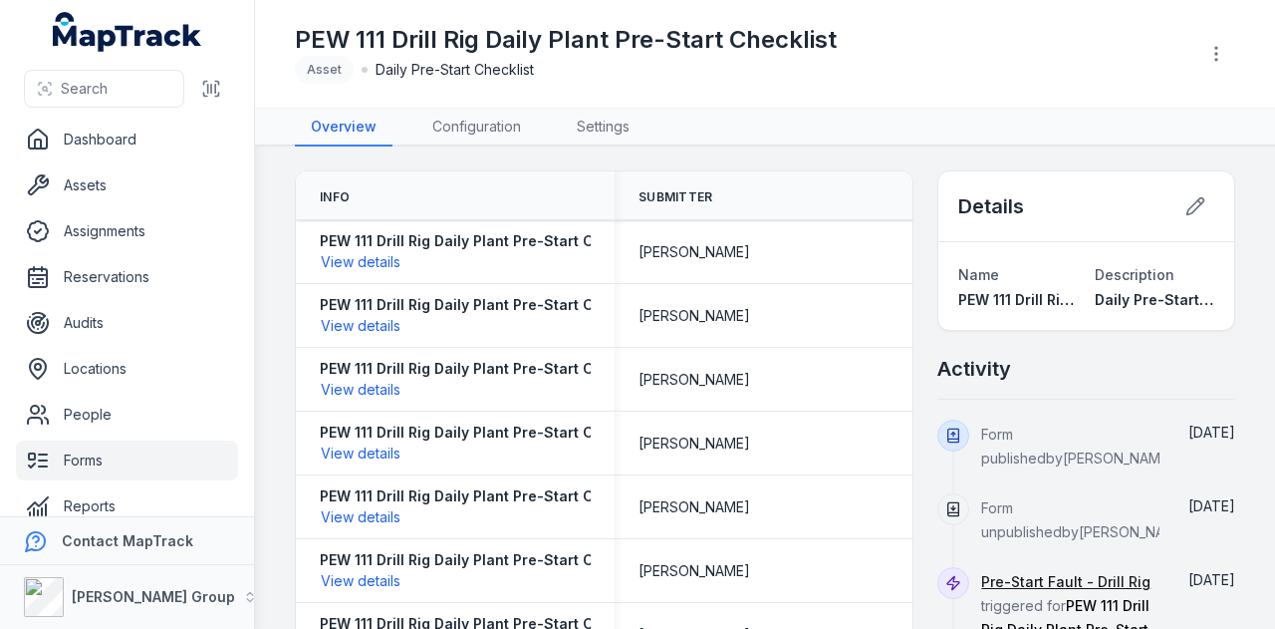
scroll to position [24, 0]
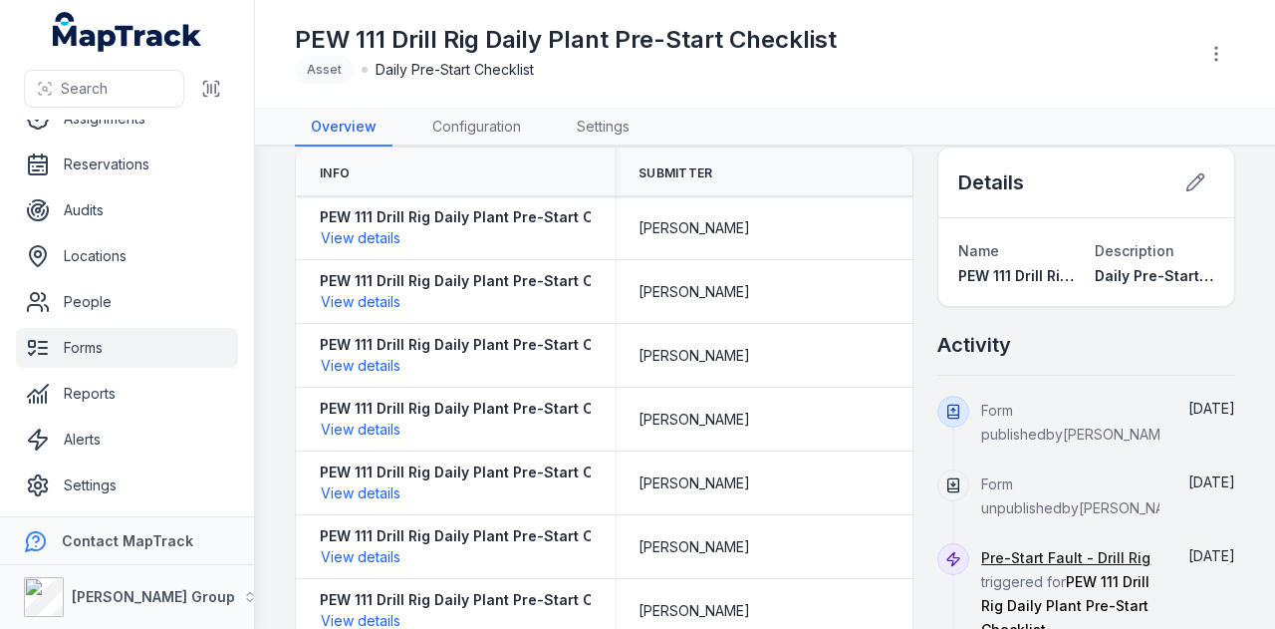
click at [181, 352] on link "Forms" at bounding box center [127, 348] width 222 height 40
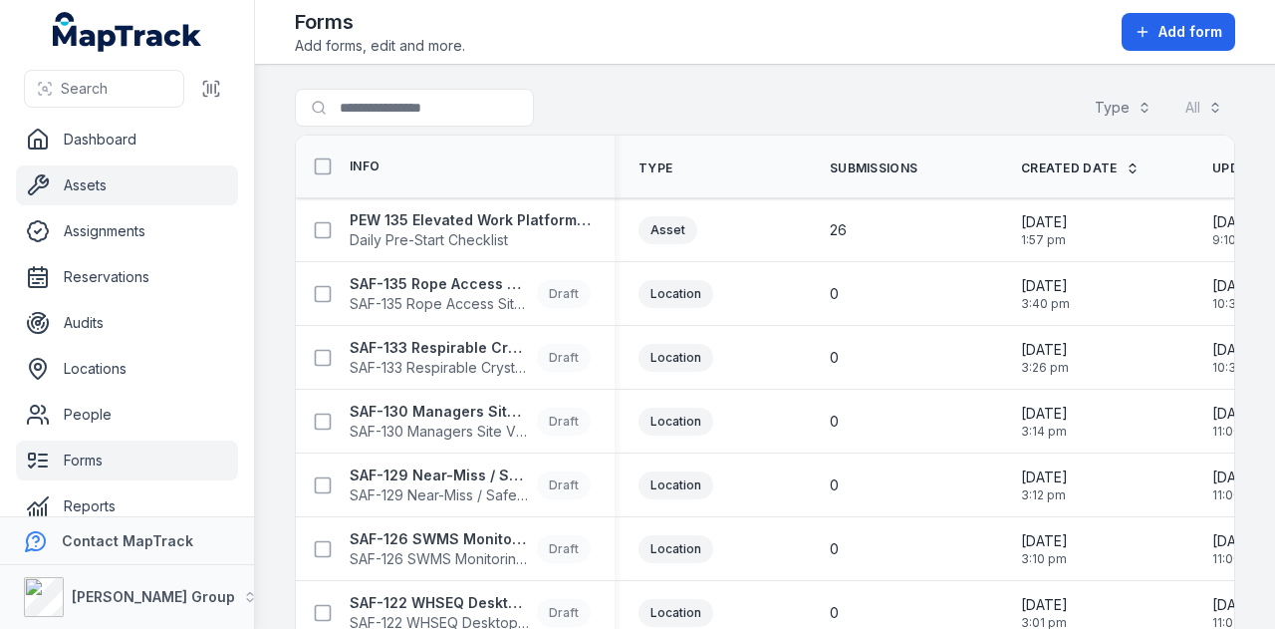
click at [104, 180] on link "Assets" at bounding box center [127, 185] width 222 height 40
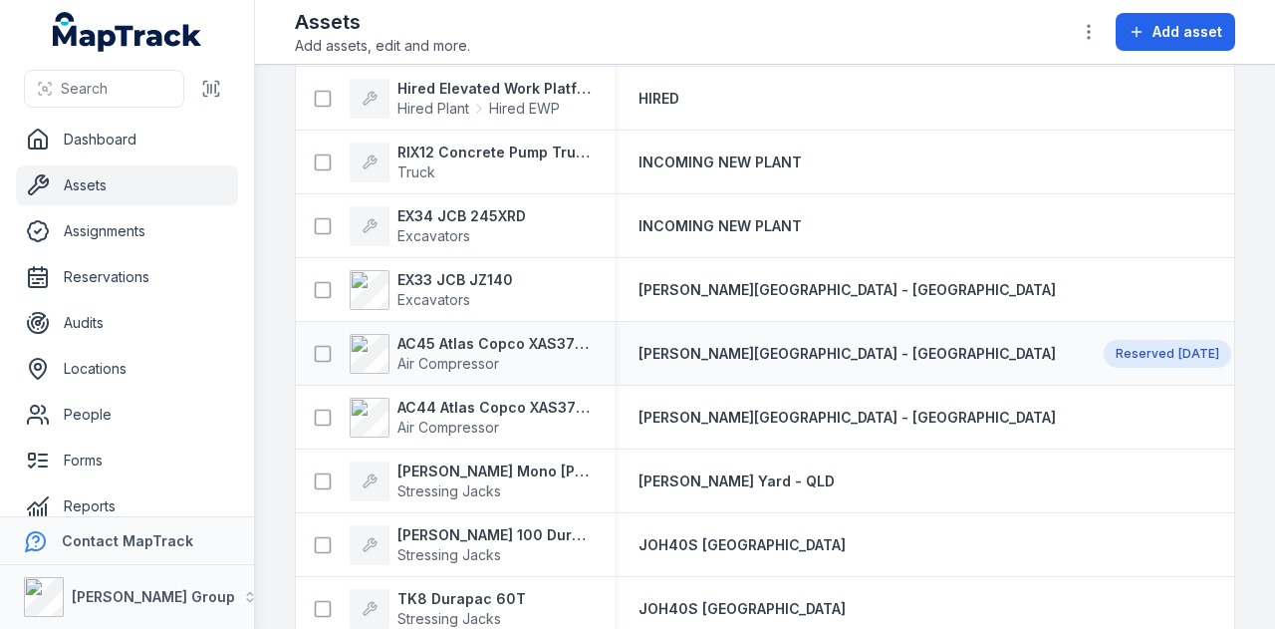
scroll to position [199, 0]
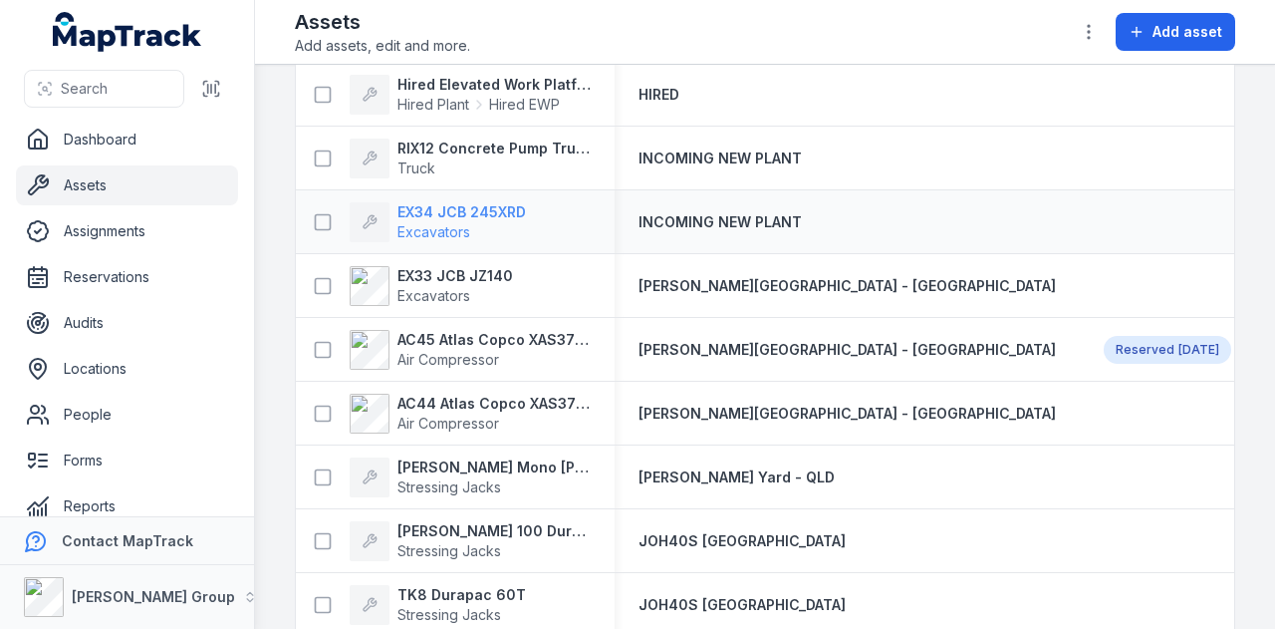
click at [492, 207] on strong "EX34 JCB 245XRD" at bounding box center [461, 212] width 129 height 20
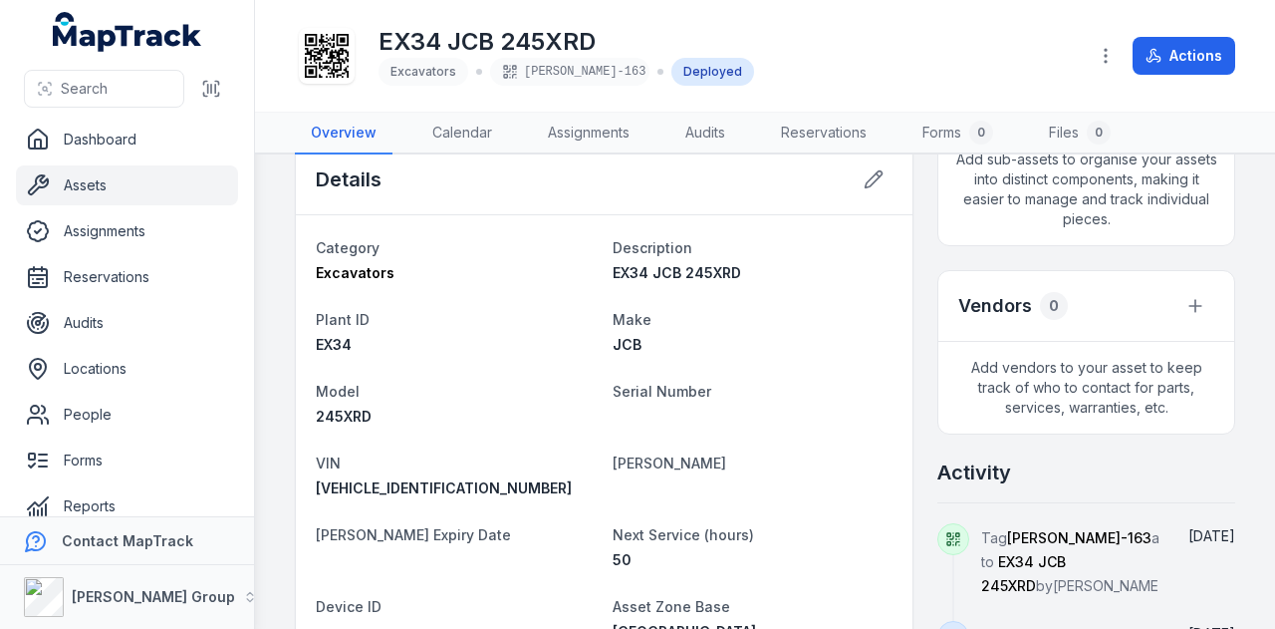
scroll to position [598, 0]
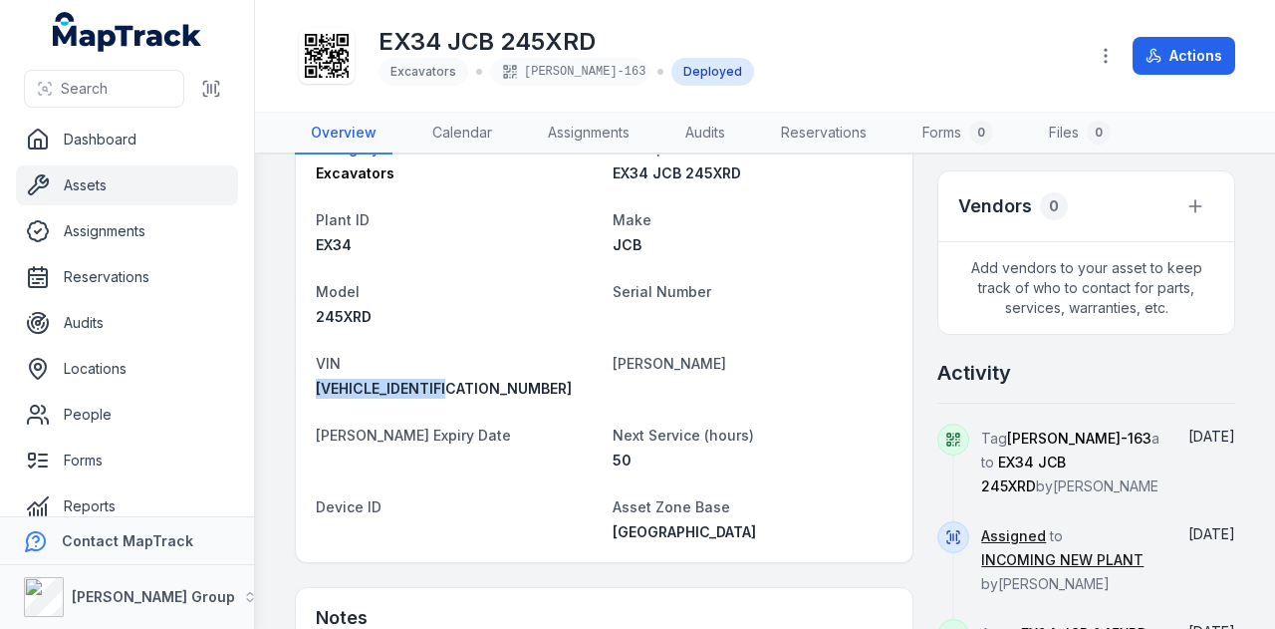
drag, startPoint x: 488, startPoint y: 384, endPoint x: 329, endPoint y: 386, distance: 159.4
click at [314, 389] on div "Category Excavators Description EX34 JCB 245XRD Plant ID EX34 Make JCB Model 24…" at bounding box center [604, 339] width 617 height 446
copy span "JCBD245GAP3265367"
click at [404, 513] on dt "Device ID" at bounding box center [456, 506] width 281 height 24
drag, startPoint x: 473, startPoint y: 382, endPoint x: 311, endPoint y: 395, distance: 163.0
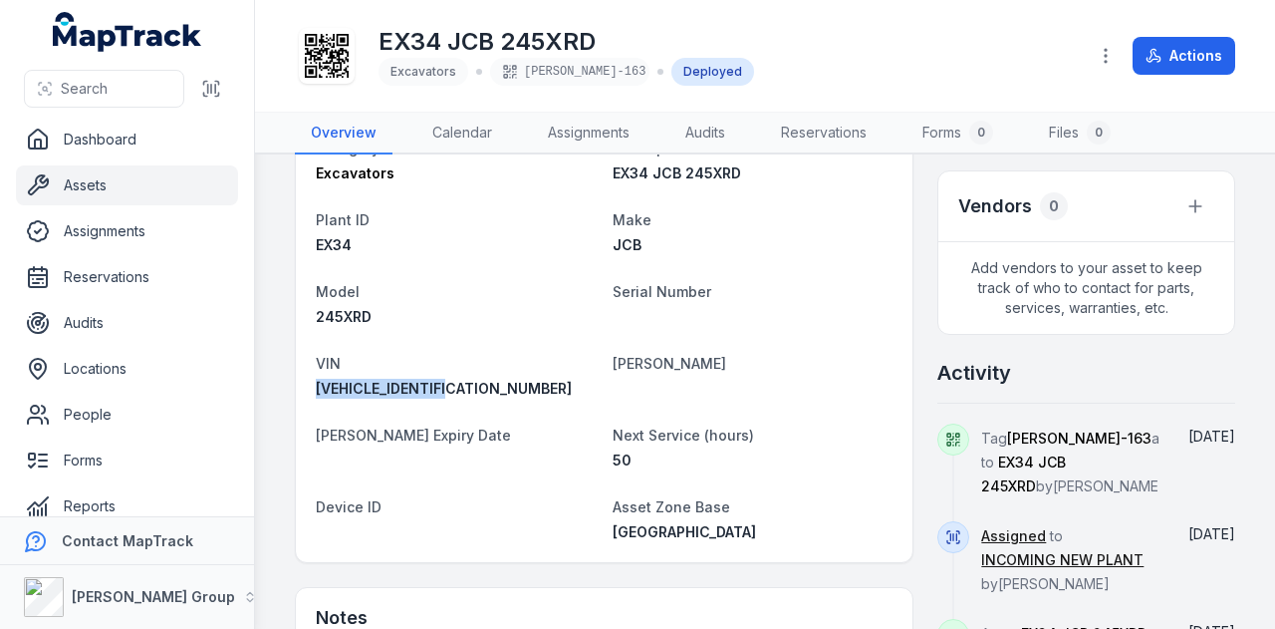
click at [311, 395] on div "Category Excavators Description EX34 JCB 245XRD Plant ID EX34 Make JCB Model 24…" at bounding box center [604, 339] width 617 height 446
copy span "JCBD245GAP3265367"
click at [189, 184] on link "Assets" at bounding box center [127, 185] width 222 height 40
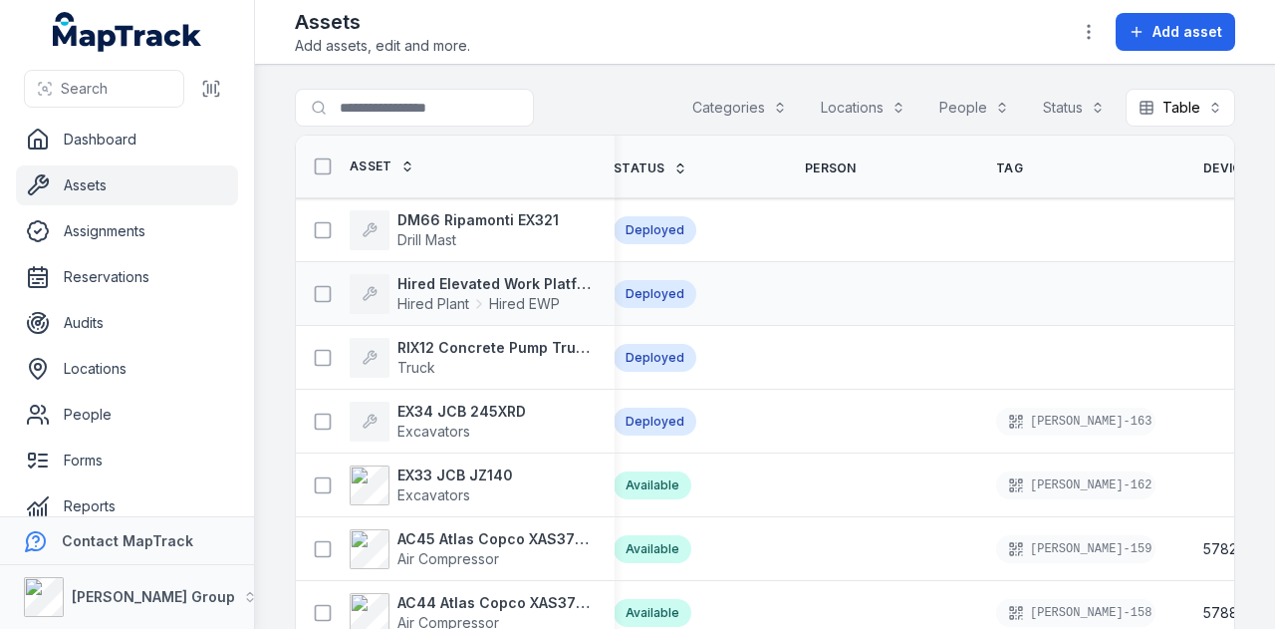
scroll to position [0, 722]
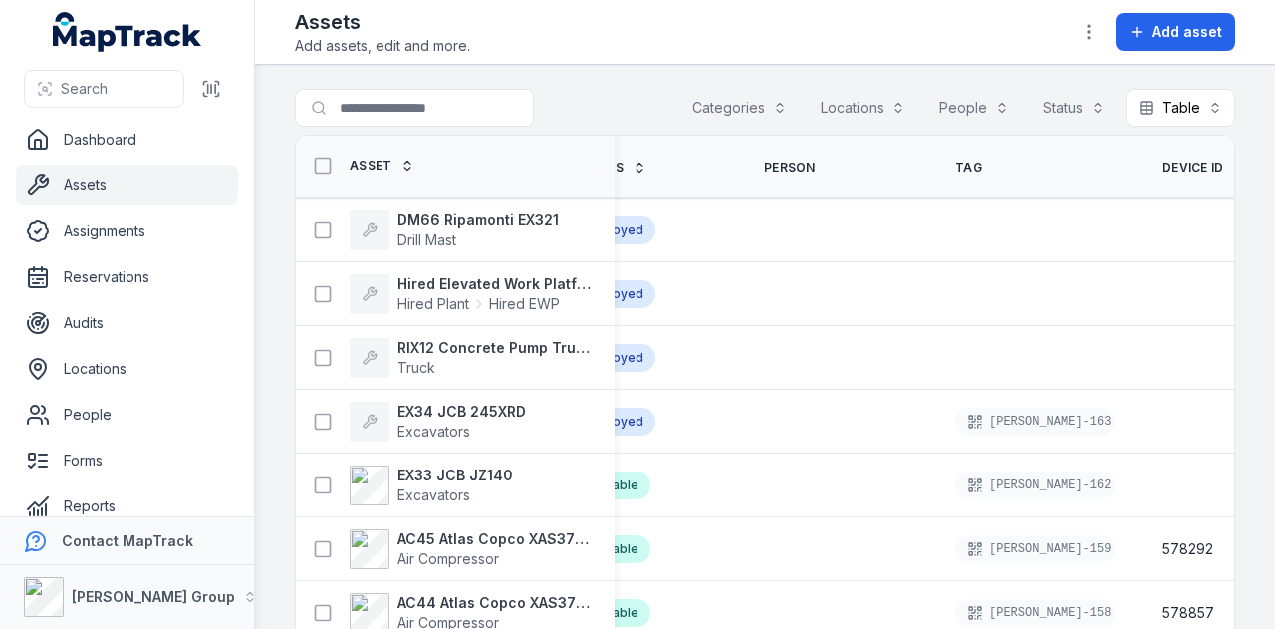
click at [1162, 169] on span "Device ID" at bounding box center [1193, 168] width 62 height 16
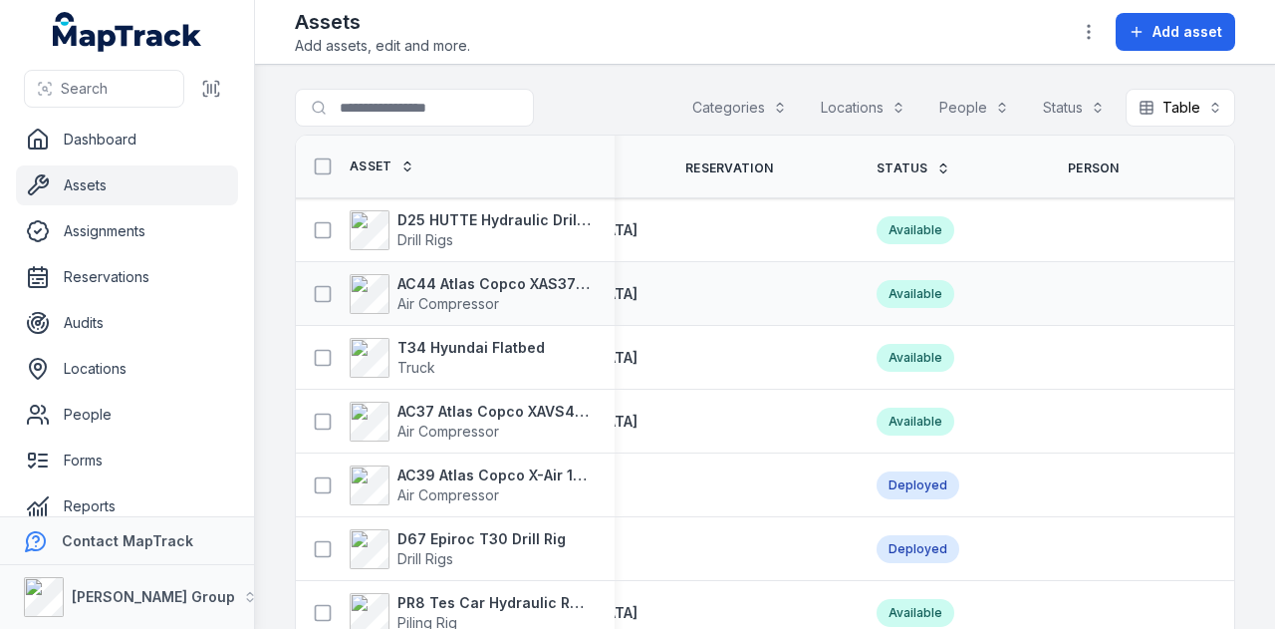
scroll to position [0, 598]
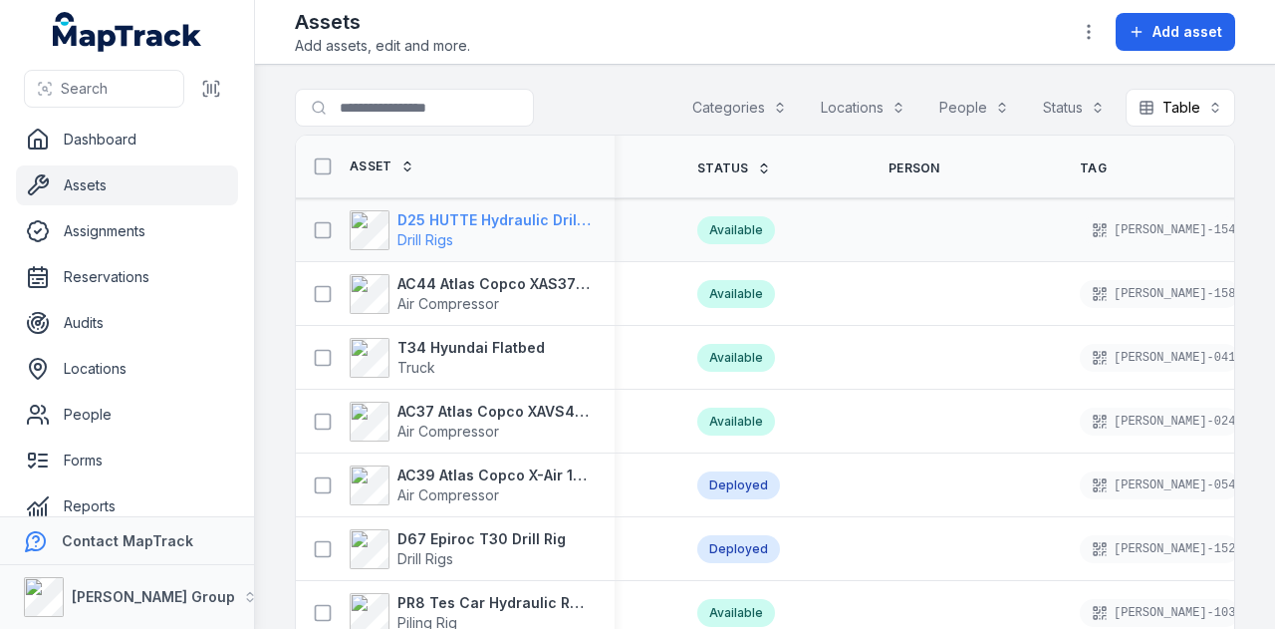
click at [544, 230] on span "Drill Rigs" at bounding box center [493, 240] width 193 height 20
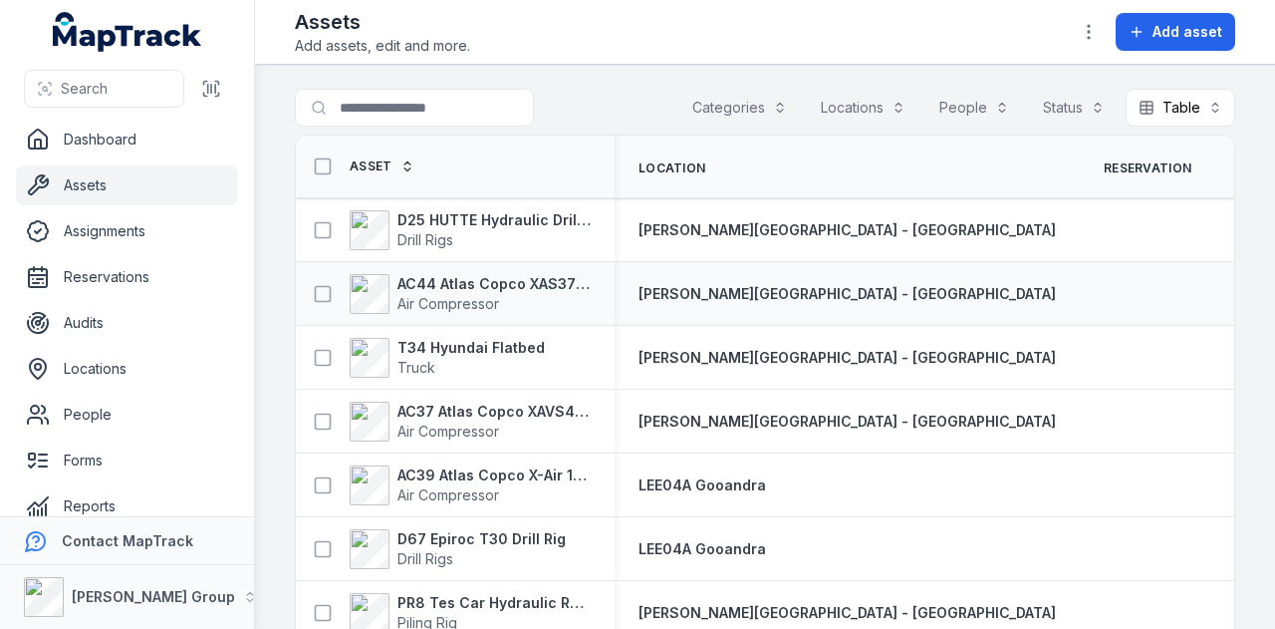
click at [512, 267] on div "AC44 Atlas Copco XAS375TA Air Compressor" at bounding box center [455, 294] width 319 height 56
click at [510, 278] on strong "AC44 Atlas Copco XAS375TA" at bounding box center [493, 284] width 193 height 20
click at [470, 411] on strong "AC37 Atlas Copco XAVS450" at bounding box center [493, 411] width 193 height 20
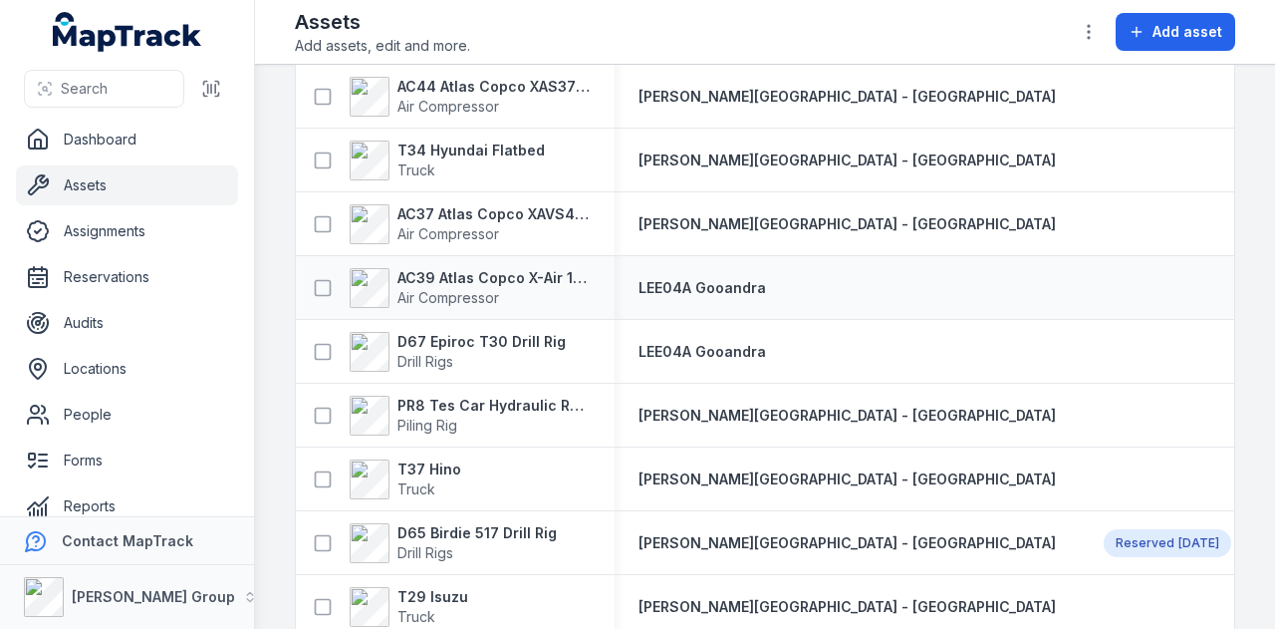
scroll to position [199, 0]
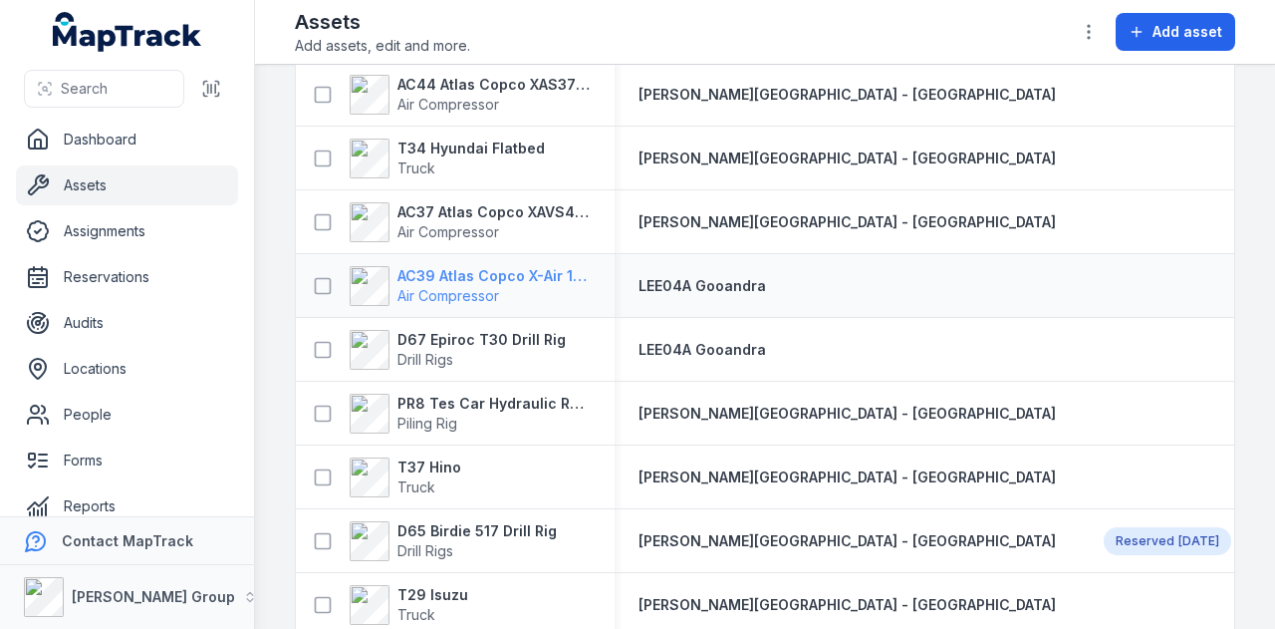
click at [539, 269] on strong "AC39 Atlas Copco X-Air 1100-25" at bounding box center [493, 276] width 193 height 20
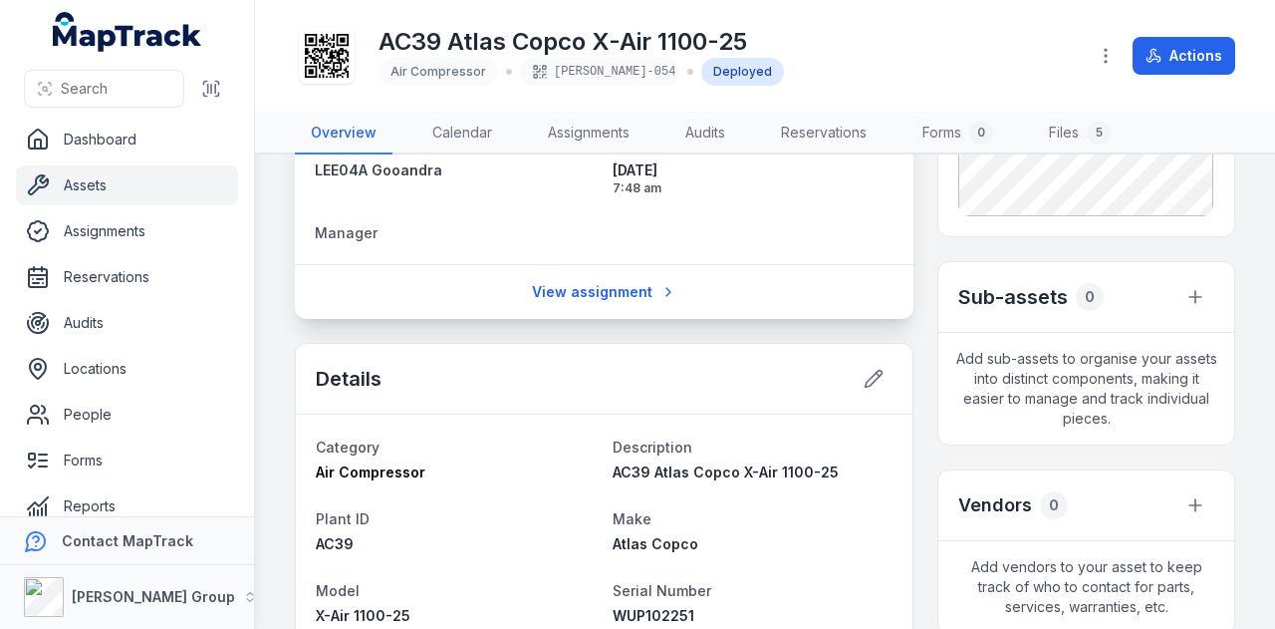
scroll to position [598, 0]
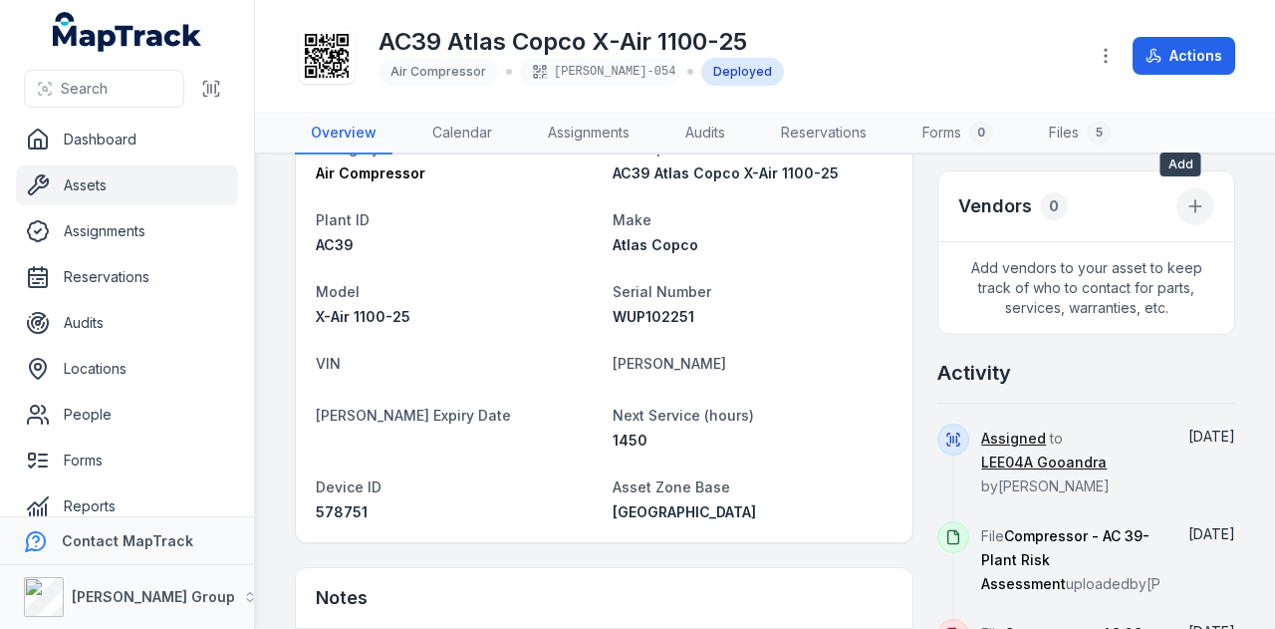
click at [1187, 210] on icon at bounding box center [1195, 206] width 20 height 20
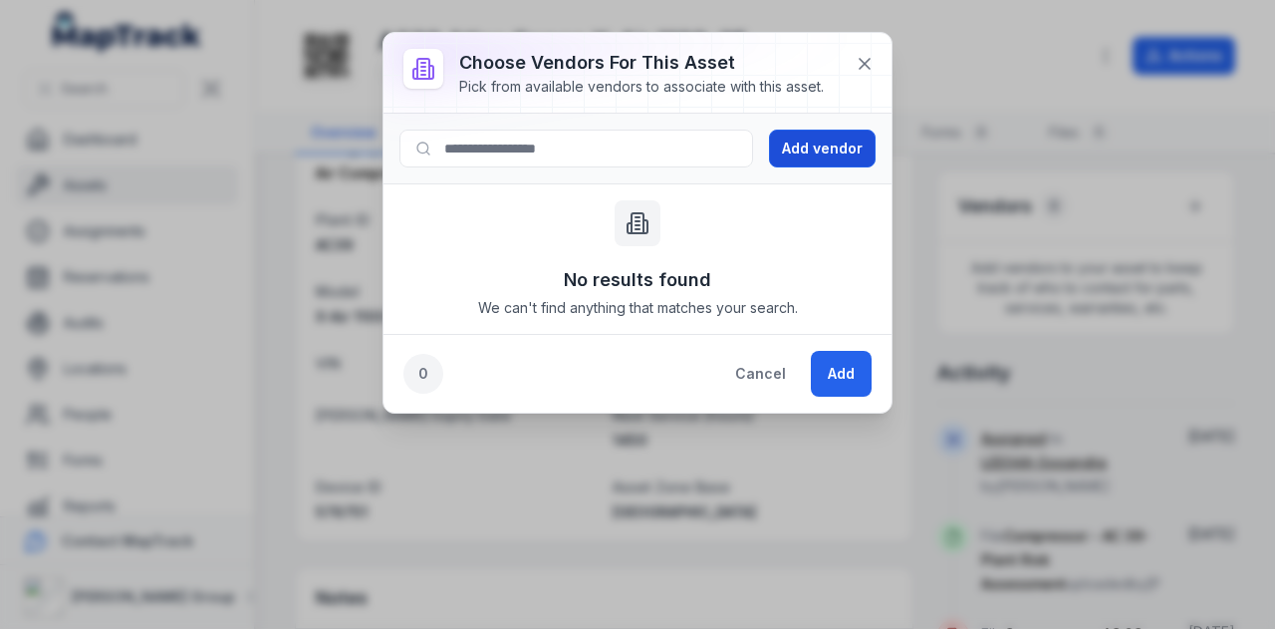
click at [809, 148] on button "Add vendor" at bounding box center [822, 148] width 107 height 38
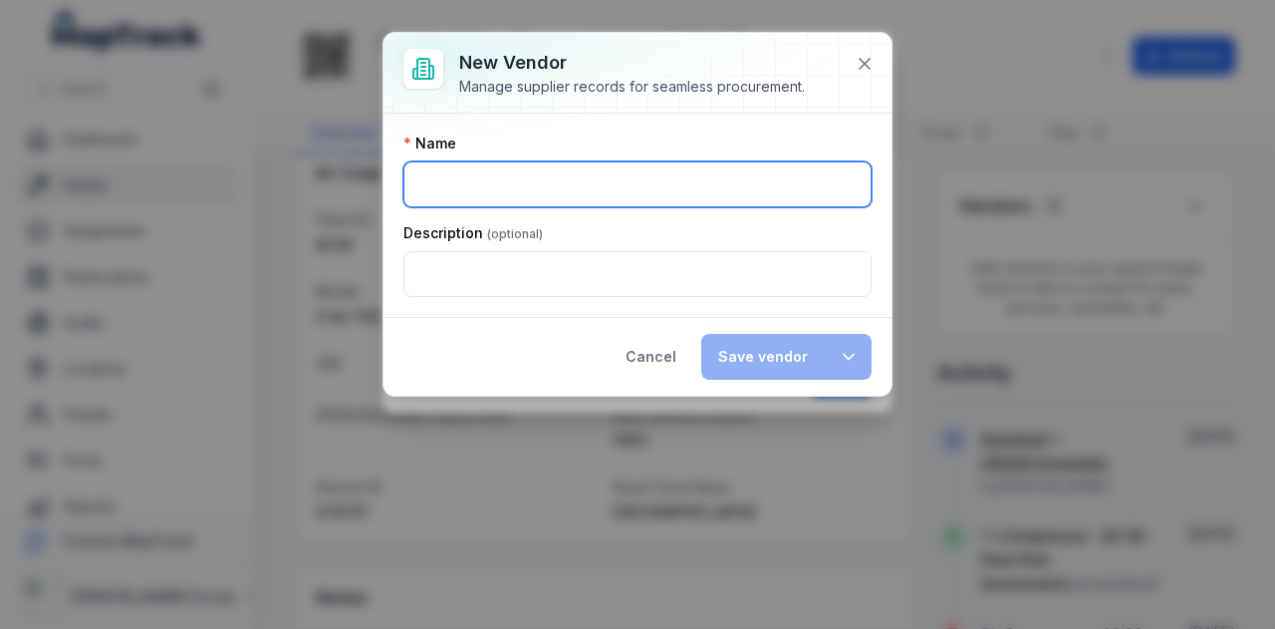
click at [568, 188] on input ":r2n:-form-item-label" at bounding box center [637, 184] width 468 height 46
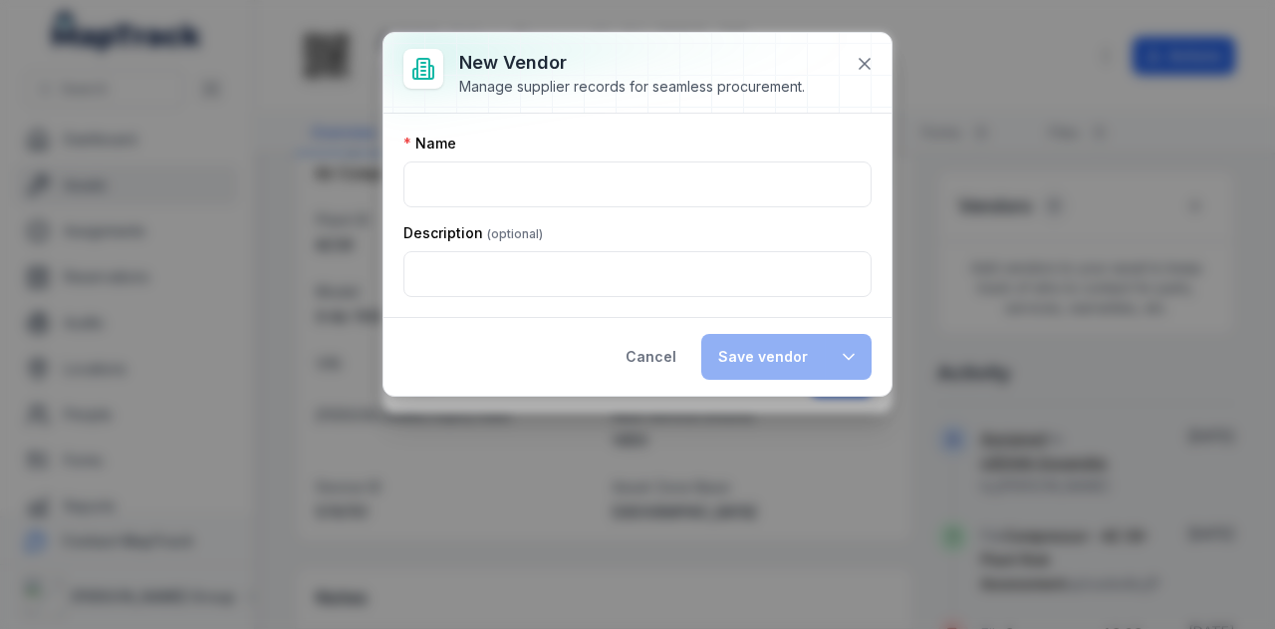
click at [796, 236] on div "Description" at bounding box center [637, 233] width 468 height 20
click at [860, 64] on icon at bounding box center [865, 64] width 20 height 20
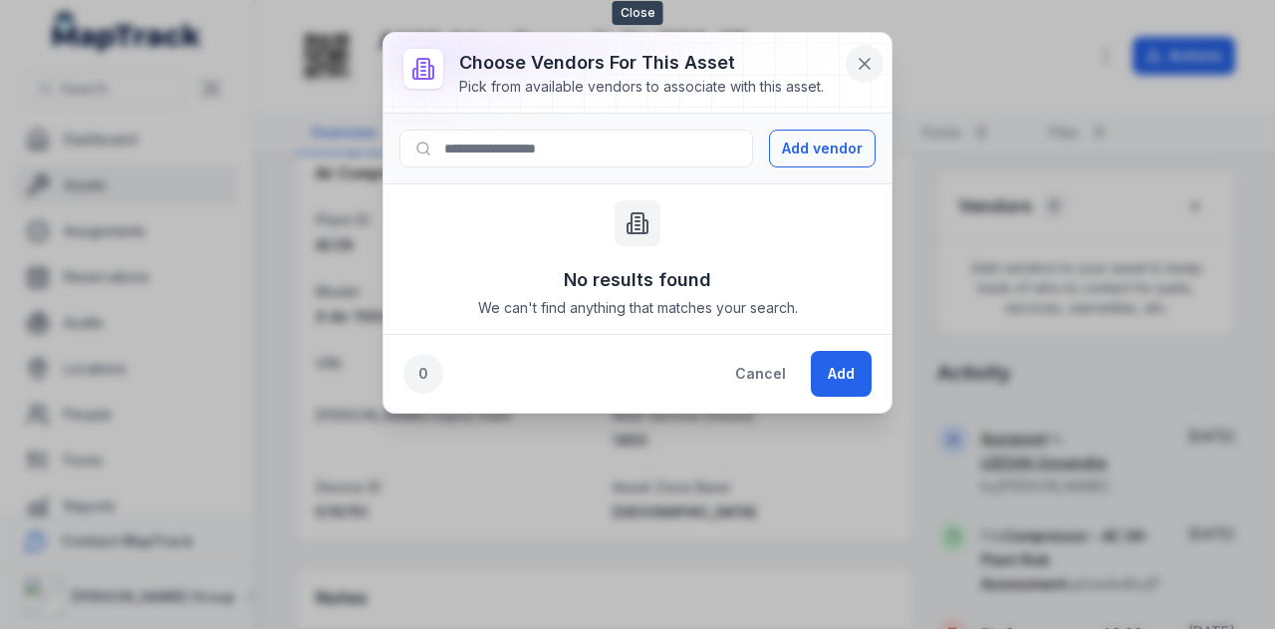
click at [854, 69] on button at bounding box center [865, 64] width 38 height 38
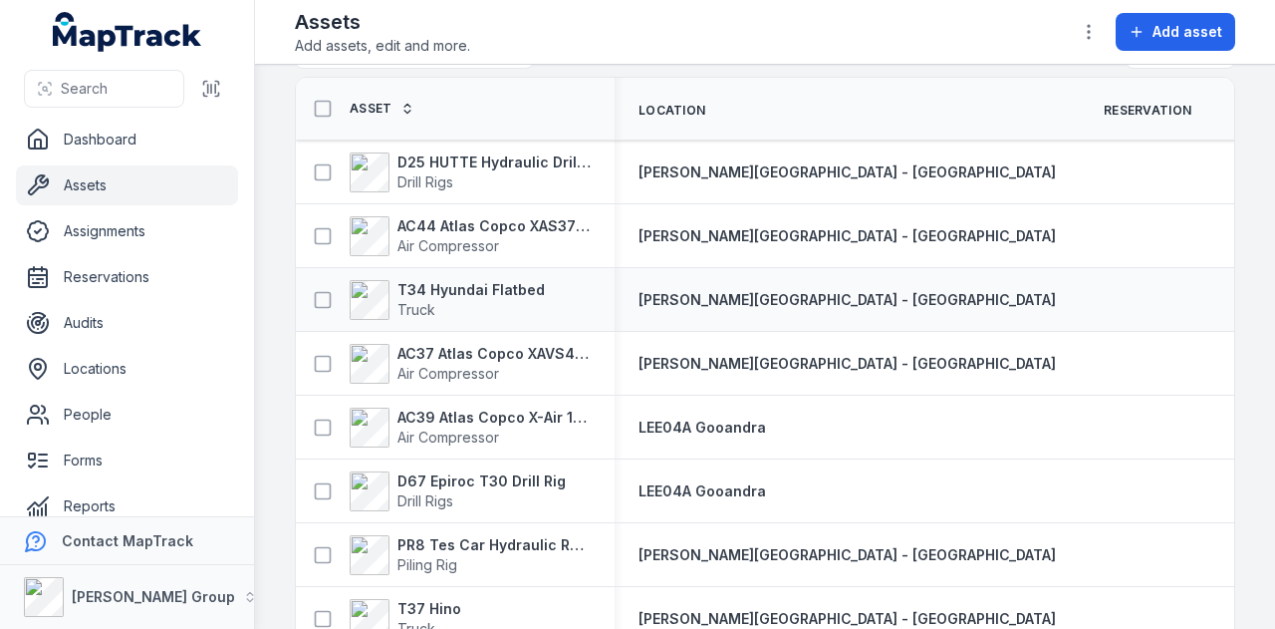
scroll to position [100, 0]
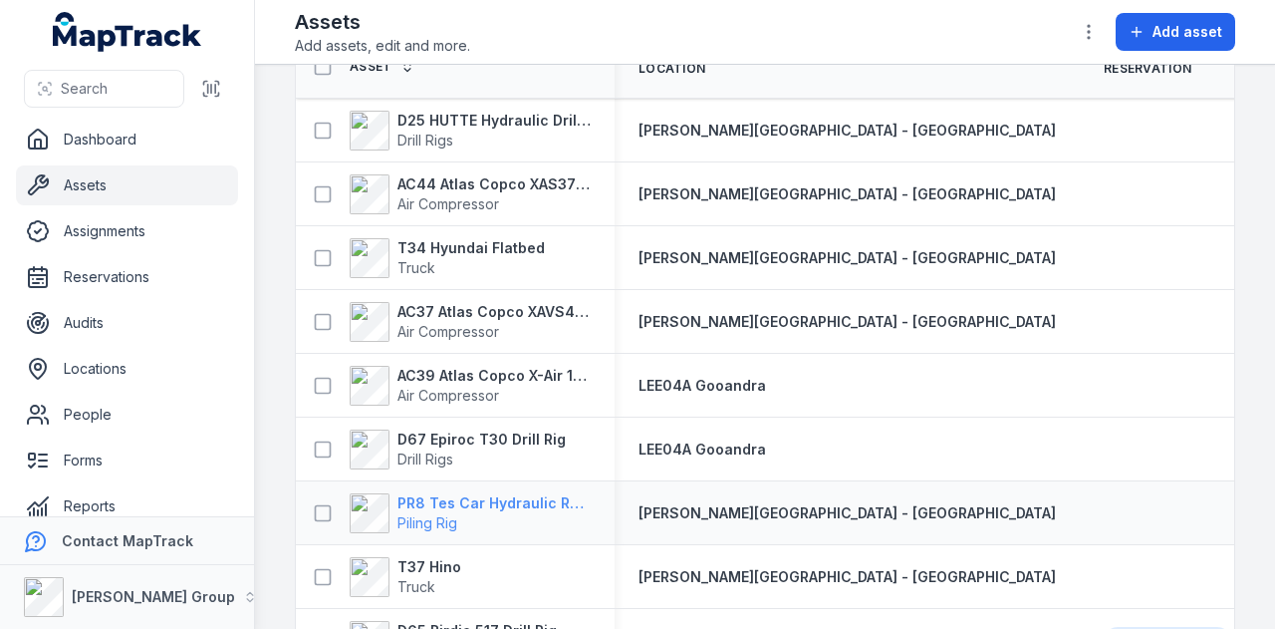
click at [504, 499] on strong "PR8 Tes Car Hydraulic Rotary Rig" at bounding box center [493, 503] width 193 height 20
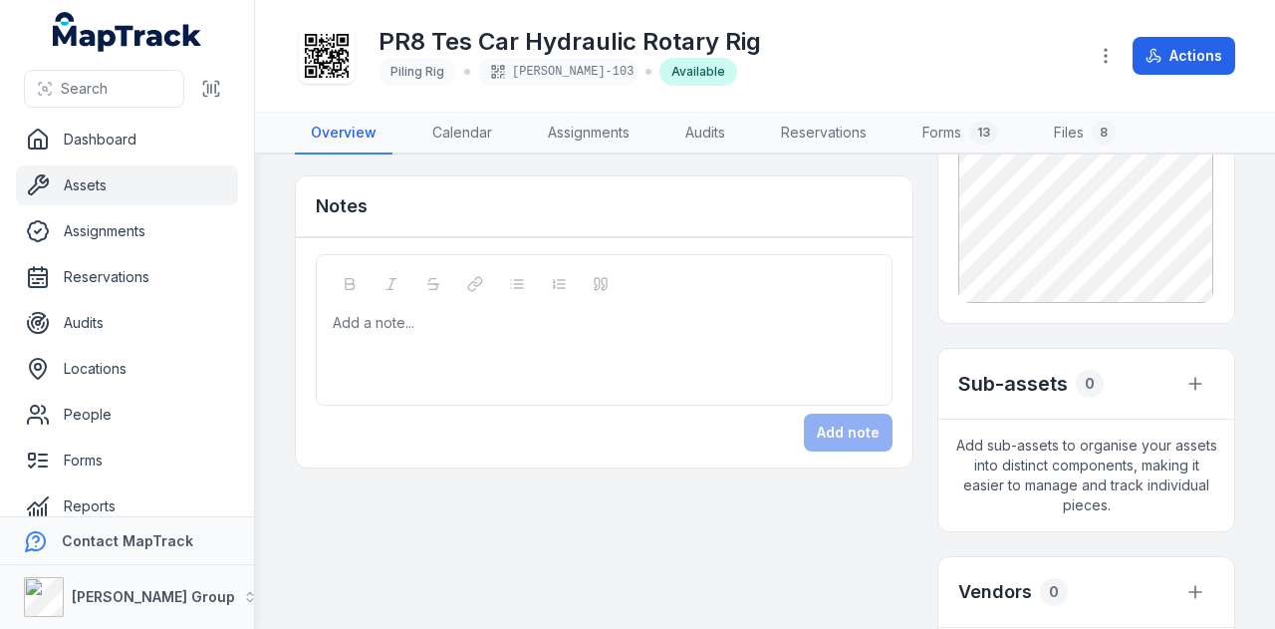
scroll to position [697, 0]
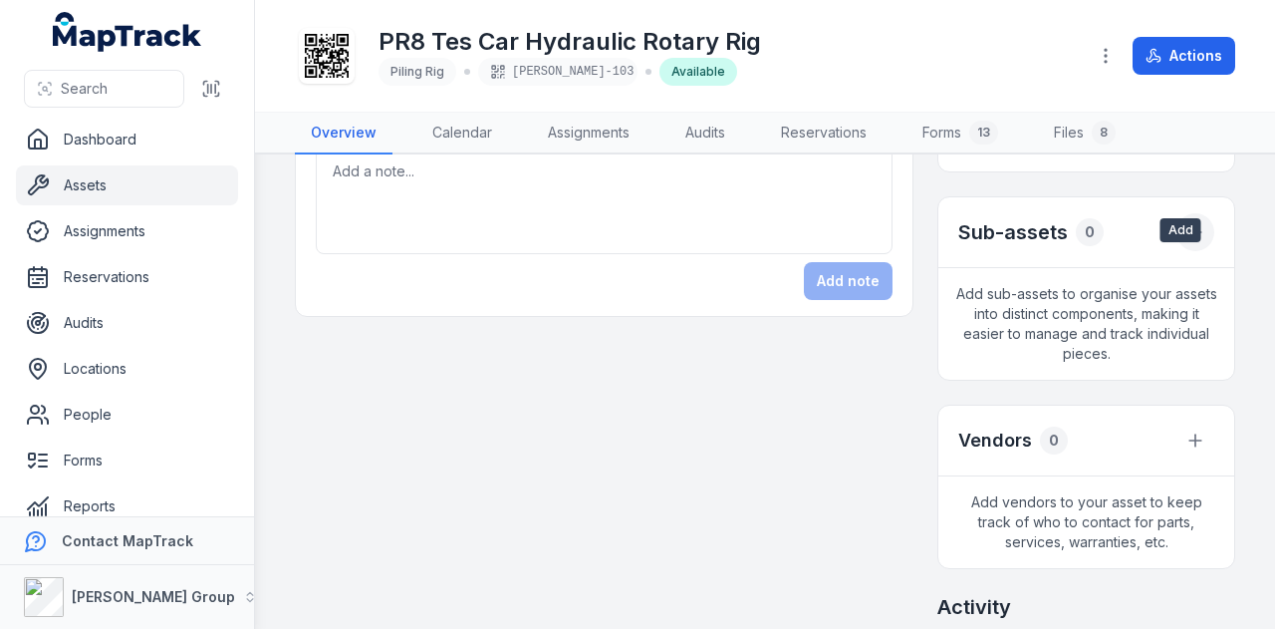
click at [1185, 242] on icon "button" at bounding box center [1195, 232] width 20 height 20
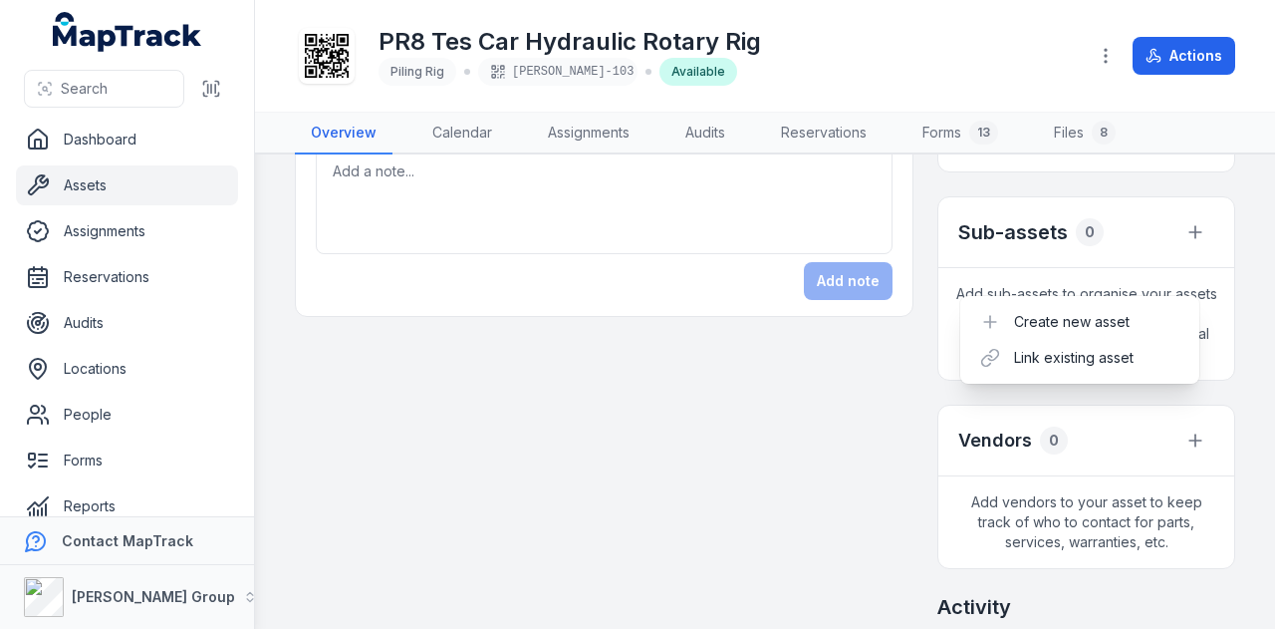
click at [1207, 268] on div "Sub-assets 0" at bounding box center [1086, 232] width 296 height 71
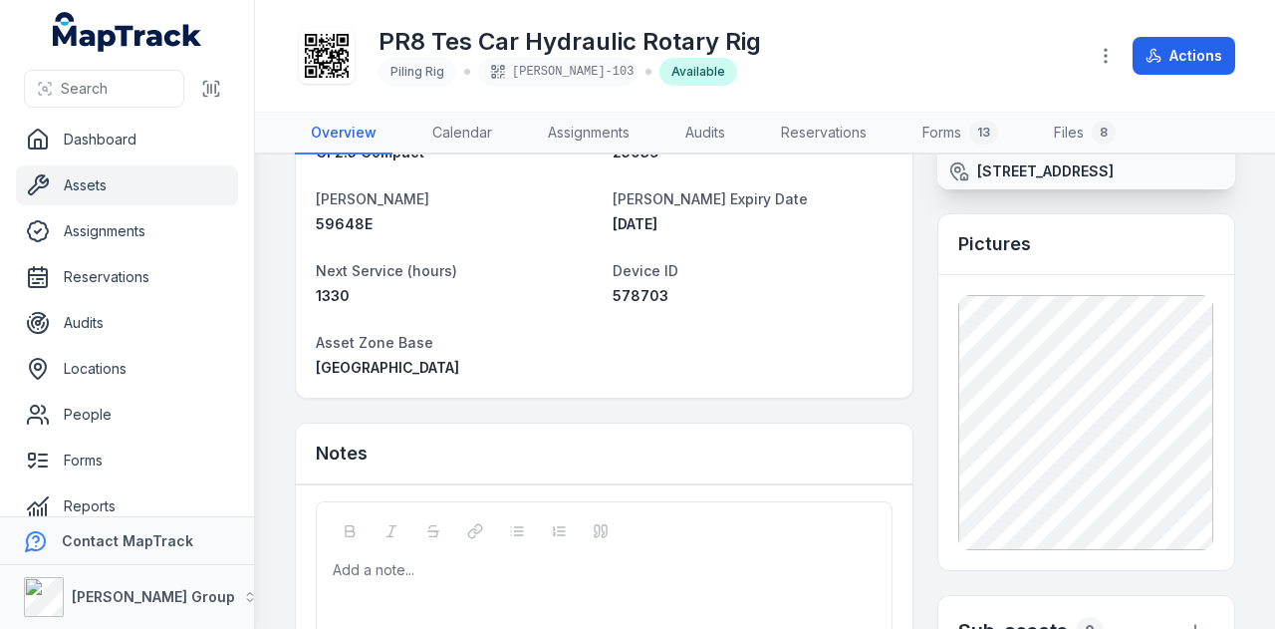
scroll to position [0, 0]
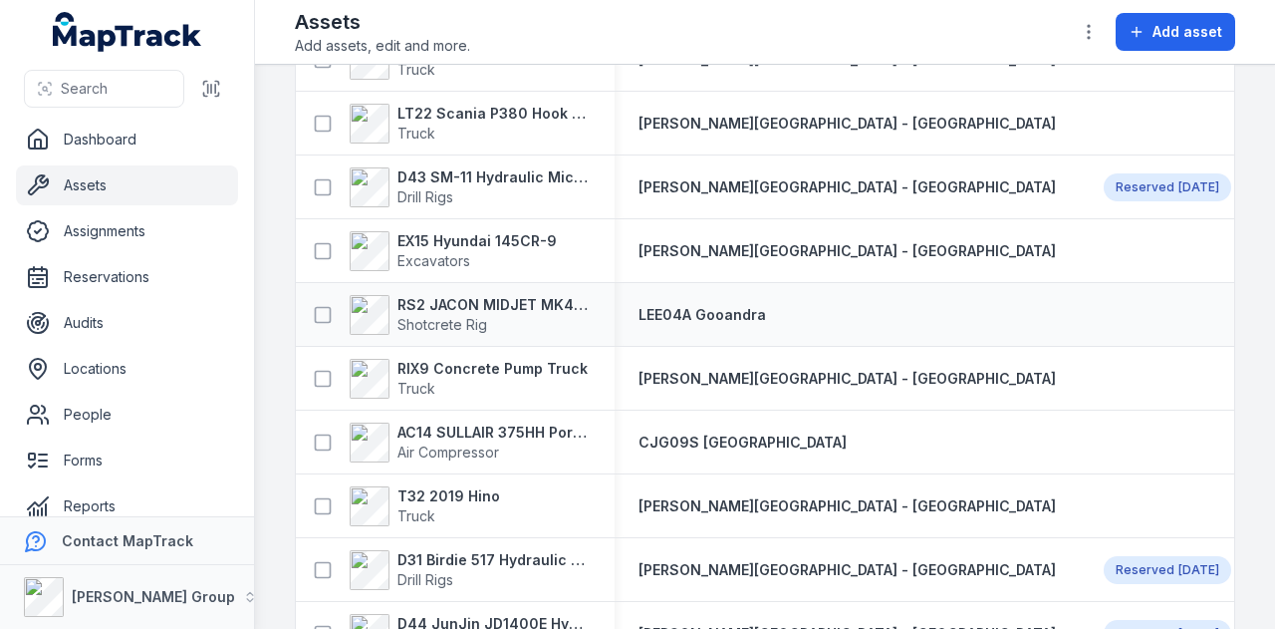
scroll to position [1494, 0]
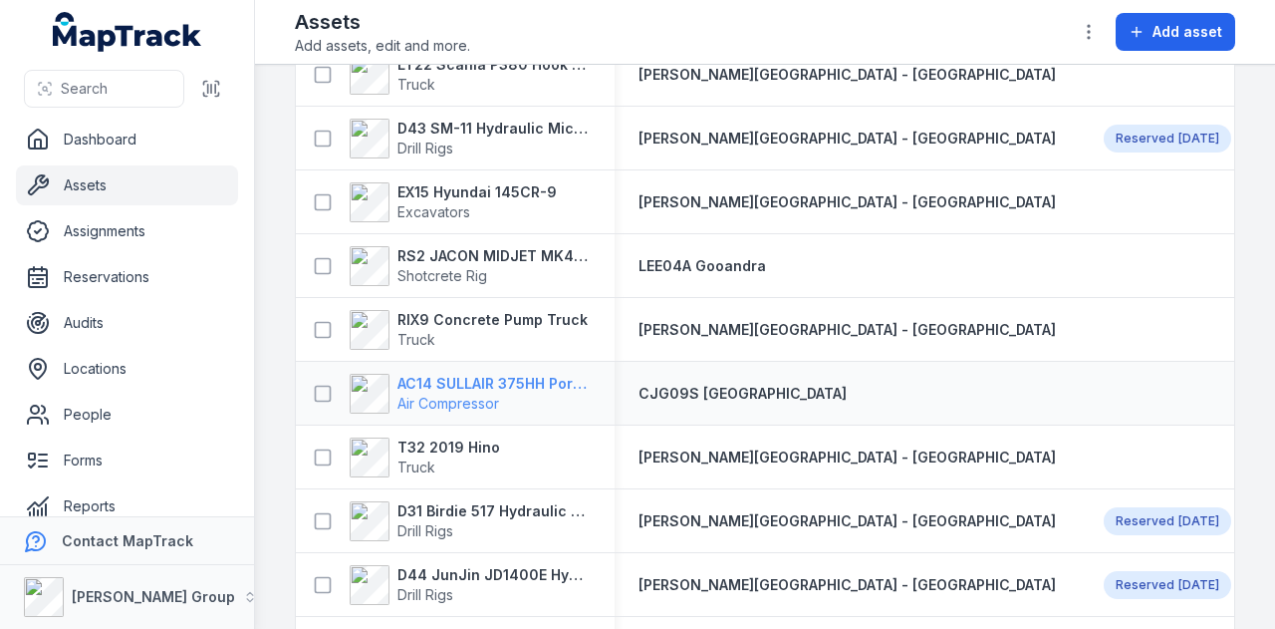
click at [496, 383] on strong "AC14 SULLAIR 375HH Portable Compressor" at bounding box center [493, 384] width 193 height 20
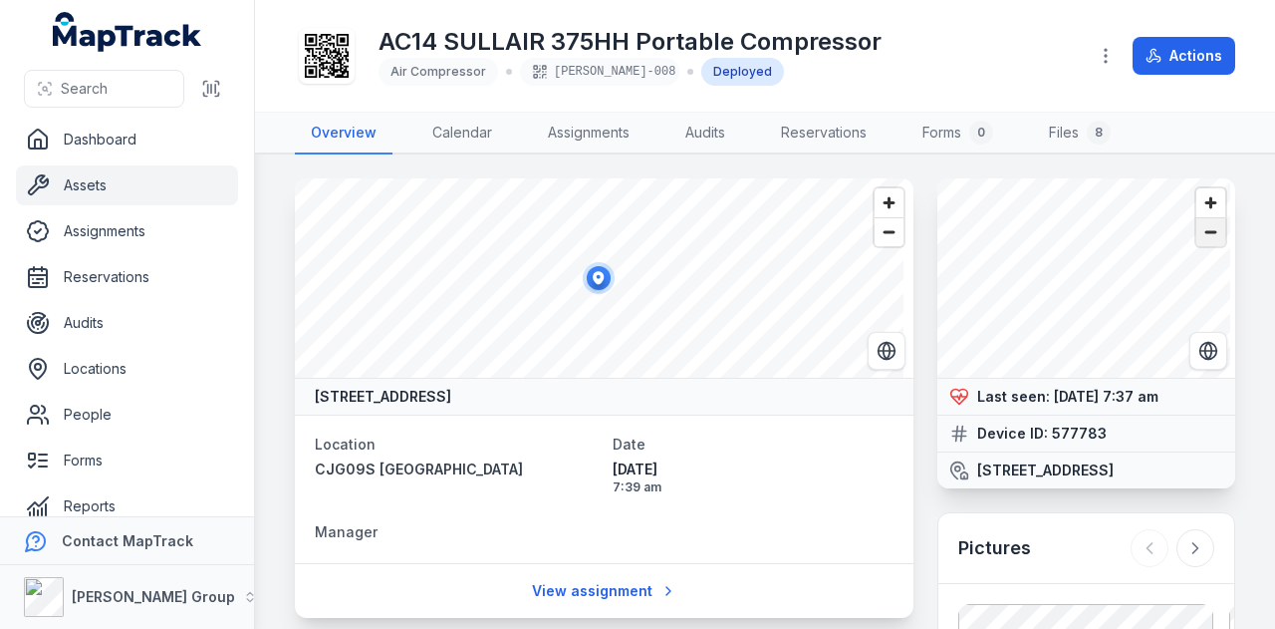
click at [1196, 236] on span "Zoom out" at bounding box center [1210, 232] width 29 height 28
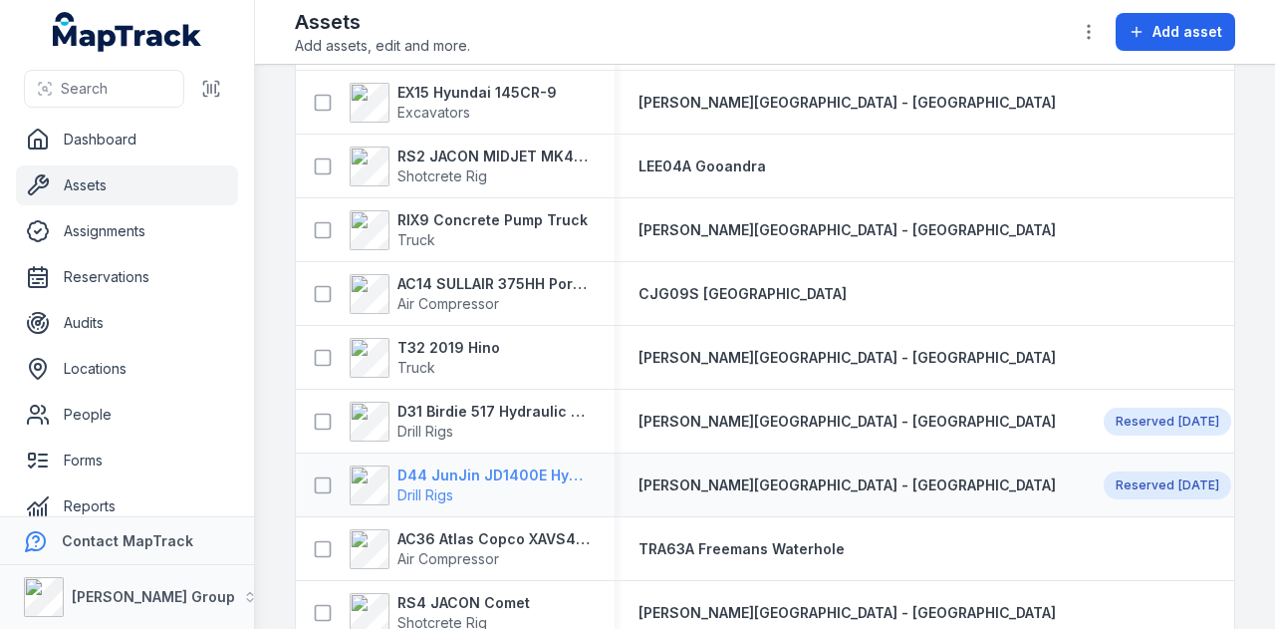
scroll to position [1693, 0]
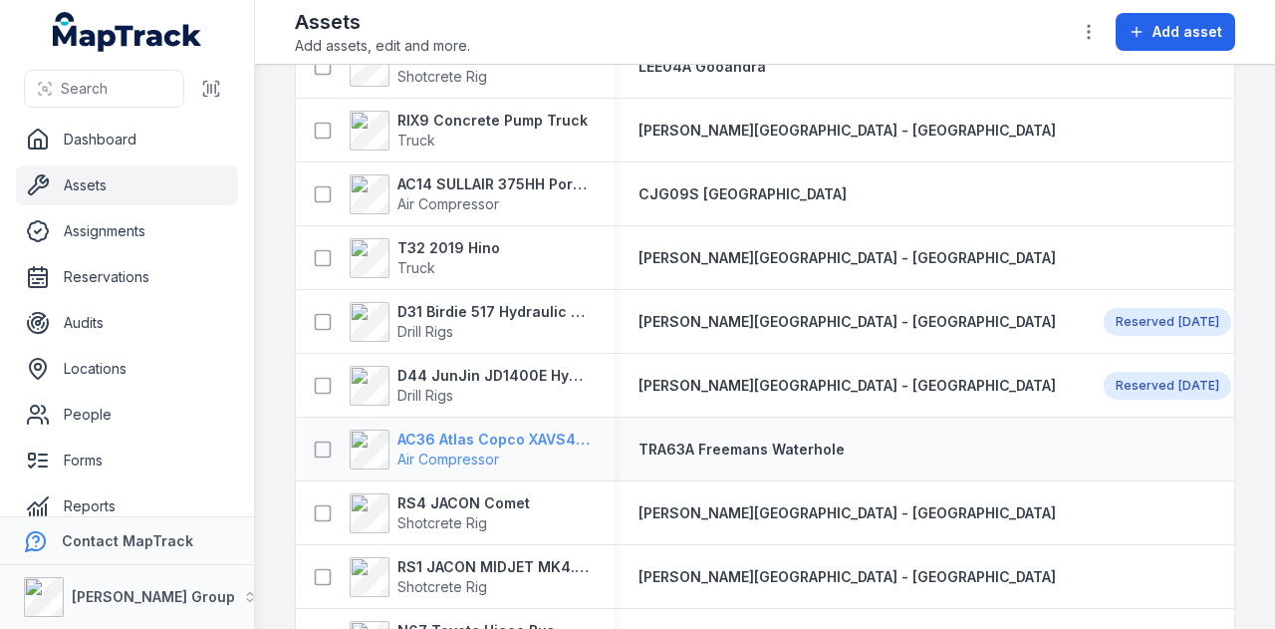
click at [548, 434] on strong "AC36 Atlas Copco XAVS450" at bounding box center [493, 439] width 193 height 20
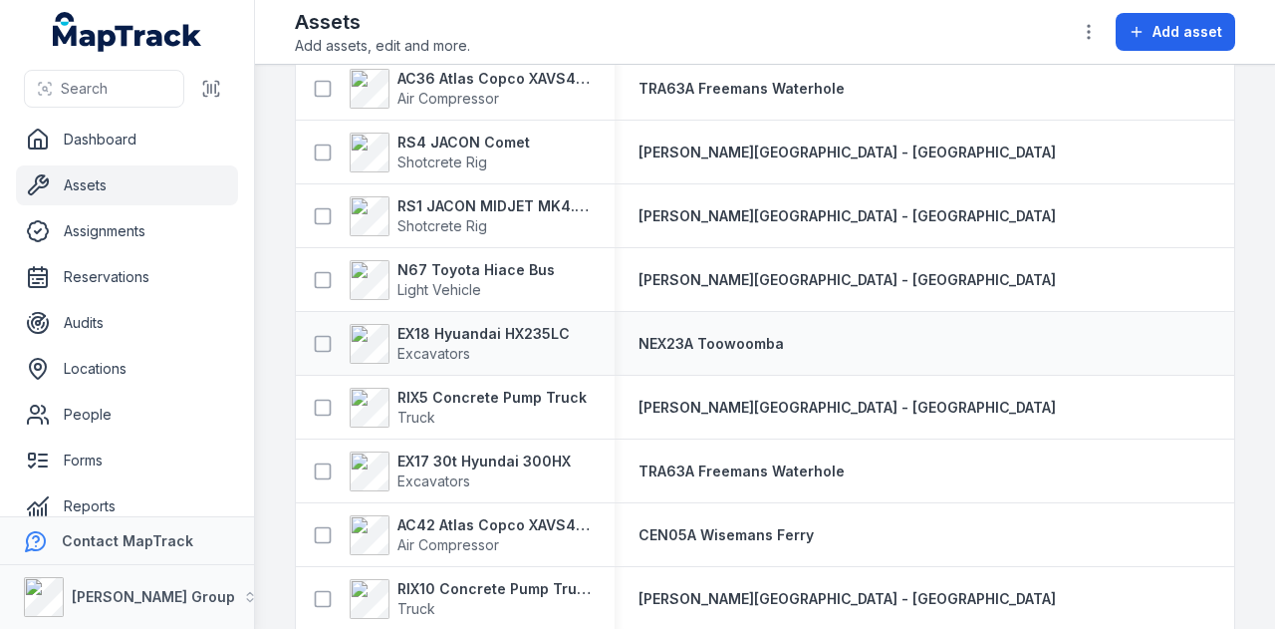
scroll to position [1992, 0]
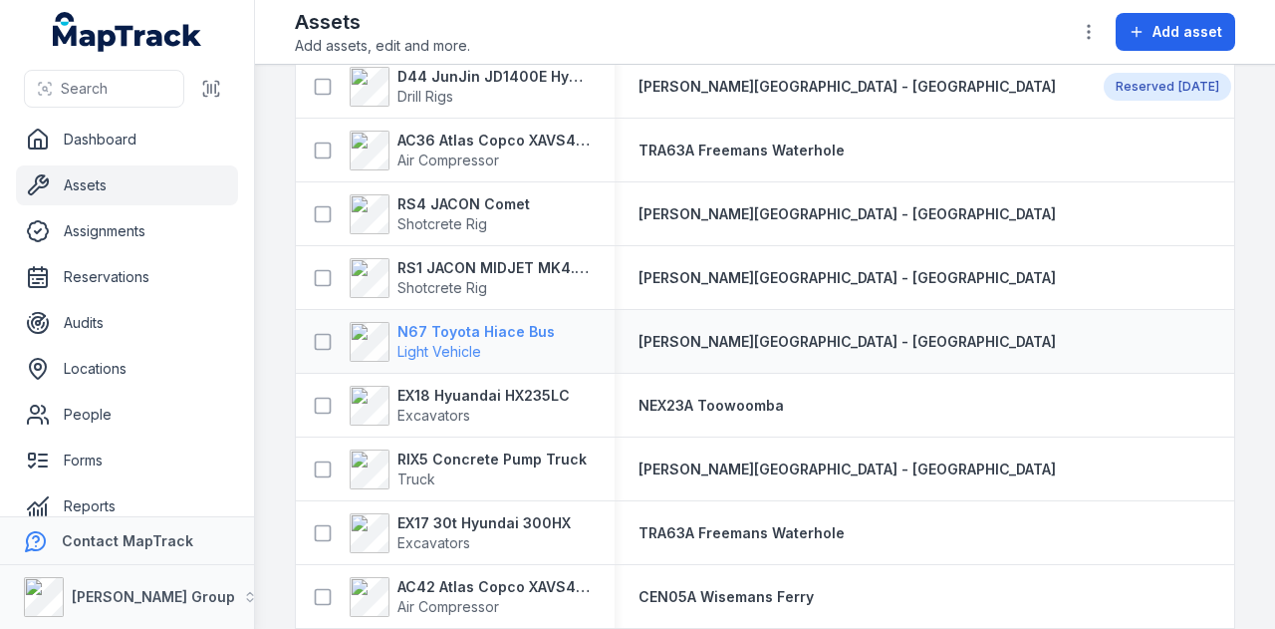
click at [533, 331] on strong "N67 Toyota Hiace Bus" at bounding box center [475, 332] width 157 height 20
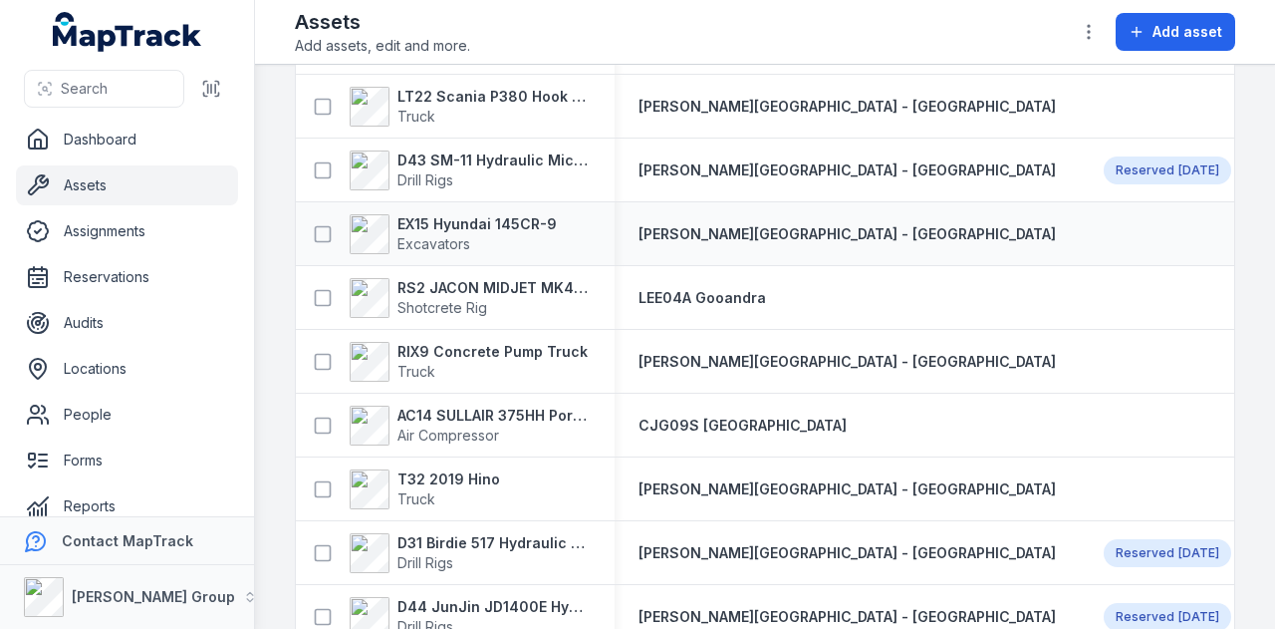
scroll to position [1494, 0]
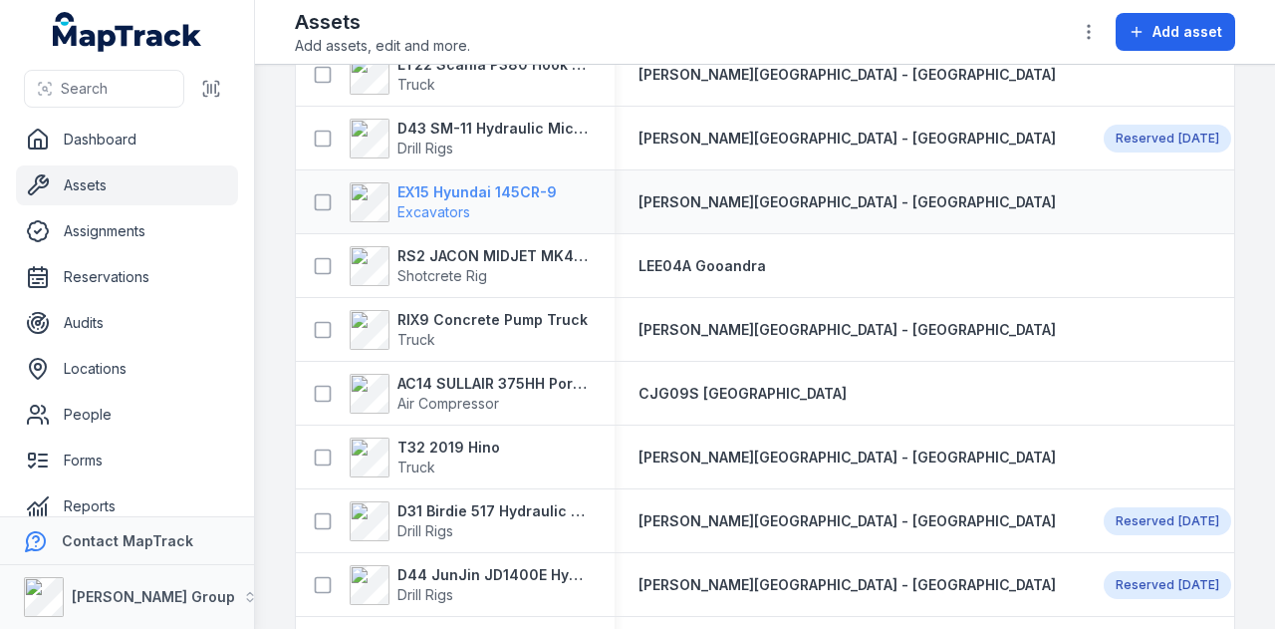
click at [488, 188] on strong "EX15 Hyundai 145CR-9" at bounding box center [476, 192] width 159 height 20
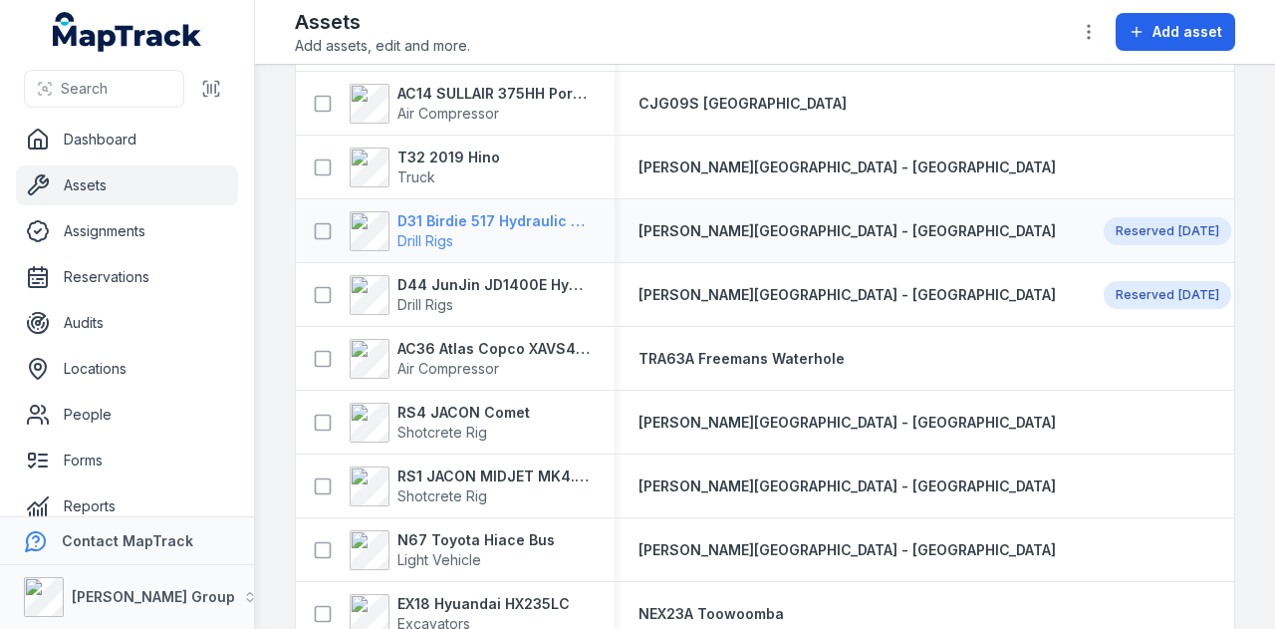
scroll to position [1793, 0]
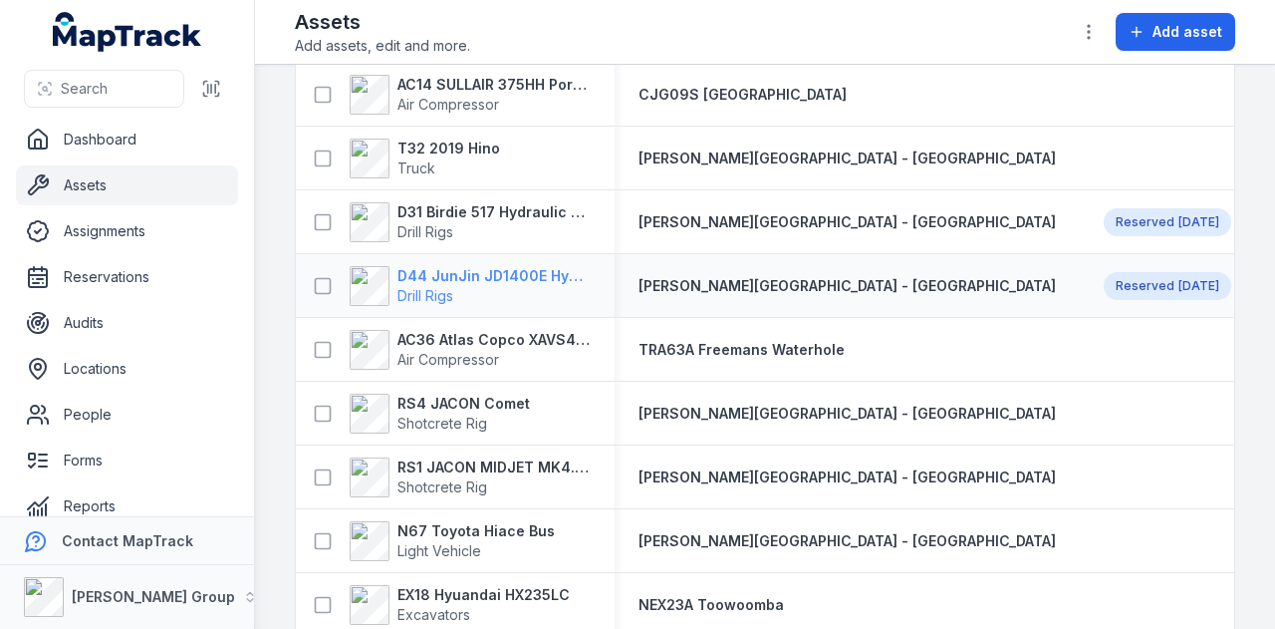
click at [501, 286] on span "Drill Rigs" at bounding box center [493, 296] width 193 height 20
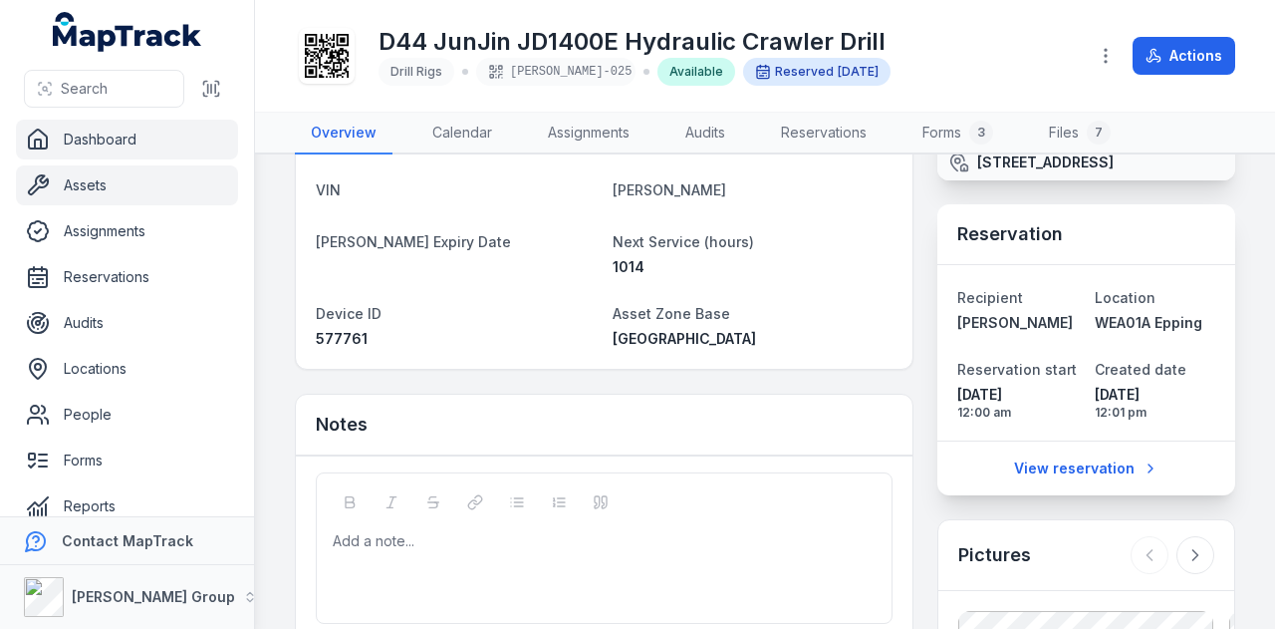
scroll to position [100, 0]
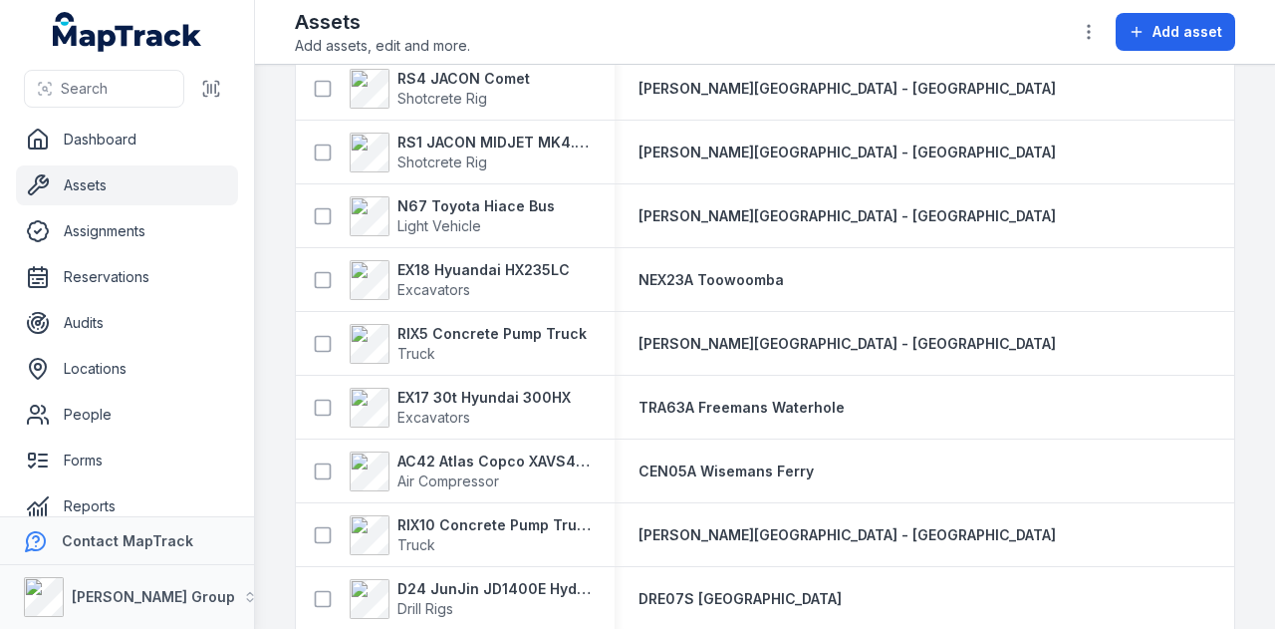
scroll to position [2092, 0]
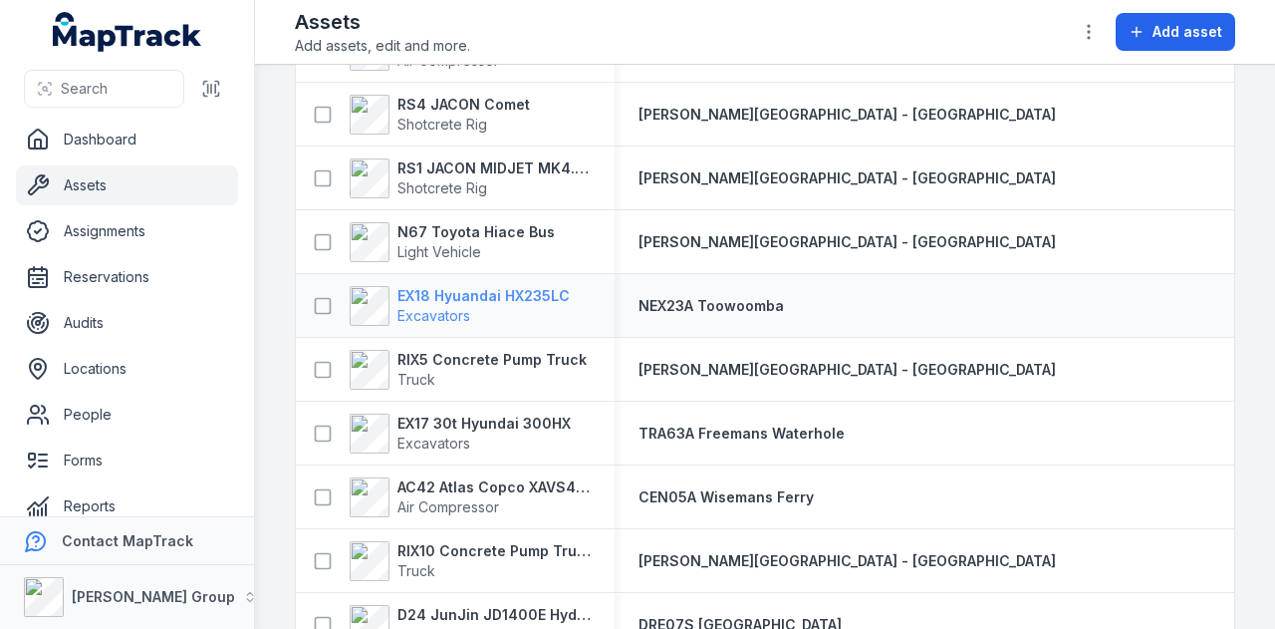
click at [504, 298] on strong "EX18 Hyuandai HX235LC" at bounding box center [483, 296] width 172 height 20
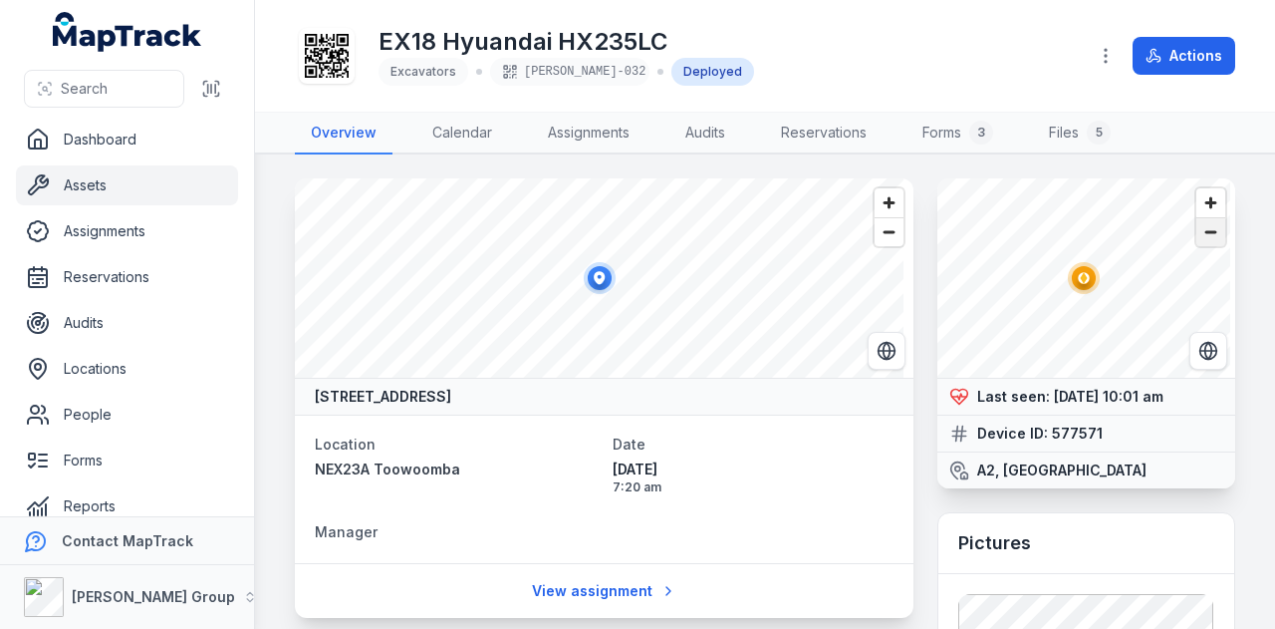
click at [1196, 240] on span "Zoom out" at bounding box center [1210, 232] width 29 height 28
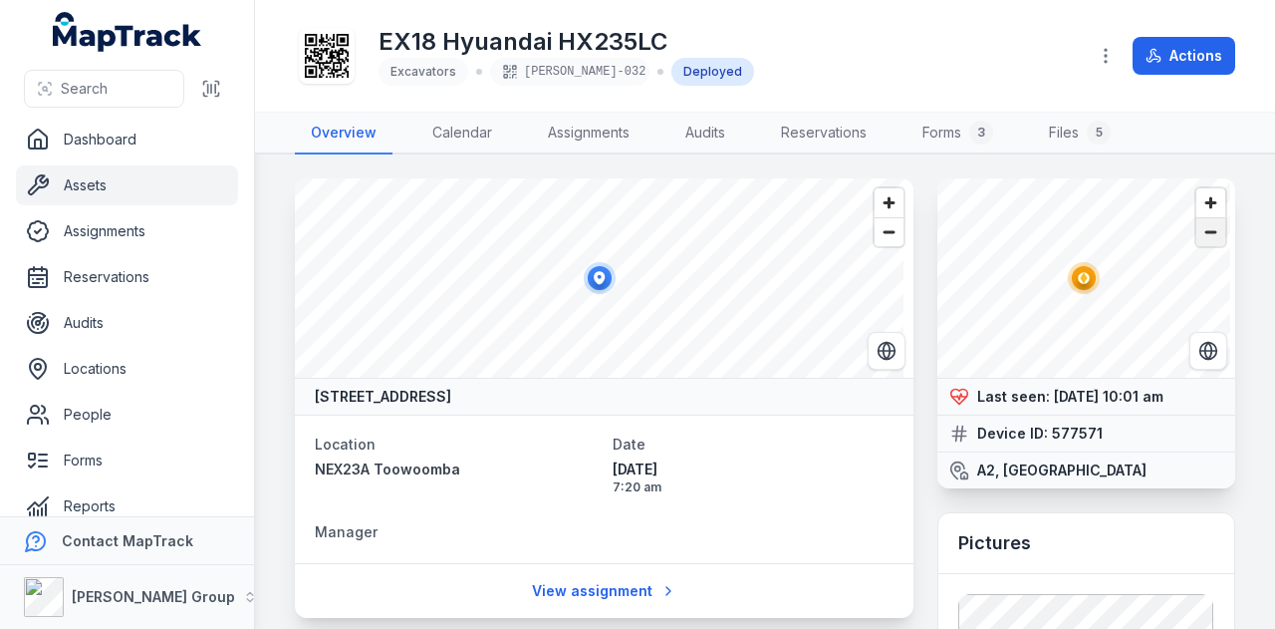
click at [1196, 240] on span "Zoom out" at bounding box center [1210, 232] width 29 height 28
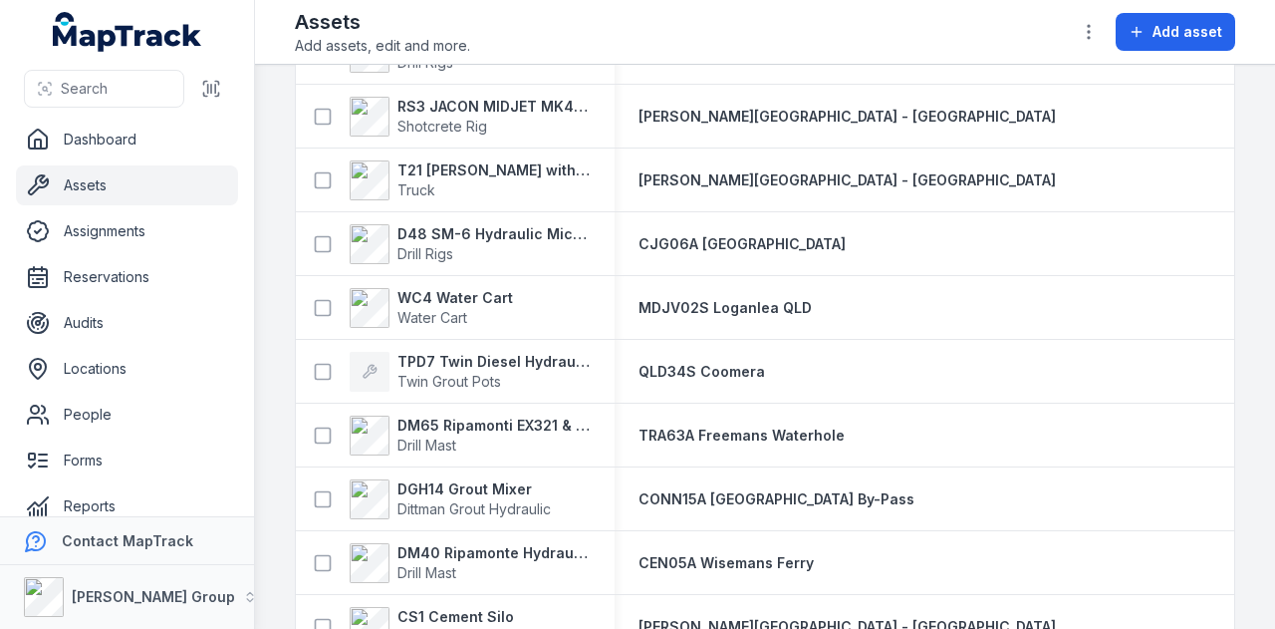
scroll to position [2690, 0]
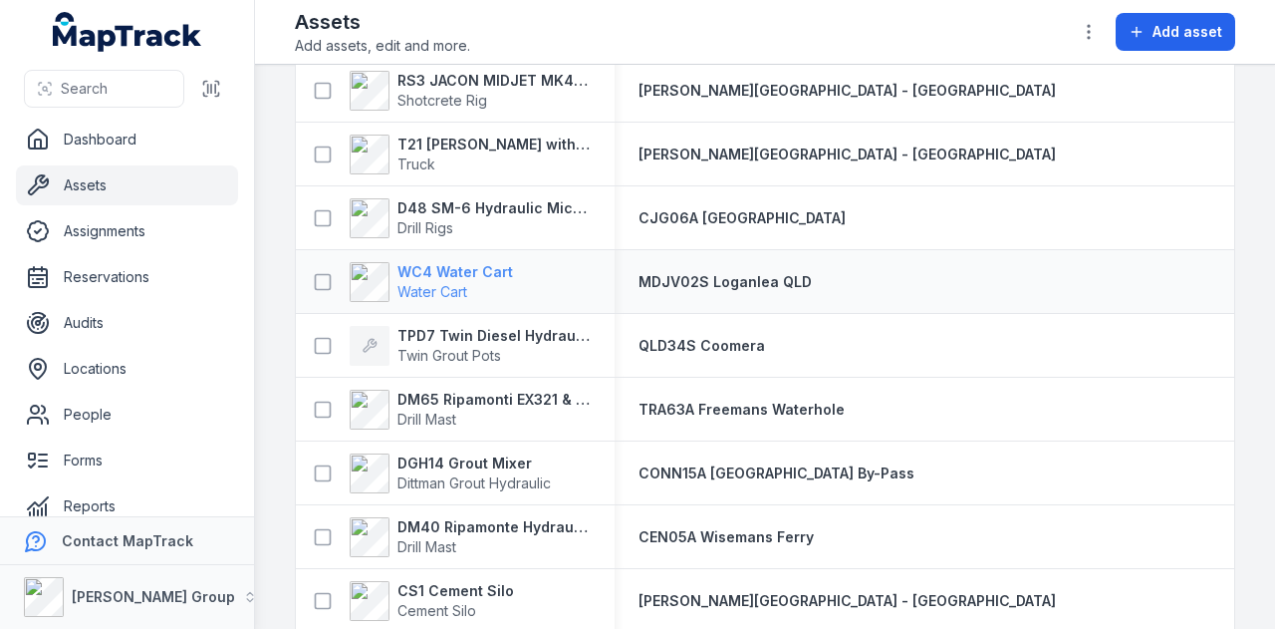
click at [498, 267] on strong "WC4 Water Cart" at bounding box center [455, 272] width 116 height 20
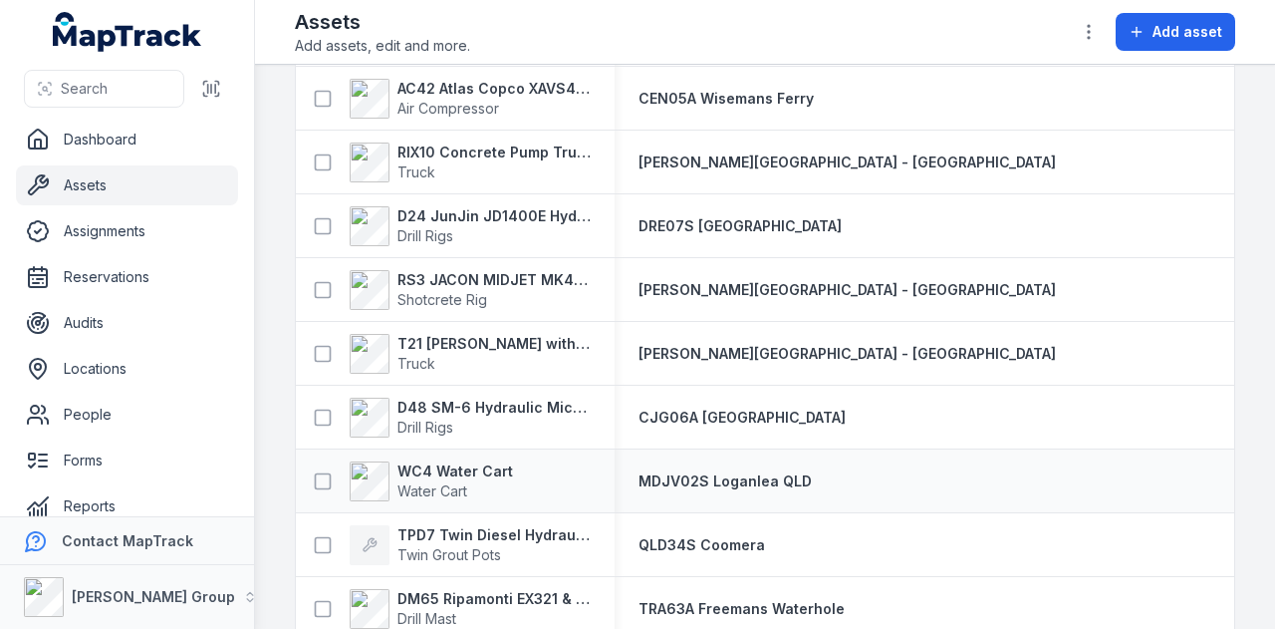
scroll to position [2590, 0]
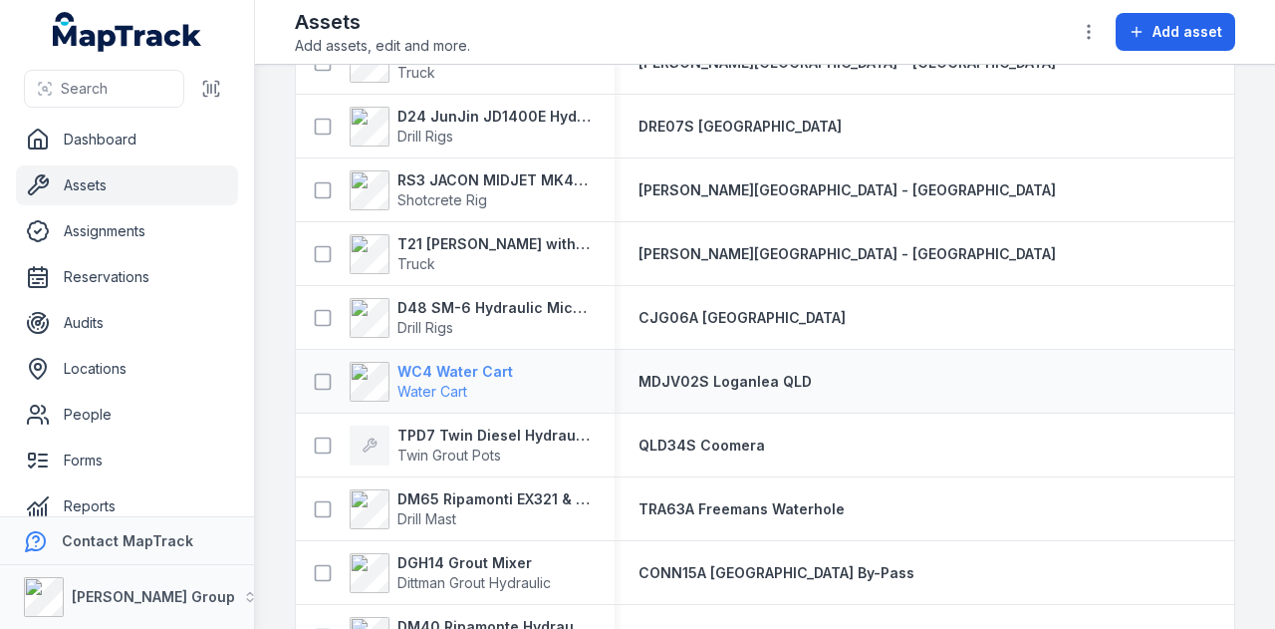
click at [490, 367] on strong "WC4 Water Cart" at bounding box center [455, 372] width 116 height 20
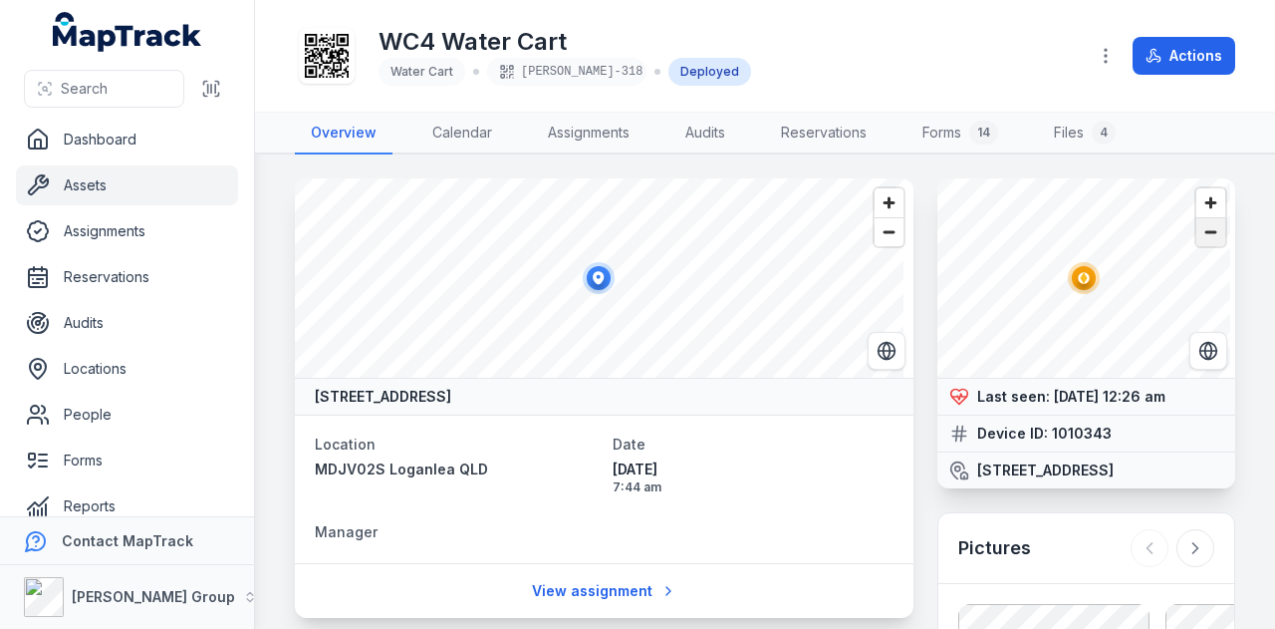
click at [1203, 238] on span "Zoom out" at bounding box center [1210, 232] width 29 height 28
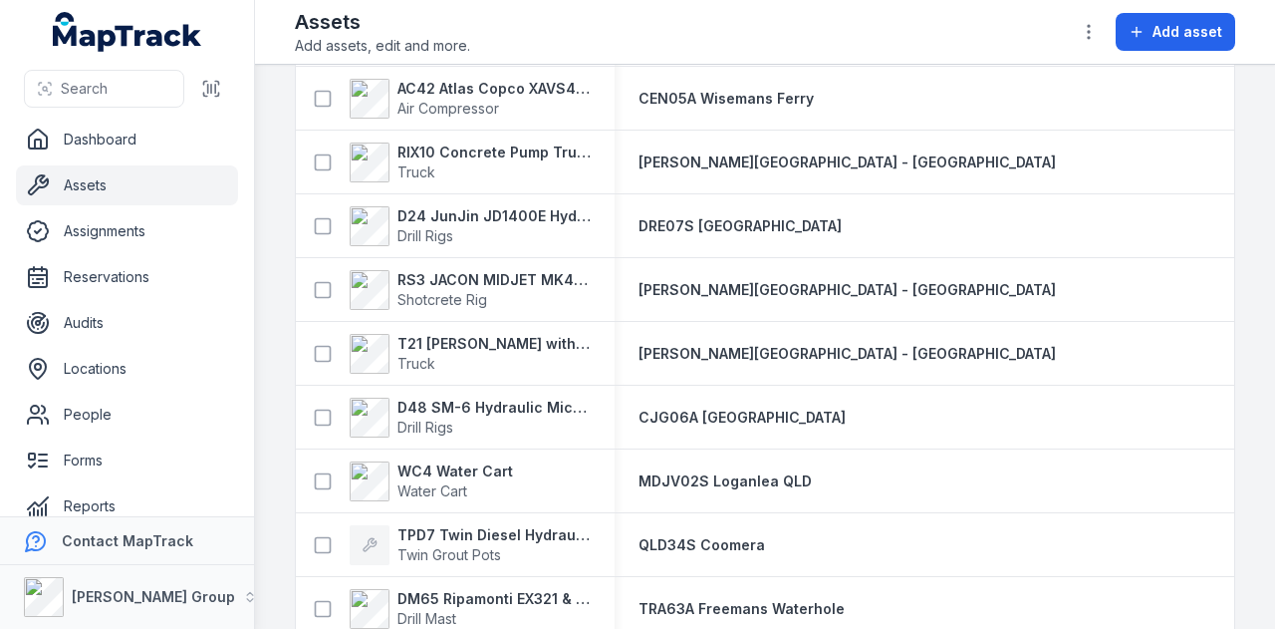
scroll to position [2590, 0]
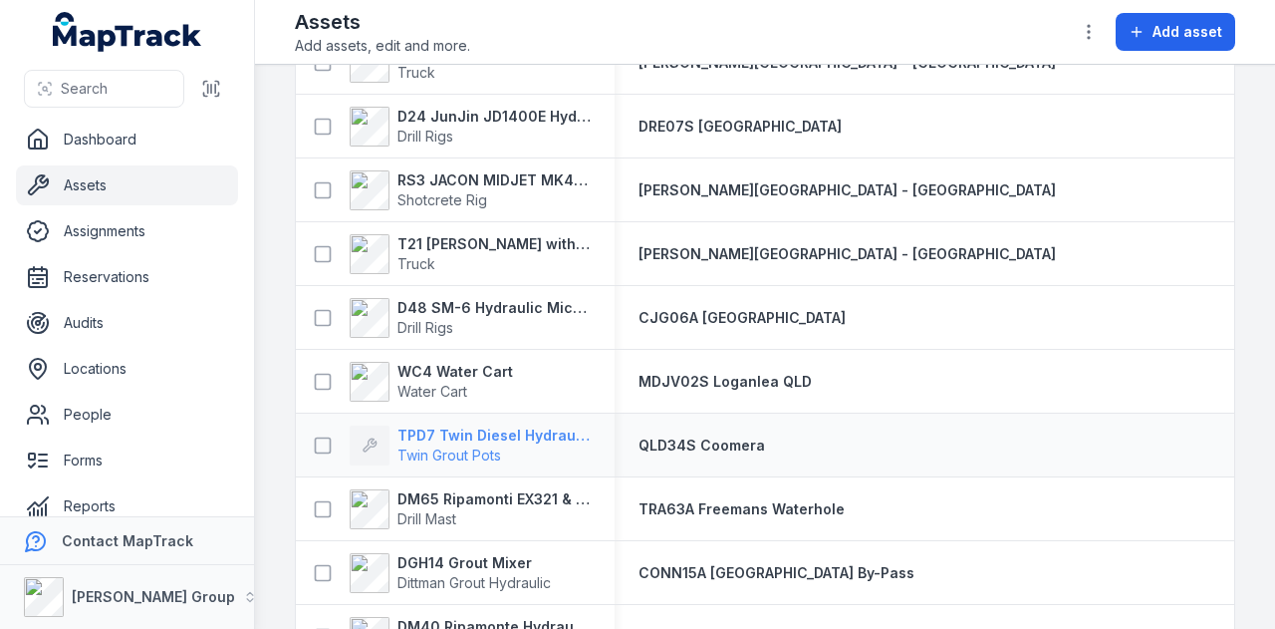
click at [534, 432] on strong "TPD7 Twin Diesel Hydraulic Grout Pot" at bounding box center [493, 435] width 193 height 20
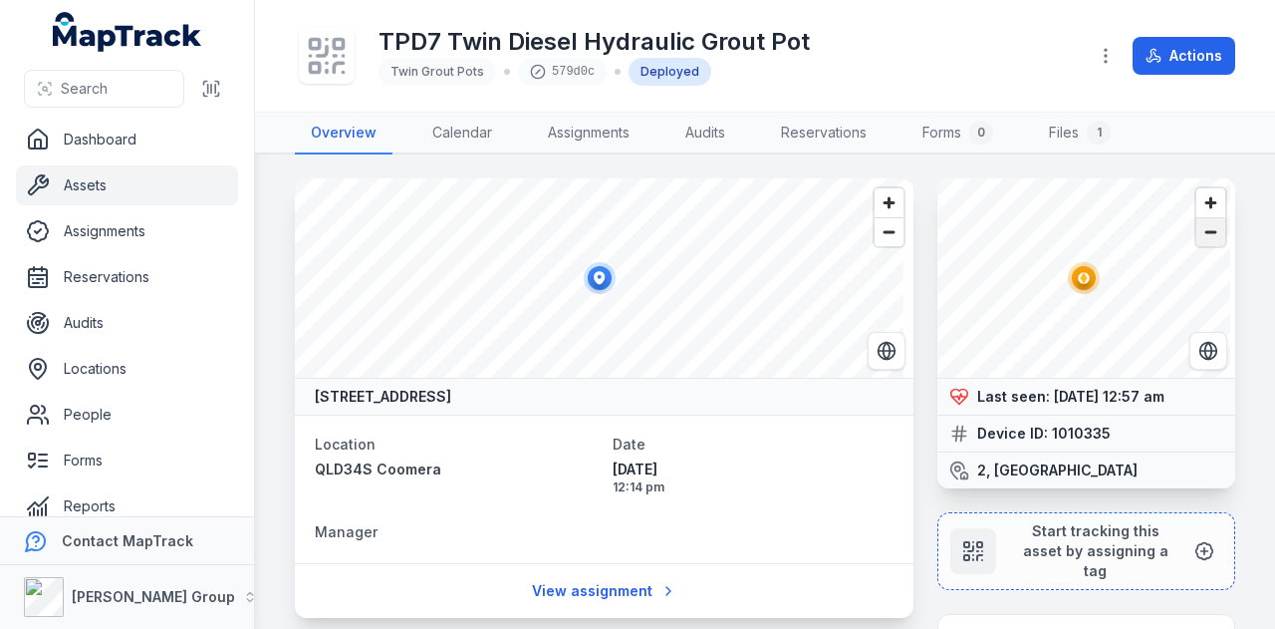
click at [1196, 235] on span "Zoom out" at bounding box center [1210, 232] width 29 height 28
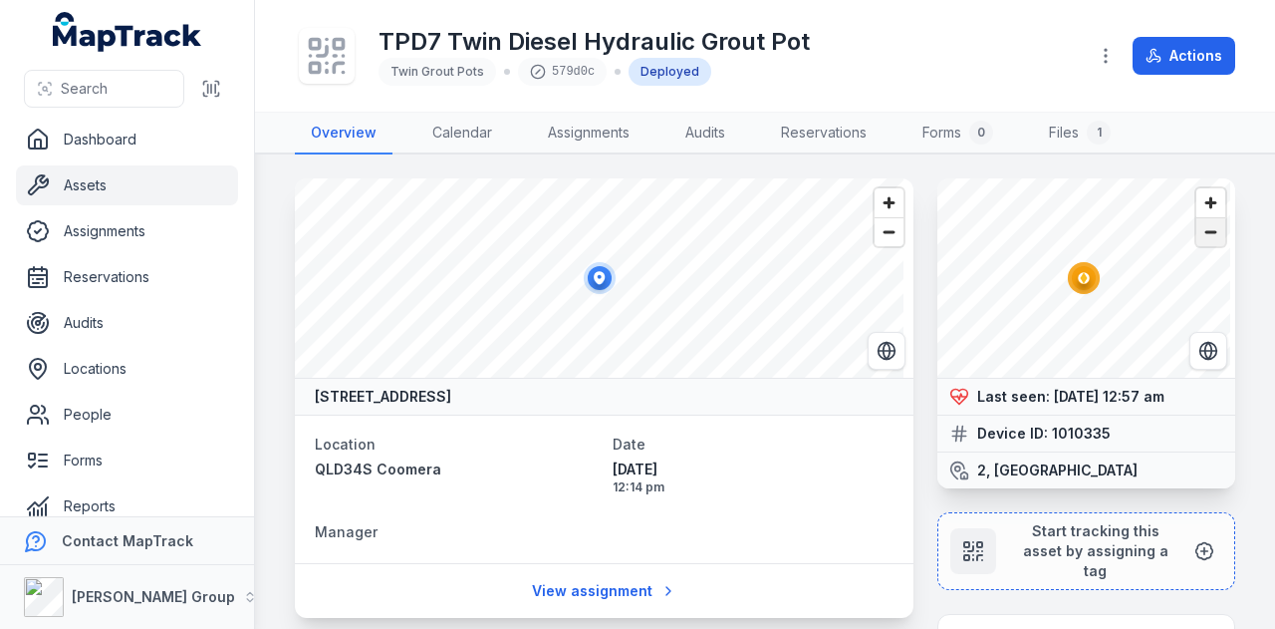
click at [1196, 235] on span "Zoom out" at bounding box center [1210, 232] width 29 height 28
click at [1196, 204] on span "Zoom in" at bounding box center [1210, 202] width 29 height 29
click at [1196, 203] on span "Zoom in" at bounding box center [1210, 202] width 29 height 29
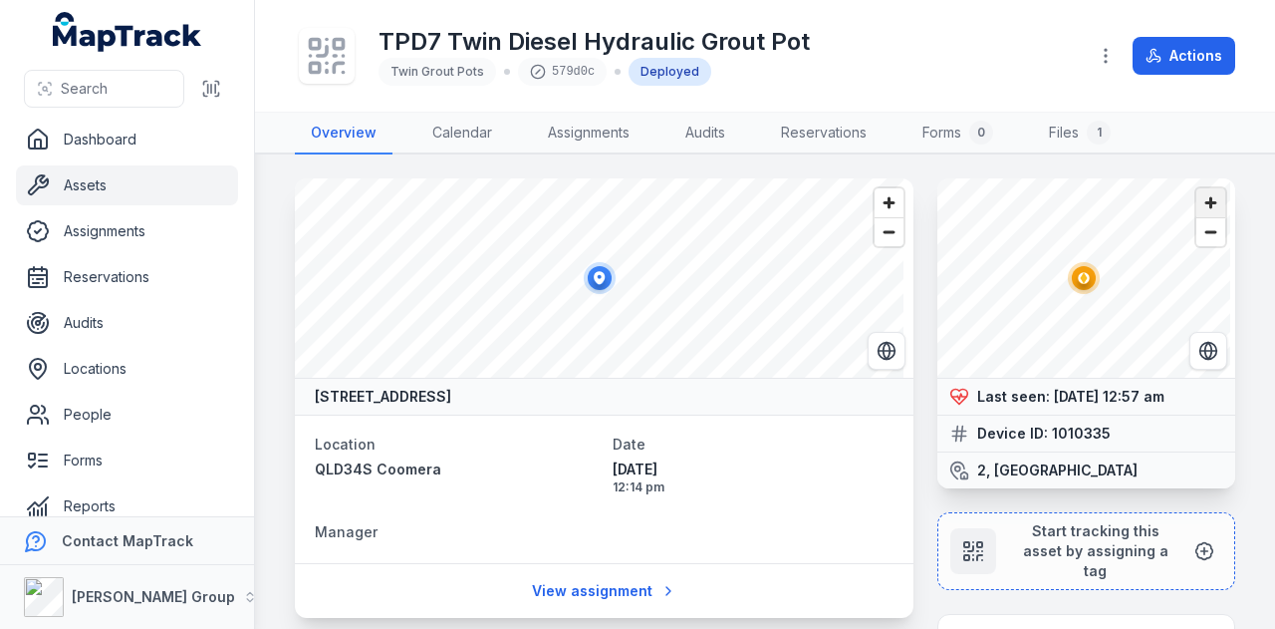
click at [1196, 203] on span "Zoom in" at bounding box center [1210, 202] width 29 height 29
click at [1198, 354] on icon "Switch to Satellite View" at bounding box center [1208, 351] width 20 height 20
click at [1196, 229] on span "Zoom out" at bounding box center [1210, 232] width 29 height 28
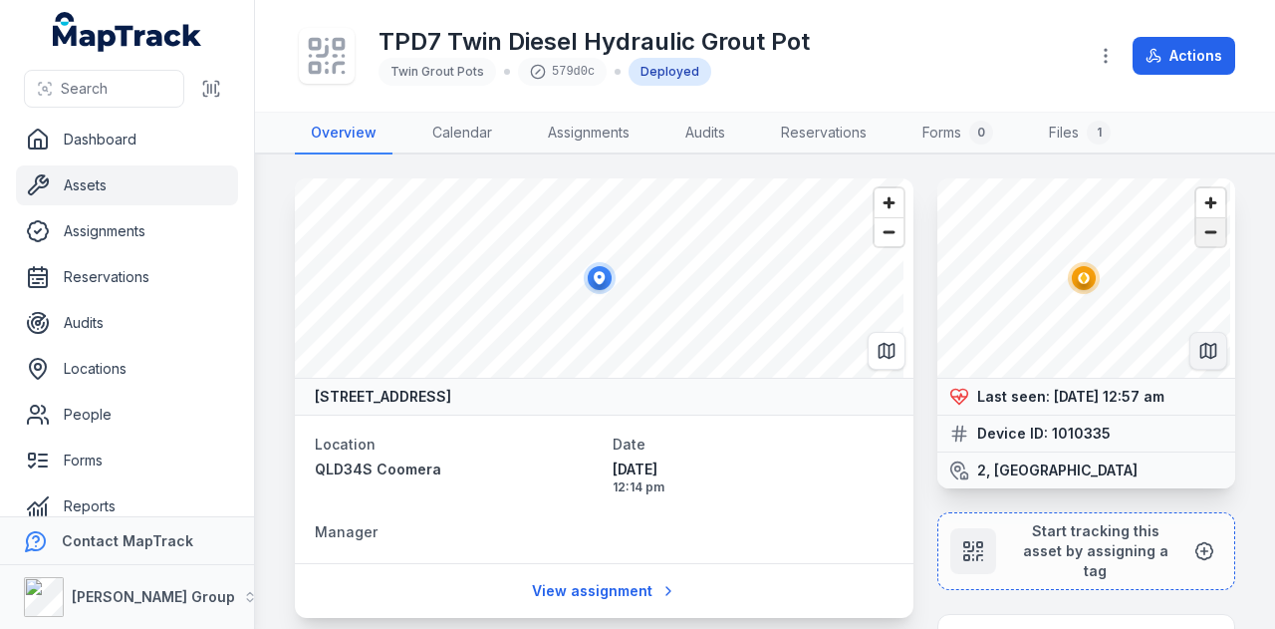
click at [1196, 229] on span "Zoom out" at bounding box center [1210, 232] width 29 height 28
click at [1198, 360] on icon "Switch to Map View" at bounding box center [1208, 351] width 20 height 20
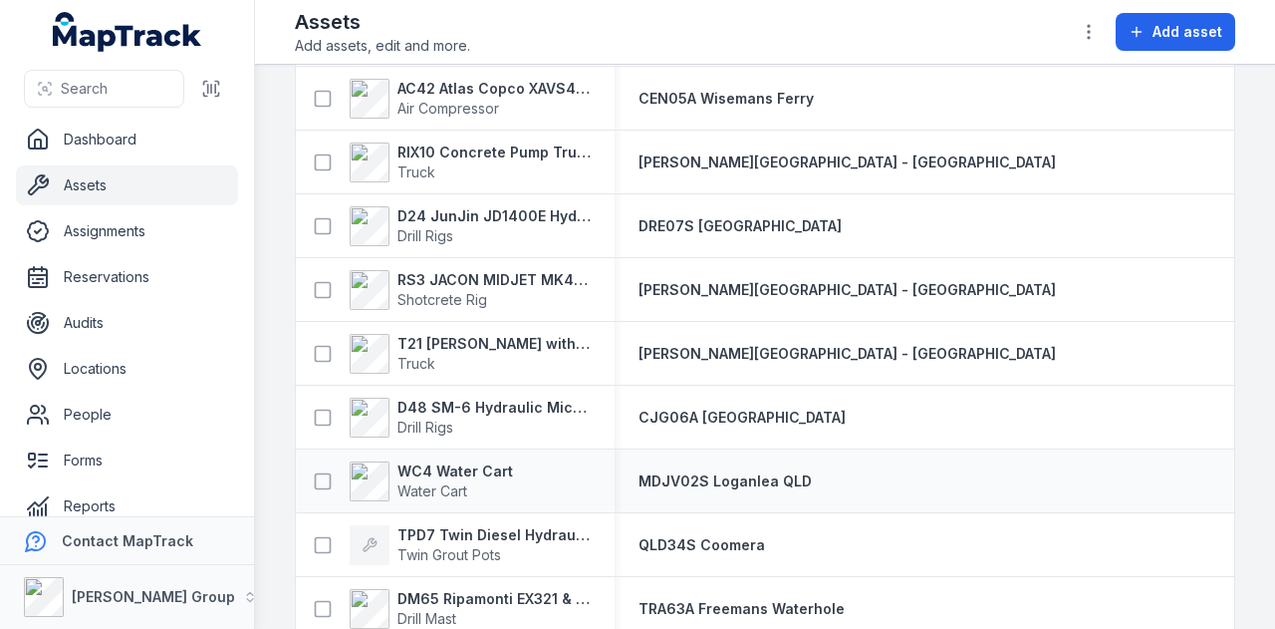
scroll to position [2590, 0]
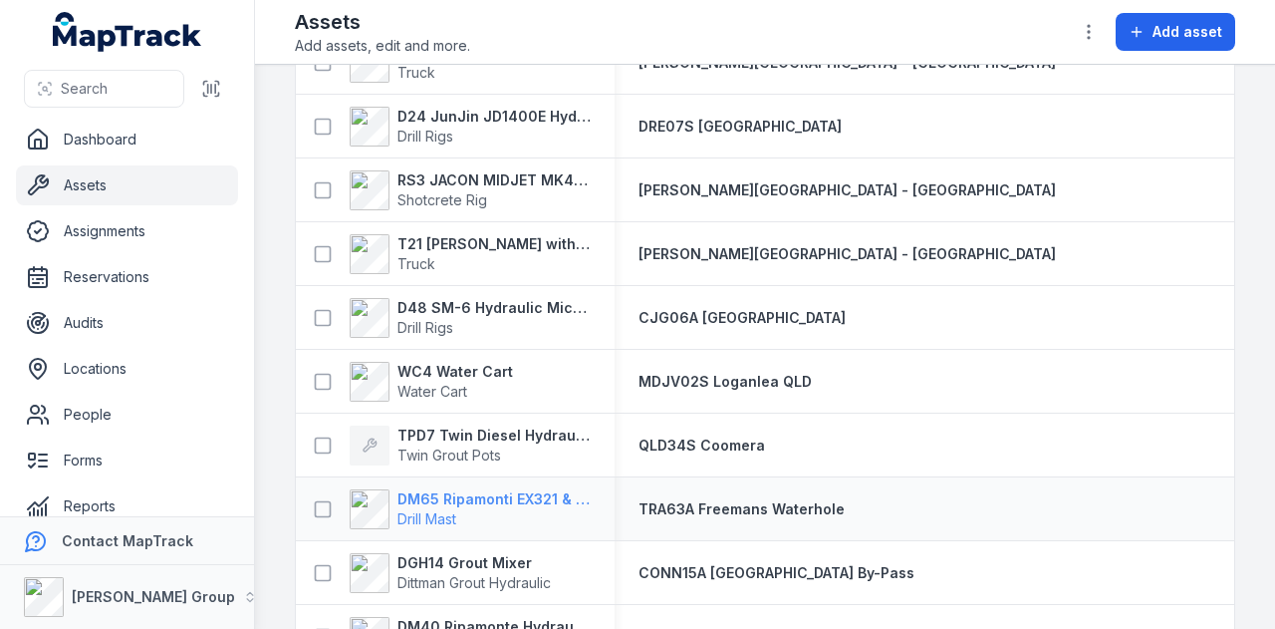
click at [530, 499] on strong "DM65 Ripamonti EX321 & EuroDrill RH10X" at bounding box center [493, 499] width 193 height 20
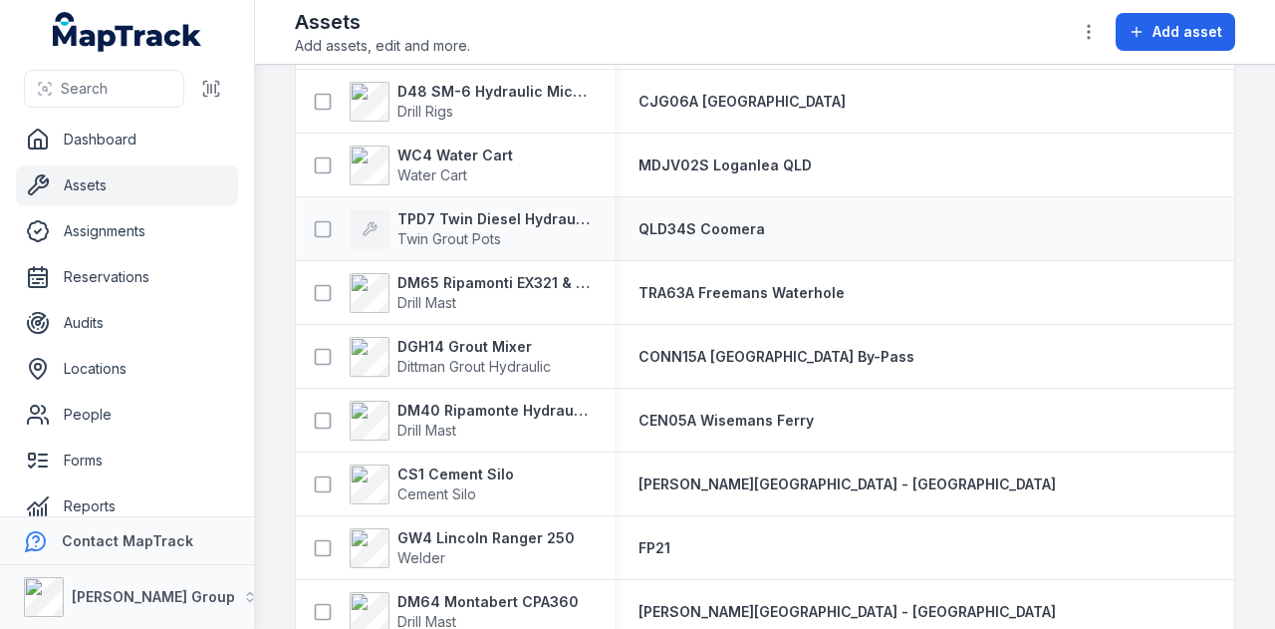
scroll to position [2889, 0]
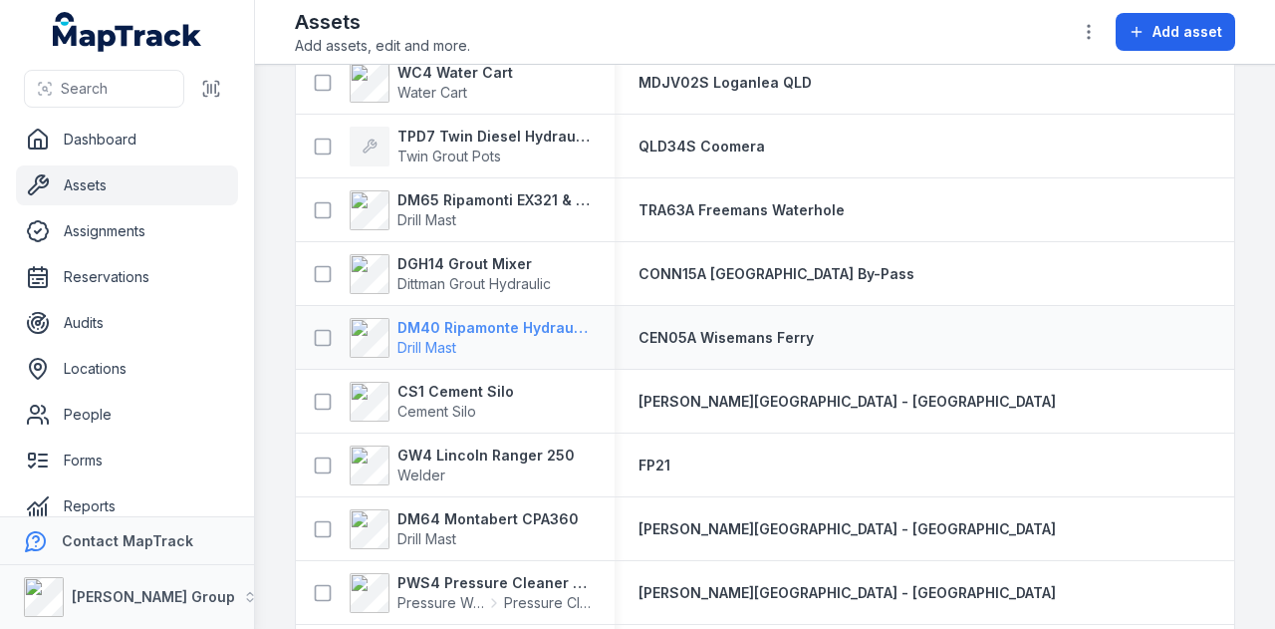
click at [538, 331] on strong "DM40 Ripamonte Hydraulic Drill Mast & EuroDrill RH10X" at bounding box center [493, 328] width 193 height 20
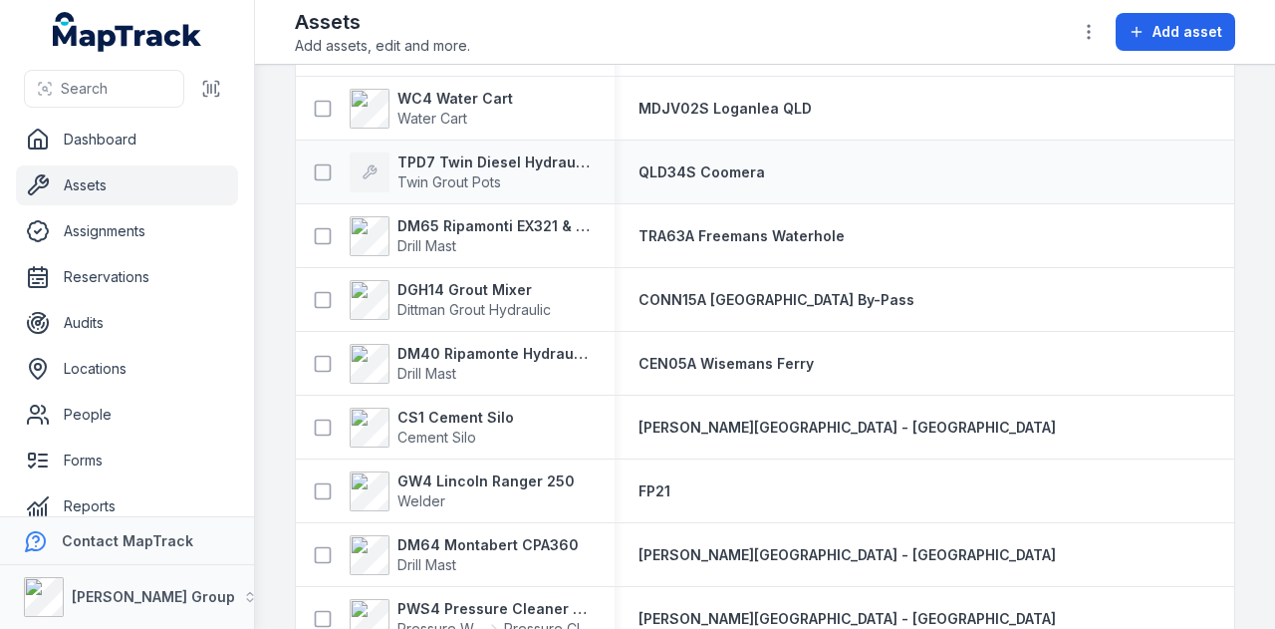
scroll to position [2889, 0]
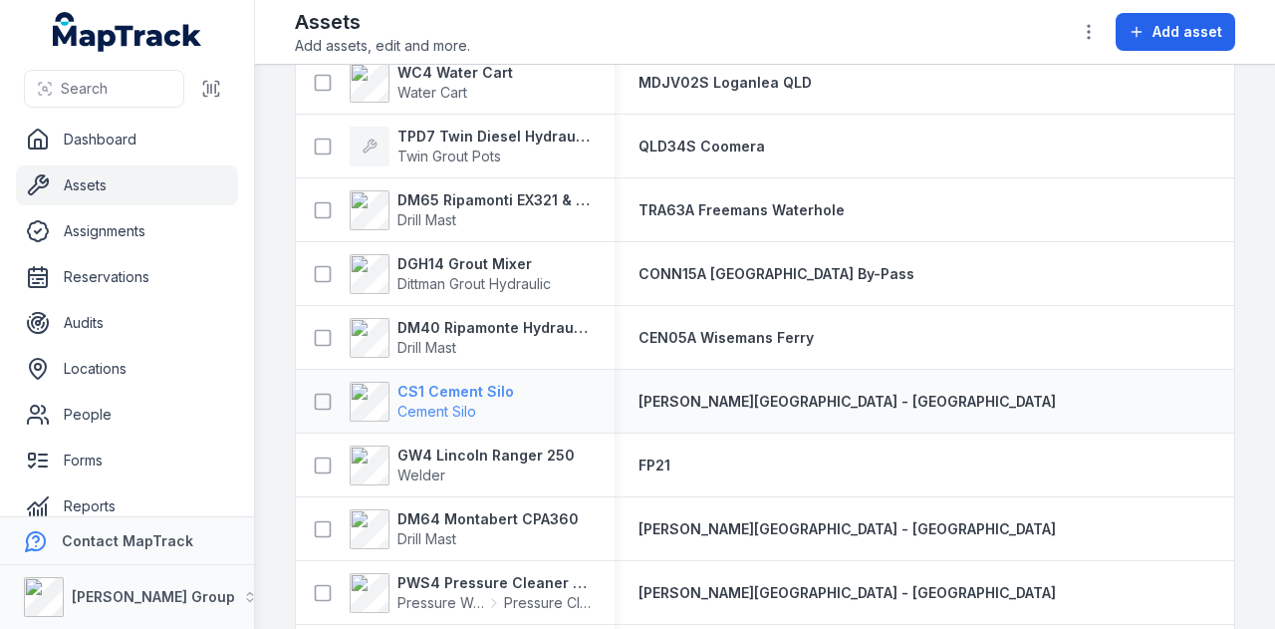
click at [491, 393] on strong "CS1 Cement Silo" at bounding box center [455, 392] width 117 height 20
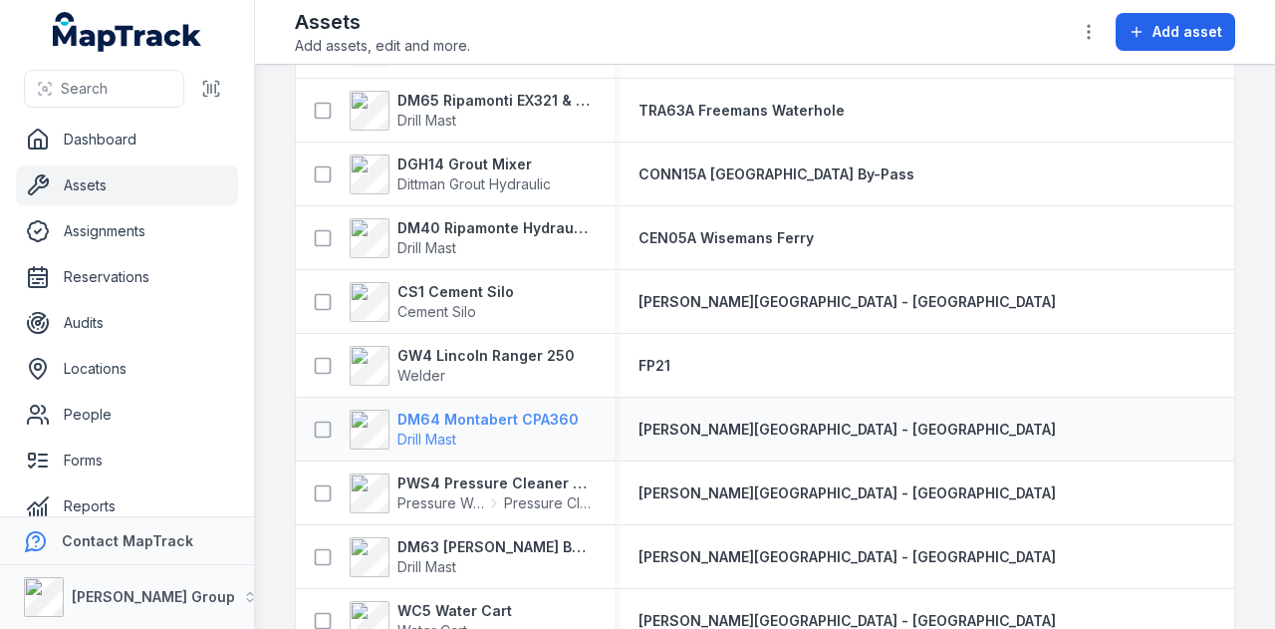
click at [542, 423] on strong "DM64 Montabert CPA360" at bounding box center [487, 419] width 181 height 20
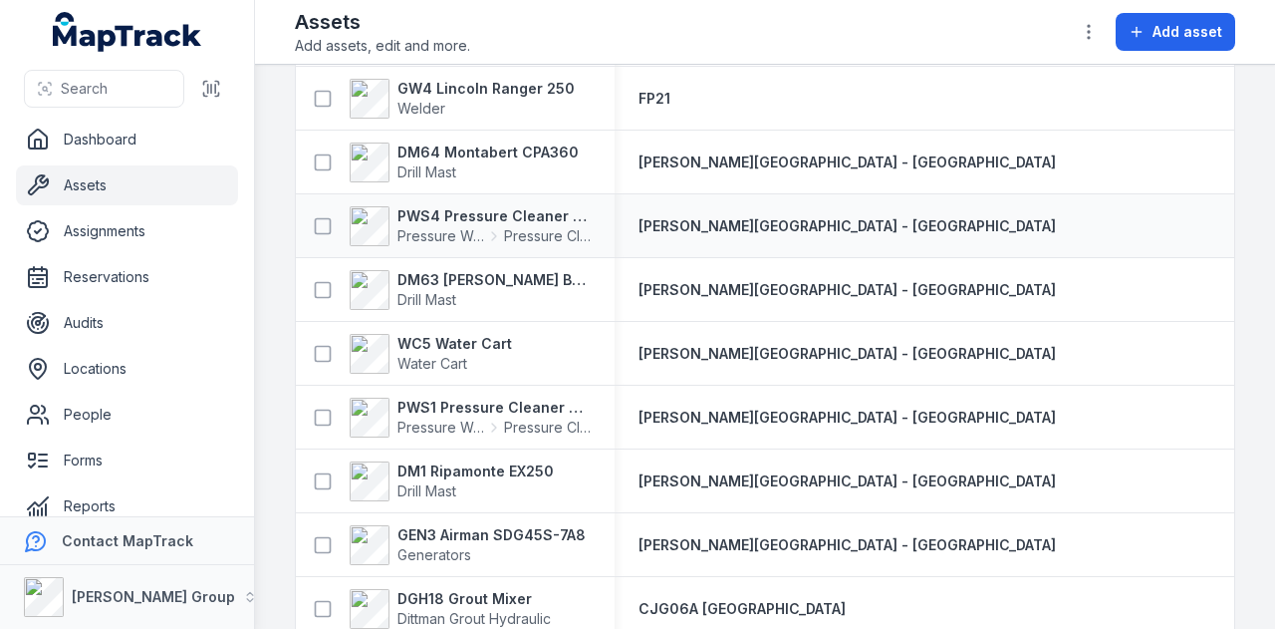
scroll to position [3287, 0]
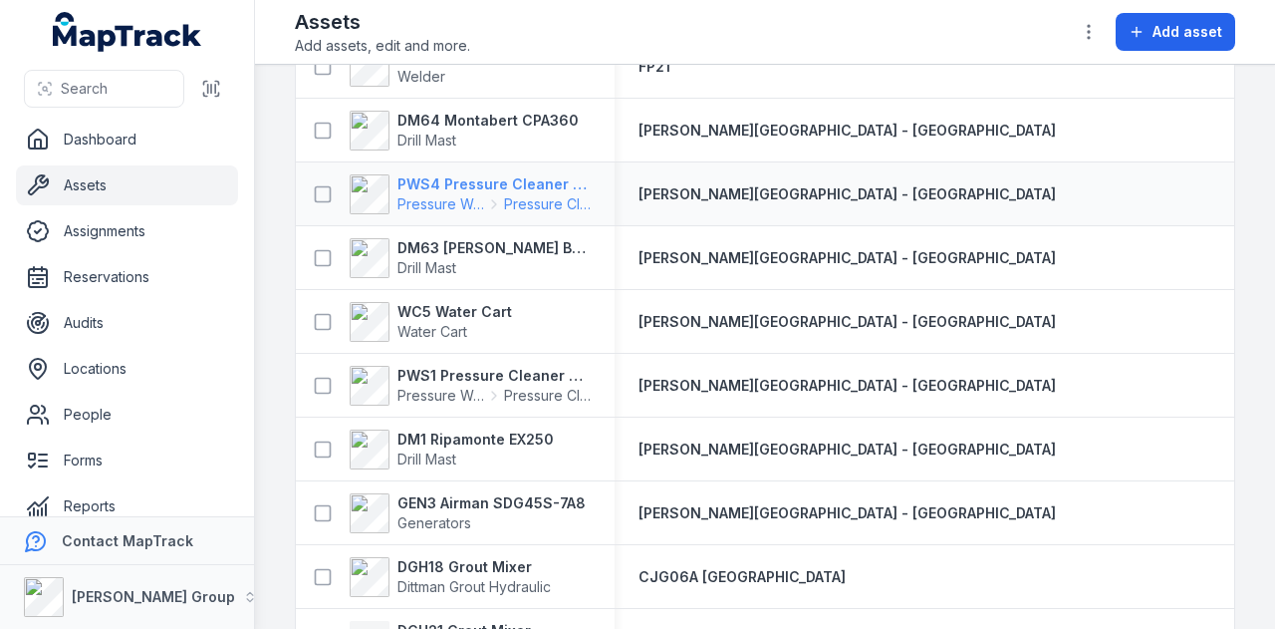
click at [519, 176] on strong "PWS4 Pressure Cleaner Skid Mounted" at bounding box center [493, 184] width 193 height 20
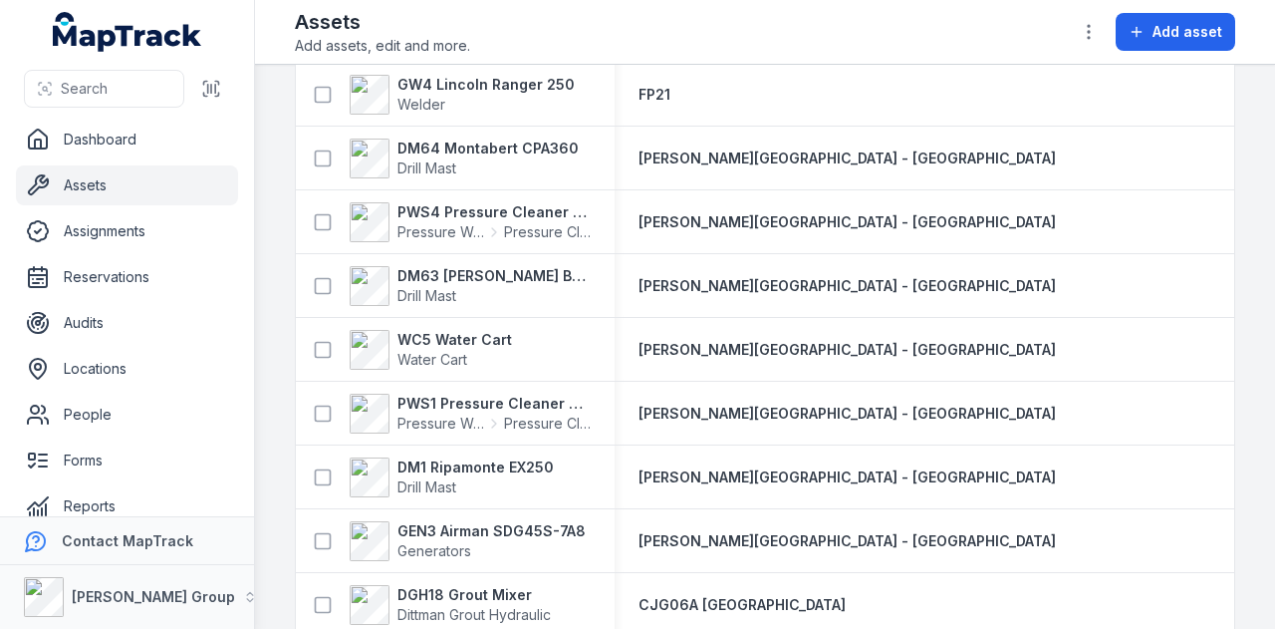
scroll to position [3287, 0]
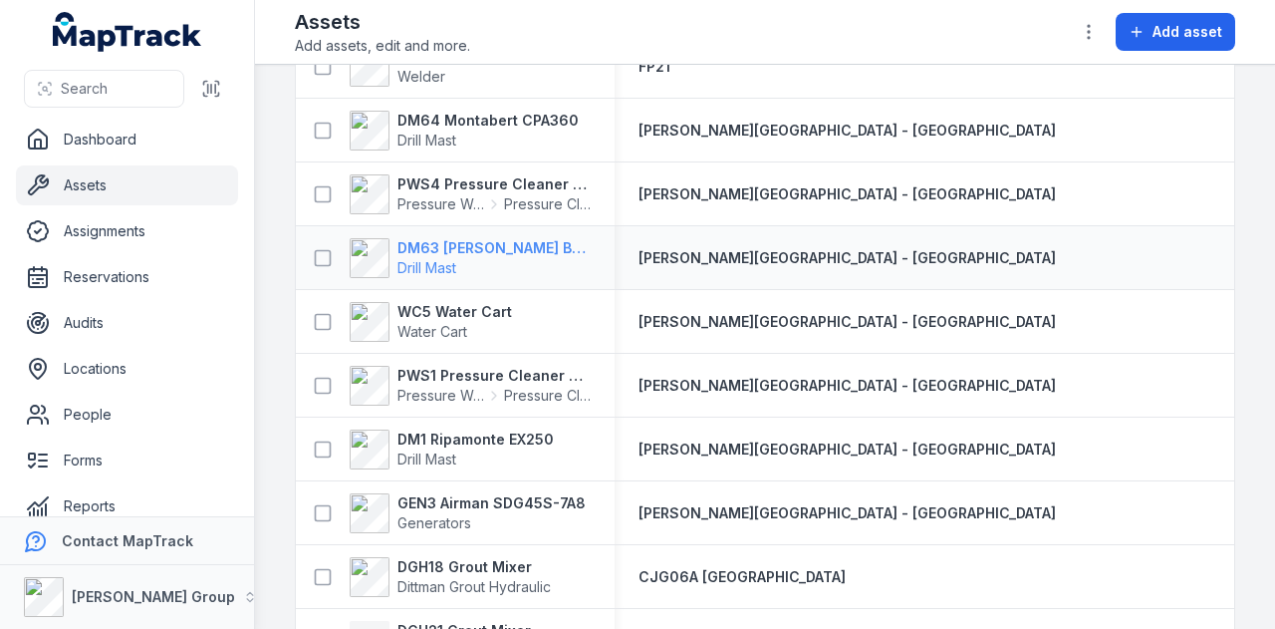
click at [512, 248] on strong "DM63 [PERSON_NAME] Build Mast" at bounding box center [493, 248] width 193 height 20
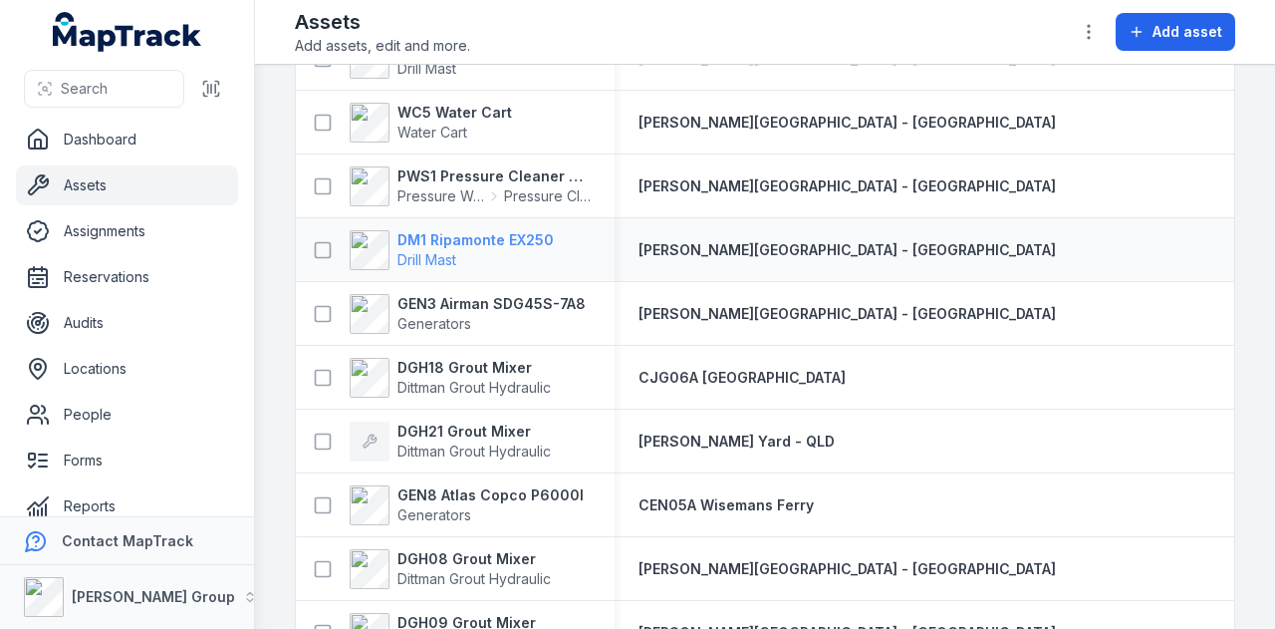
scroll to position [3387, 0]
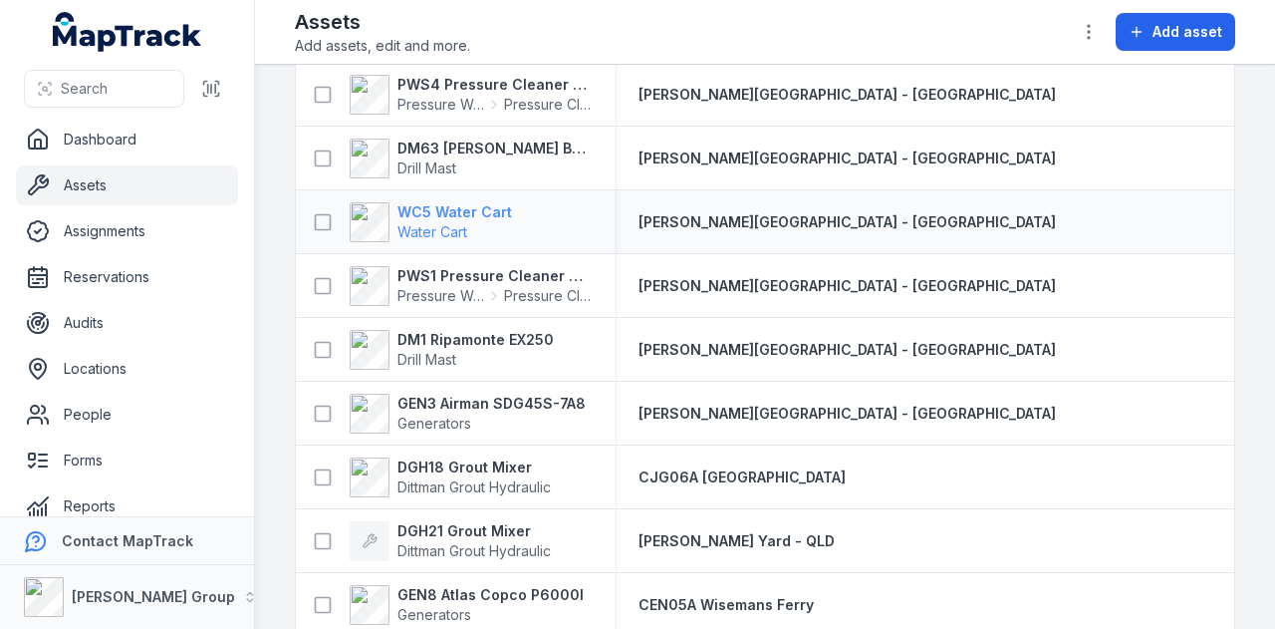
click at [476, 207] on strong "WC5 Water Cart" at bounding box center [454, 212] width 115 height 20
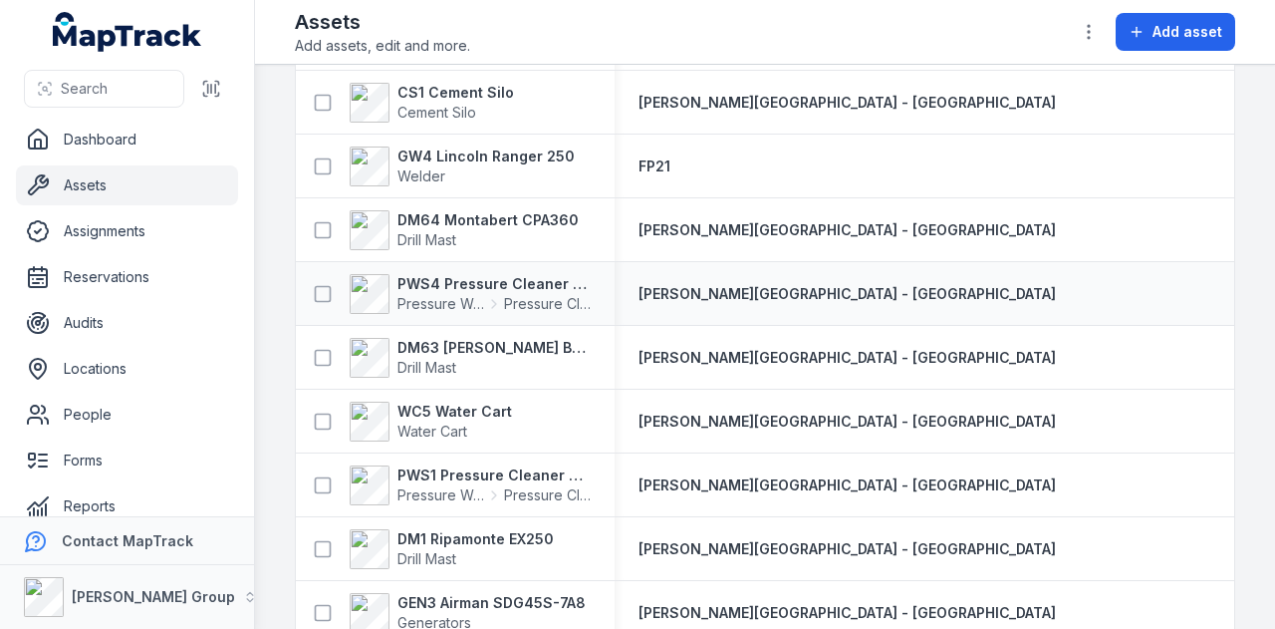
scroll to position [3287, 0]
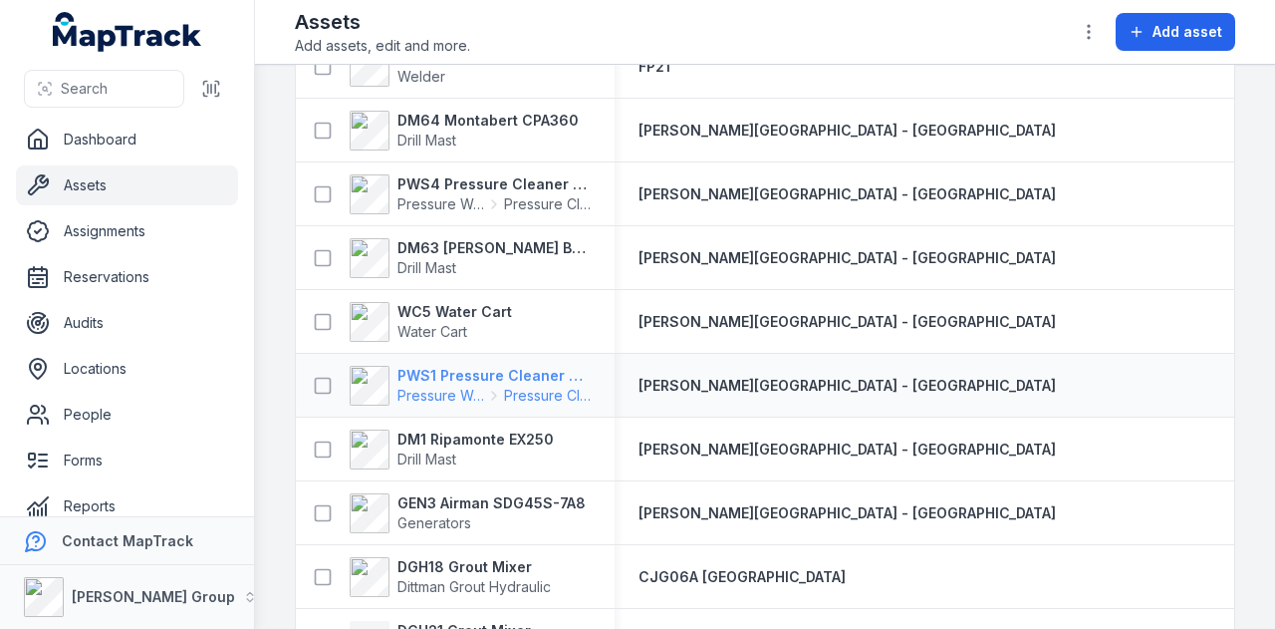
click at [543, 371] on strong "PWS1 Pressure Cleaner Skid Mounted" at bounding box center [493, 376] width 193 height 20
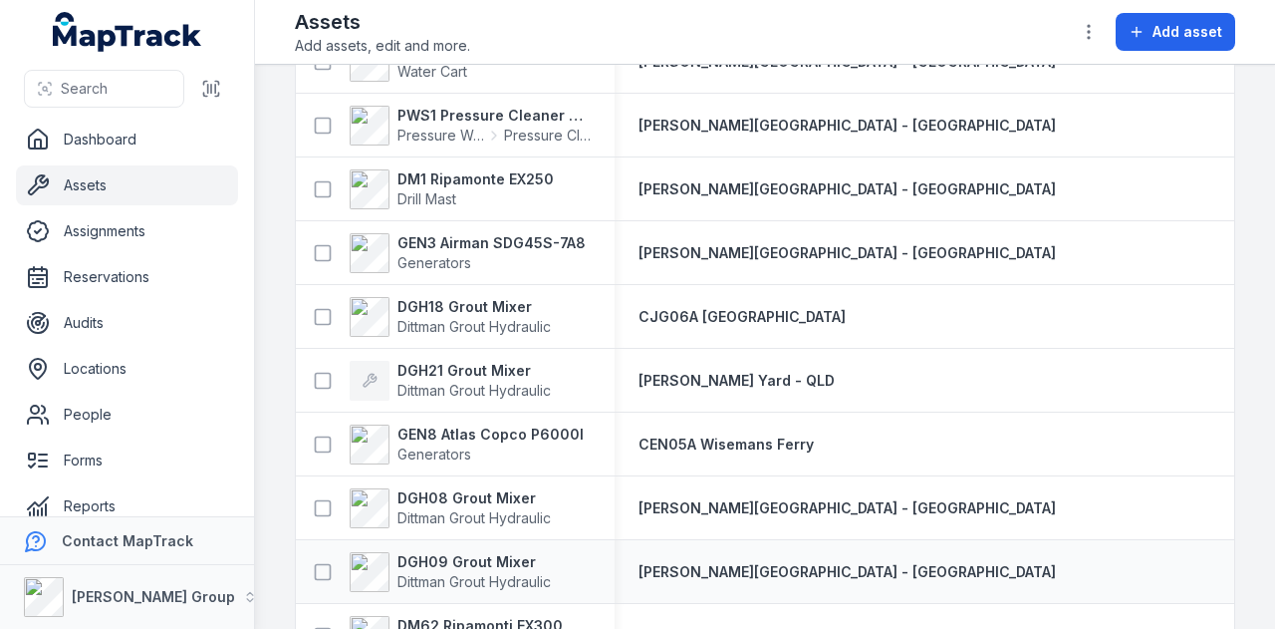
scroll to position [3486, 0]
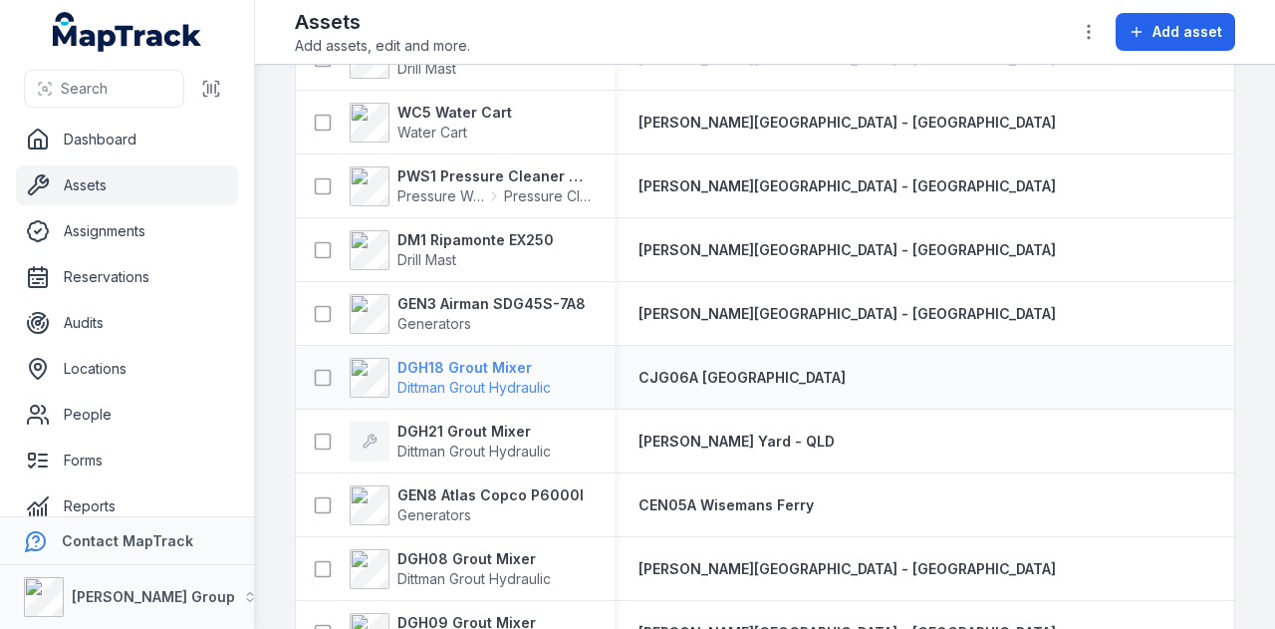
click at [486, 364] on strong "DGH18 Grout Mixer" at bounding box center [473, 368] width 153 height 20
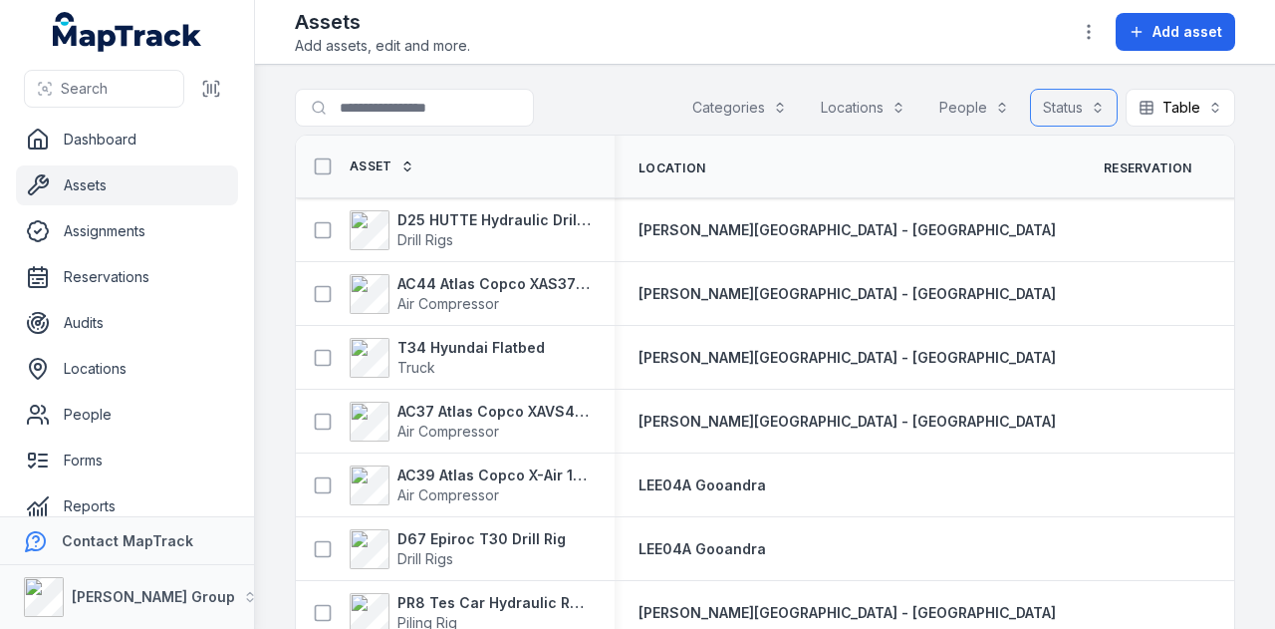
click at [1066, 107] on button "Status" at bounding box center [1074, 108] width 88 height 38
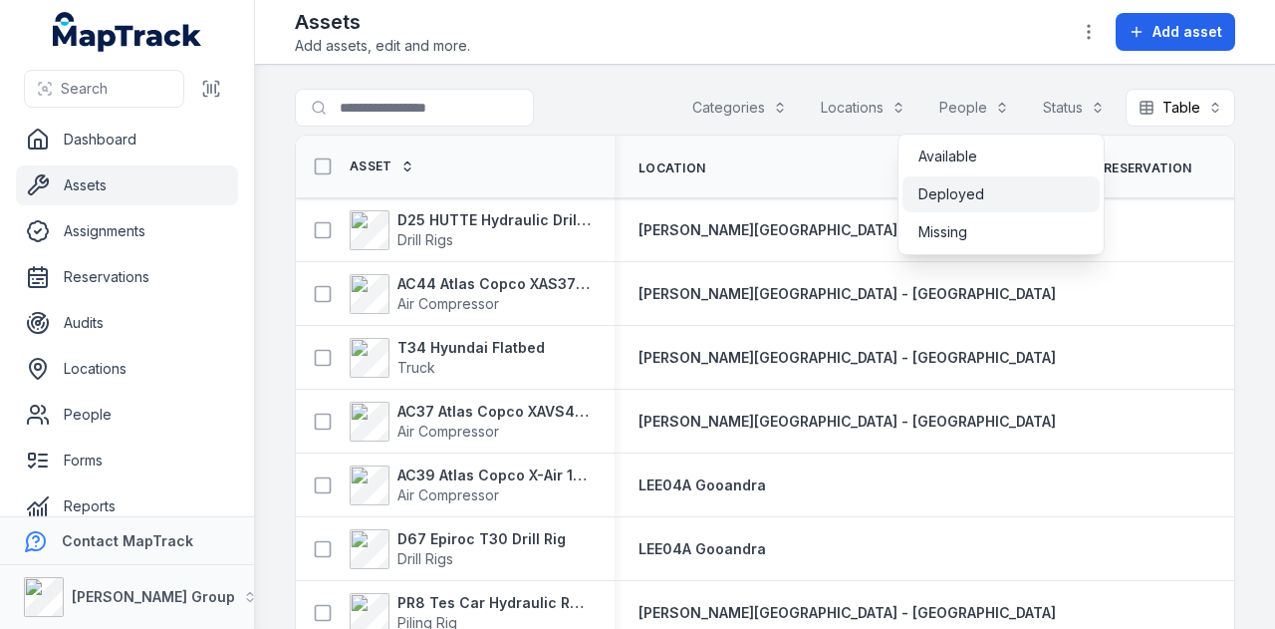
click at [1038, 188] on div "Deployed" at bounding box center [1000, 194] width 165 height 20
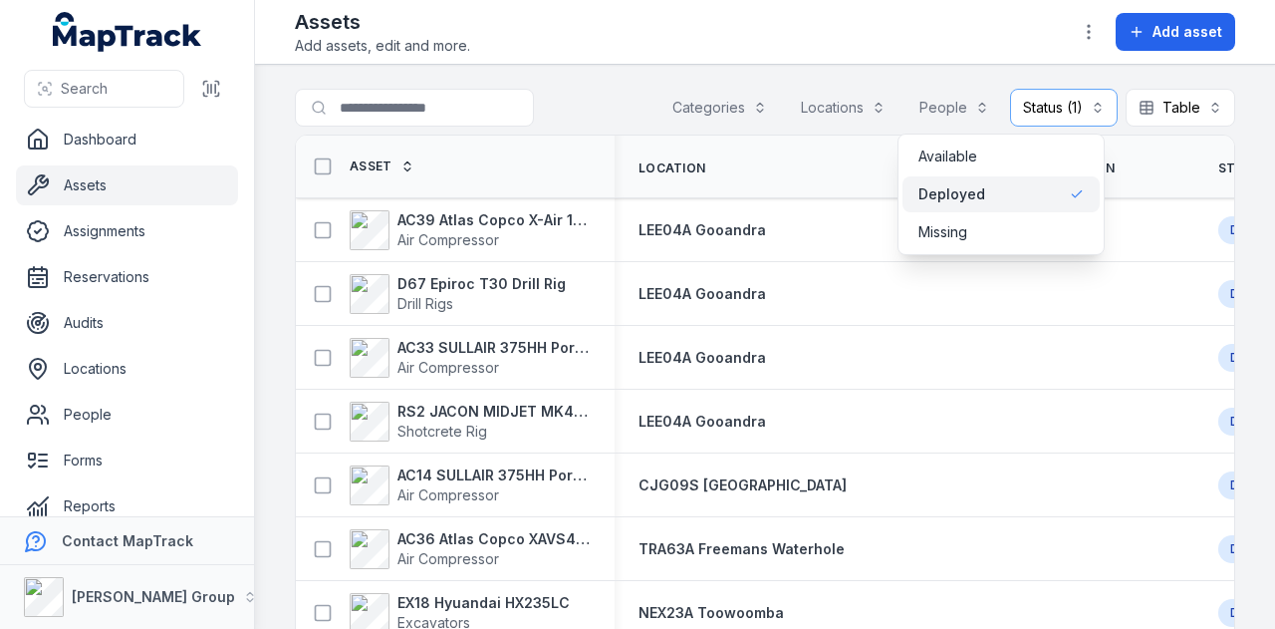
click at [587, 97] on div "Search for assets Categories Locations People Status (1) ******** Table *****" at bounding box center [765, 112] width 940 height 46
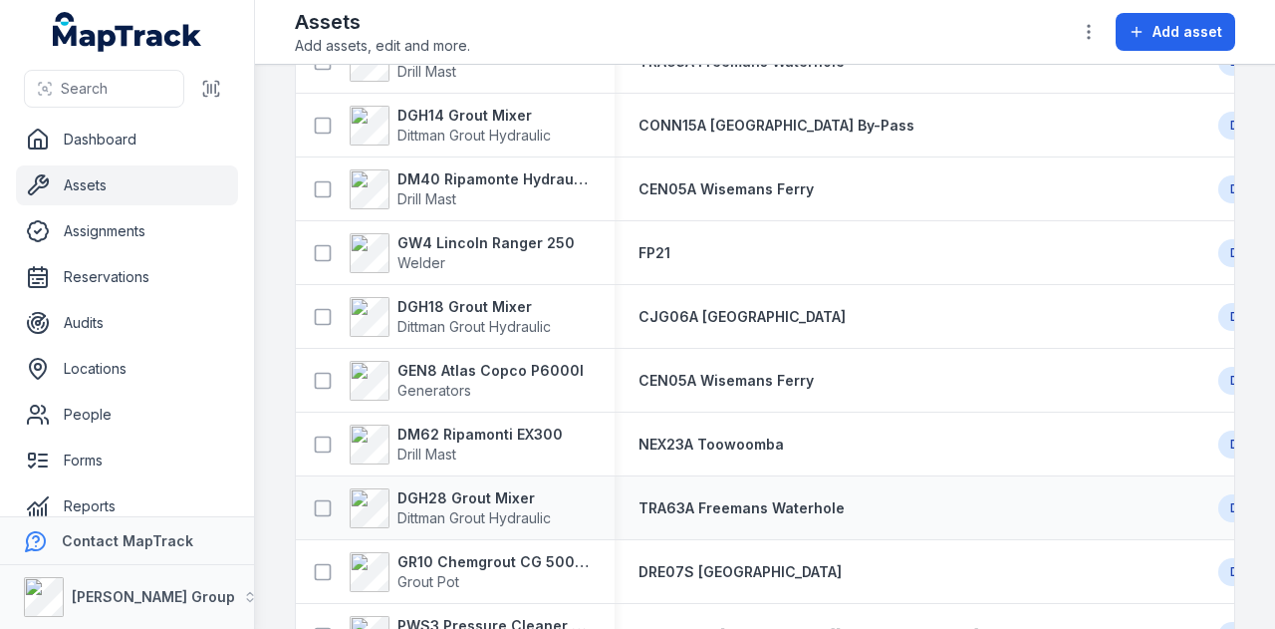
scroll to position [996, 0]
click at [520, 367] on strong "GEN8 Atlas Copco P6000I" at bounding box center [490, 372] width 186 height 20
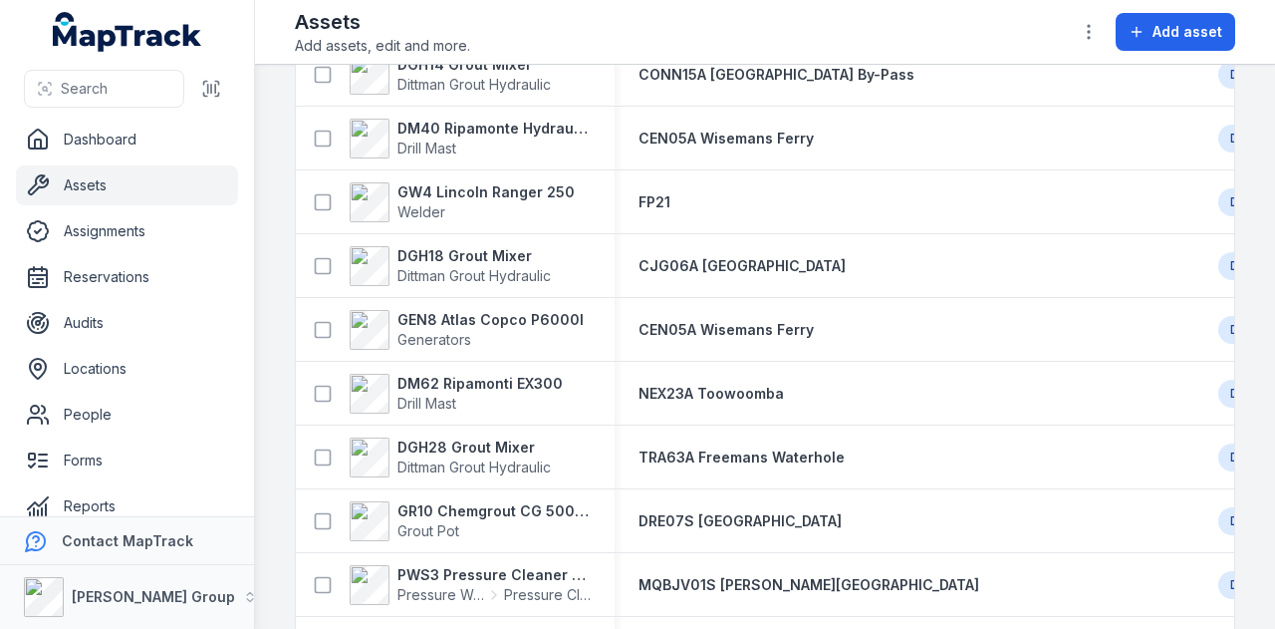
scroll to position [1195, 0]
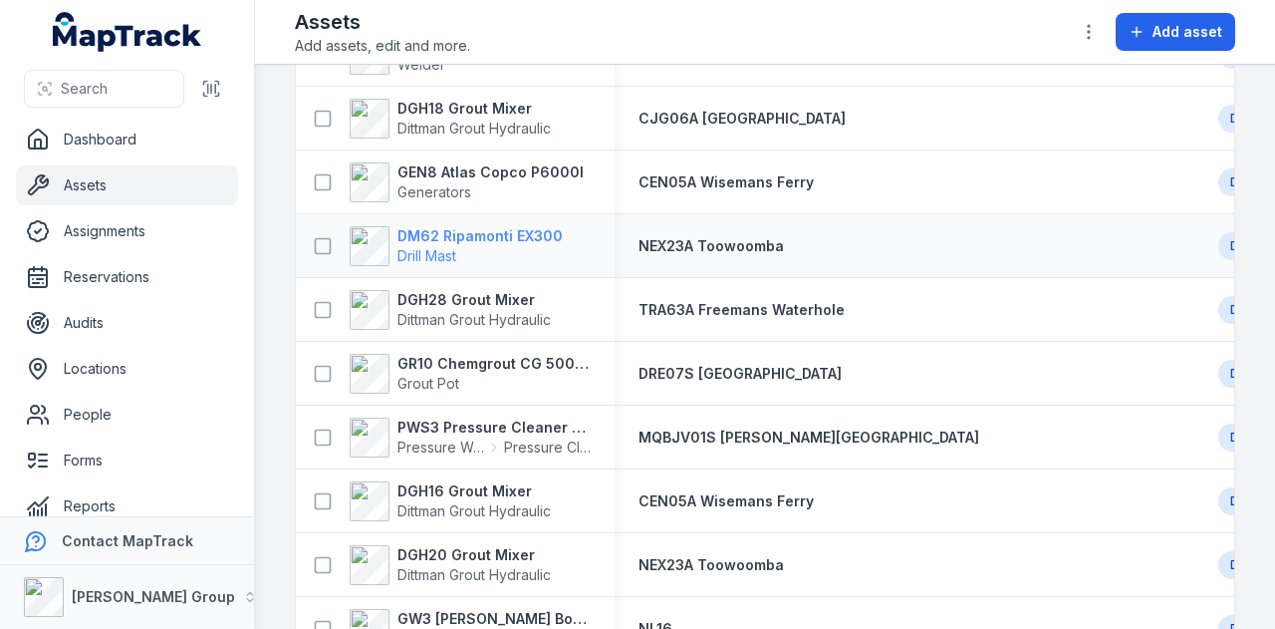
click at [481, 240] on strong "DM62 Ripamonti EX300" at bounding box center [479, 236] width 165 height 20
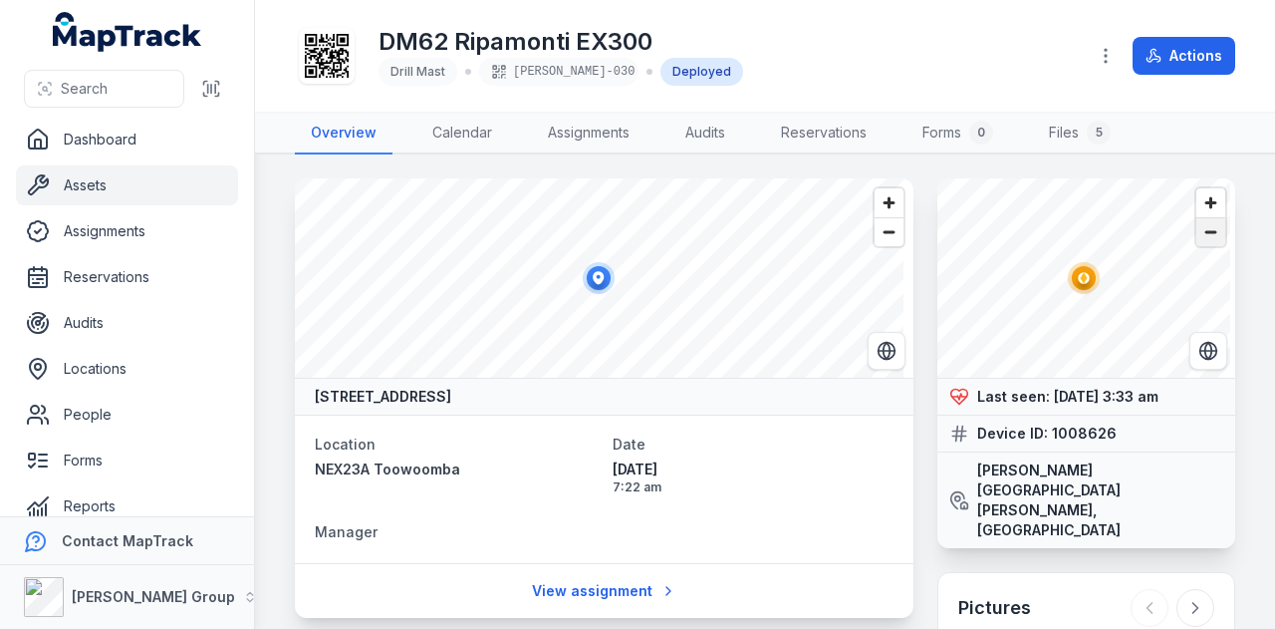
click at [1200, 234] on span "Zoom out" at bounding box center [1210, 232] width 29 height 28
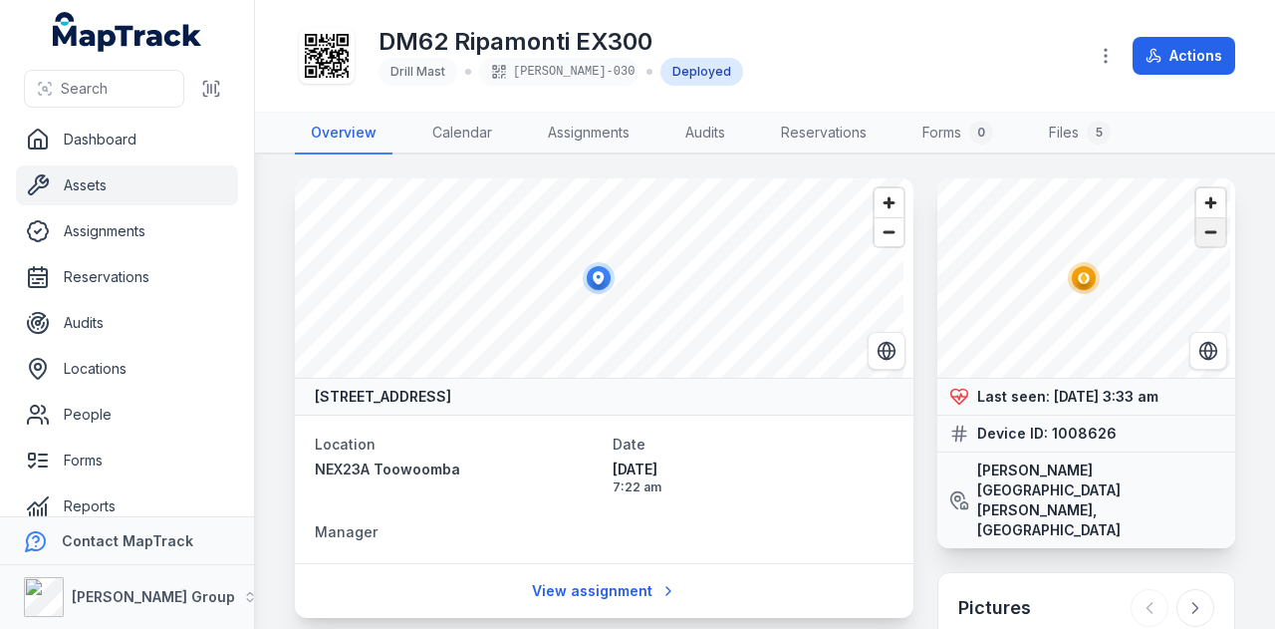
click at [1200, 234] on span "Zoom out" at bounding box center [1210, 232] width 29 height 28
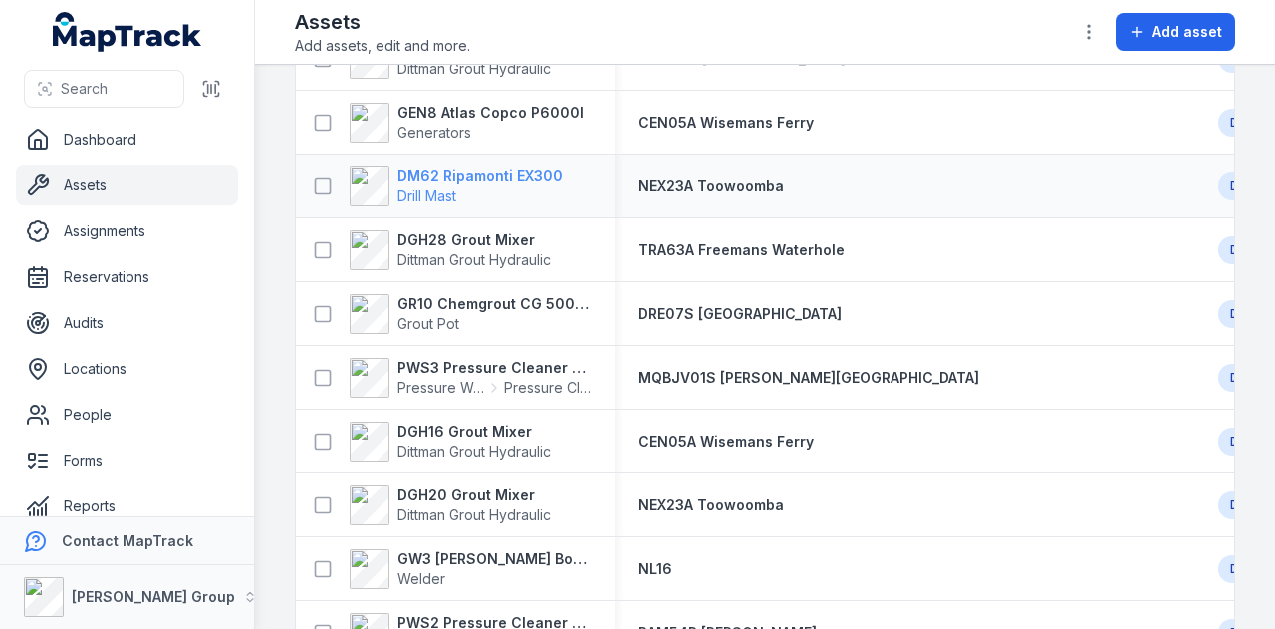
scroll to position [1195, 0]
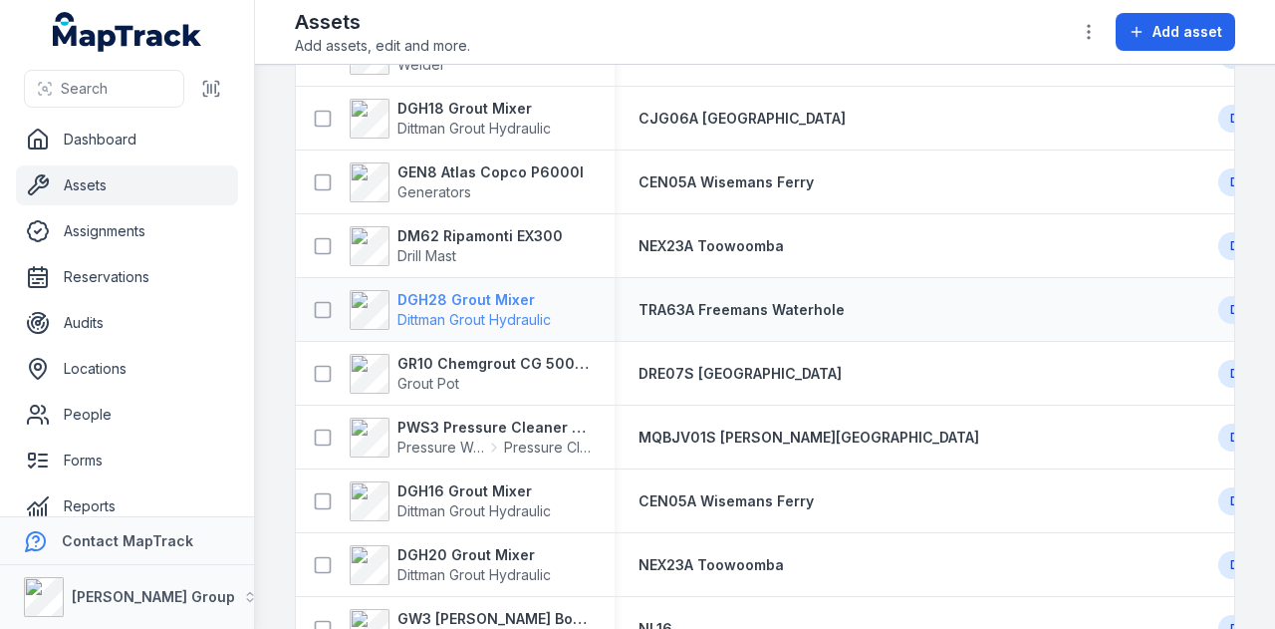
click at [464, 290] on strong "DGH28 Grout Mixer" at bounding box center [473, 300] width 153 height 20
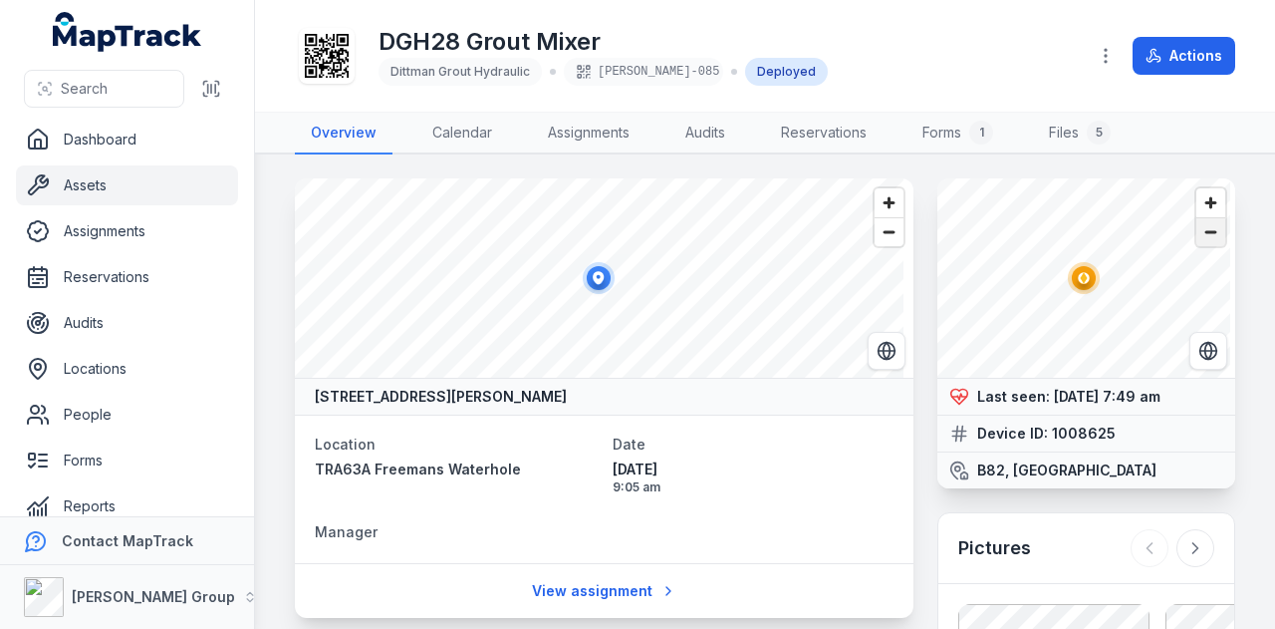
click at [1203, 231] on span "Zoom out" at bounding box center [1210, 232] width 29 height 28
click at [1196, 229] on span "Zoom out" at bounding box center [1210, 232] width 29 height 28
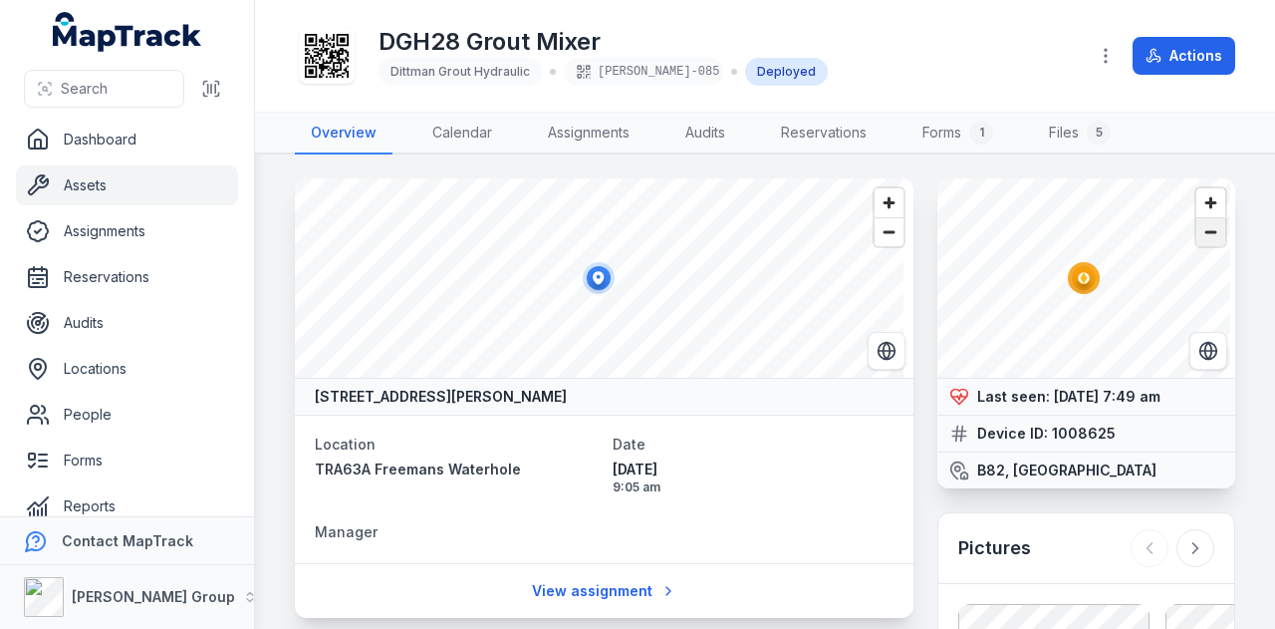
click at [1196, 229] on span "Zoom out" at bounding box center [1210, 232] width 29 height 28
click at [1196, 241] on span "Zoom out" at bounding box center [1210, 232] width 29 height 28
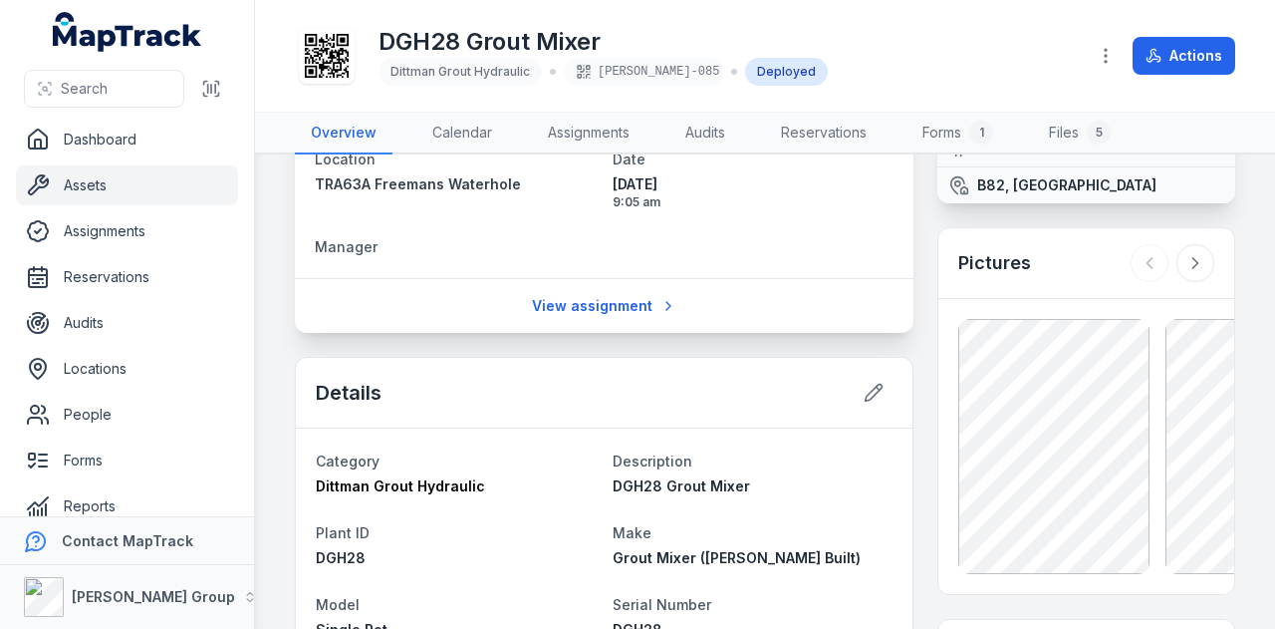
scroll to position [299, 0]
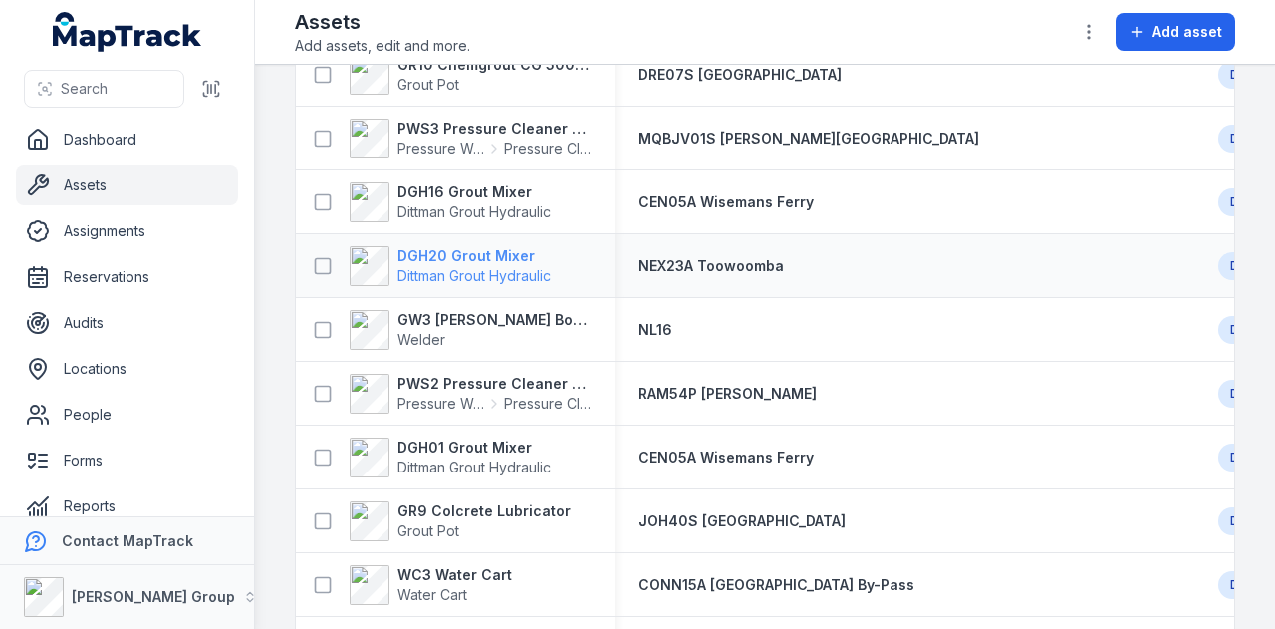
scroll to position [1395, 0]
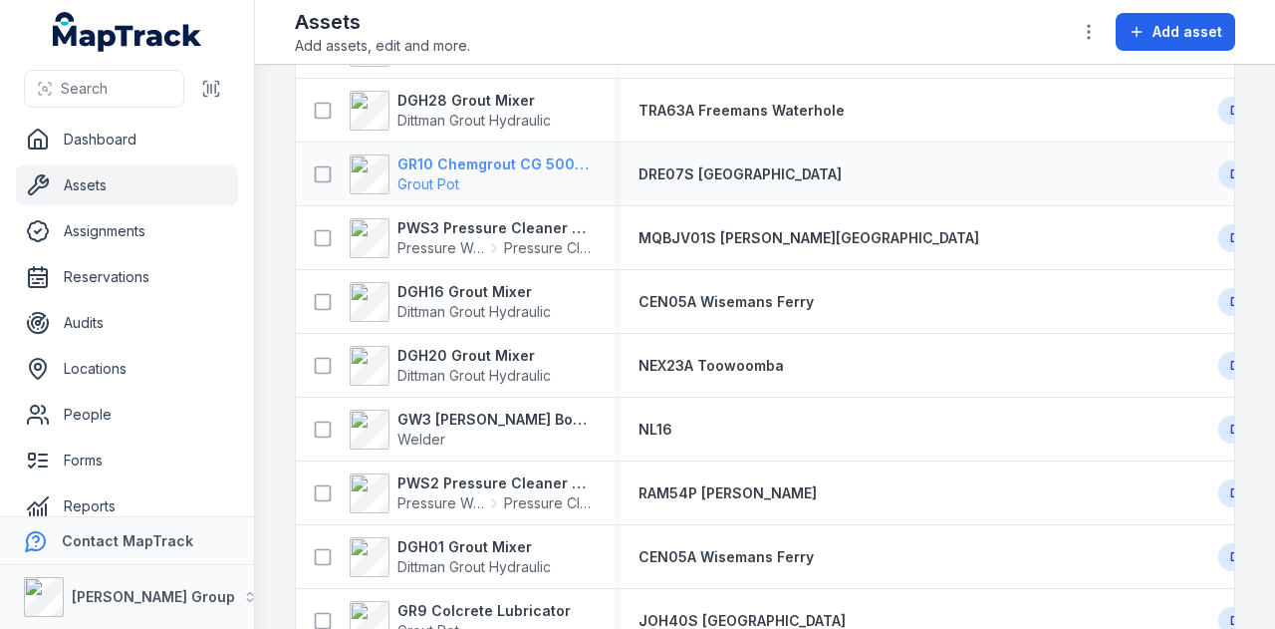
click at [493, 159] on strong "GR10 Chemgrout CG 500 High Pressure" at bounding box center [493, 164] width 193 height 20
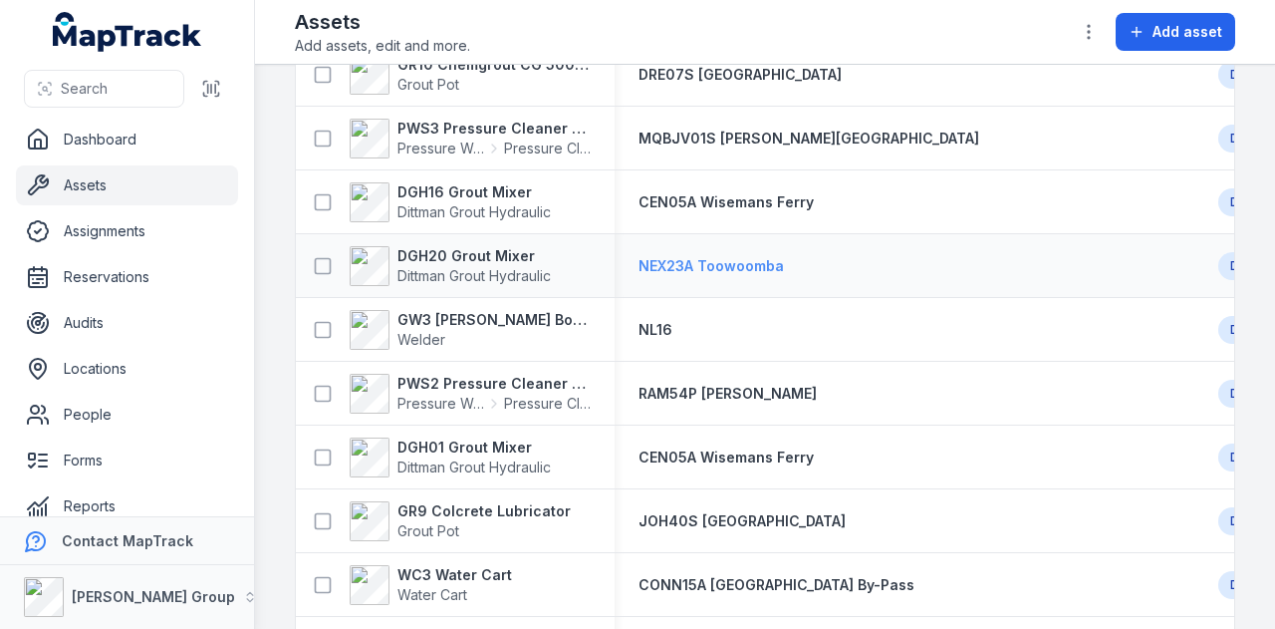
scroll to position [1395, 0]
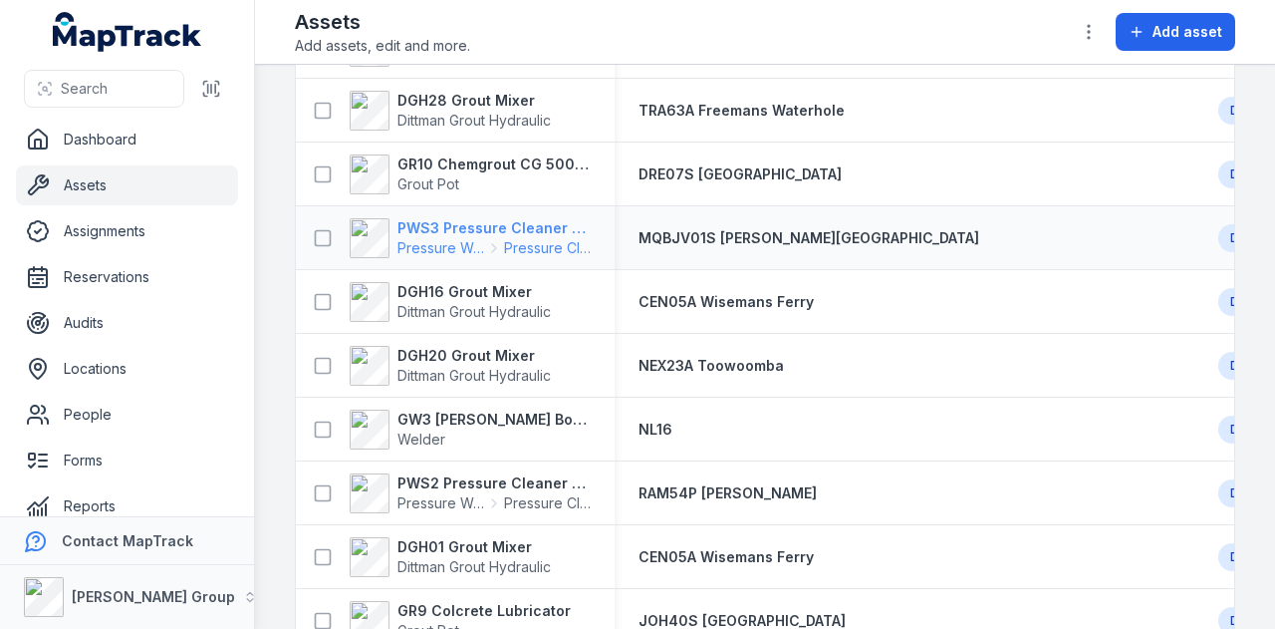
click at [537, 230] on strong "PWS3 Pressure Cleaner Skid Mounted" at bounding box center [493, 228] width 193 height 20
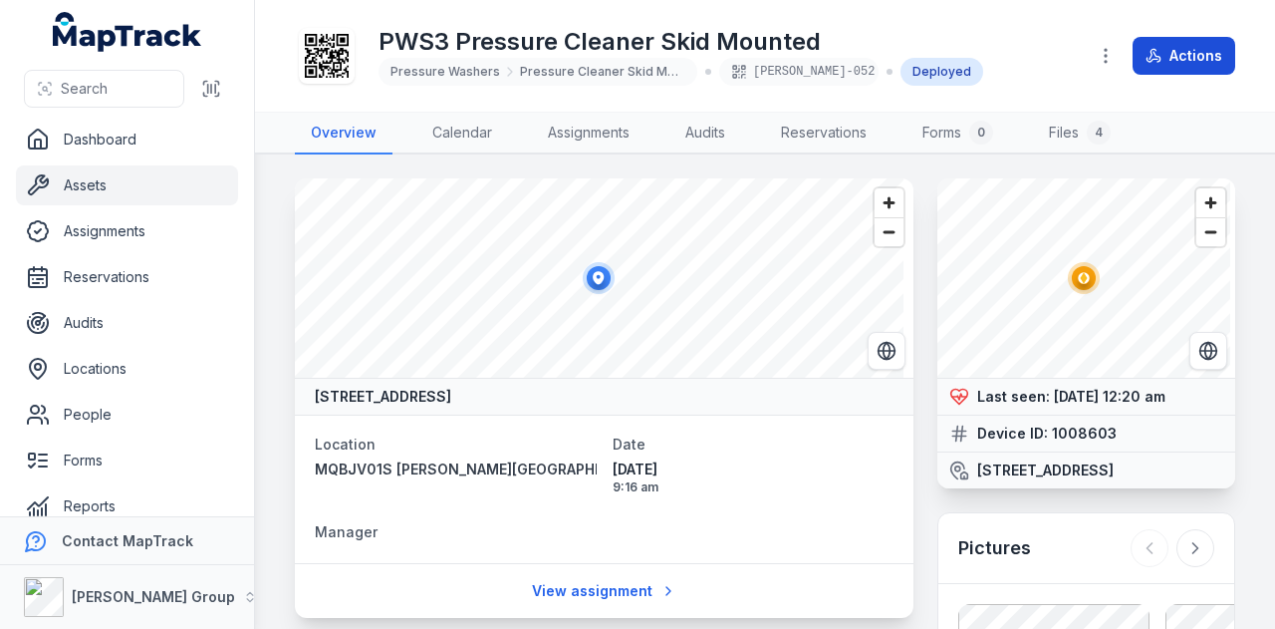
click at [1201, 50] on button "Actions" at bounding box center [1184, 56] width 103 height 38
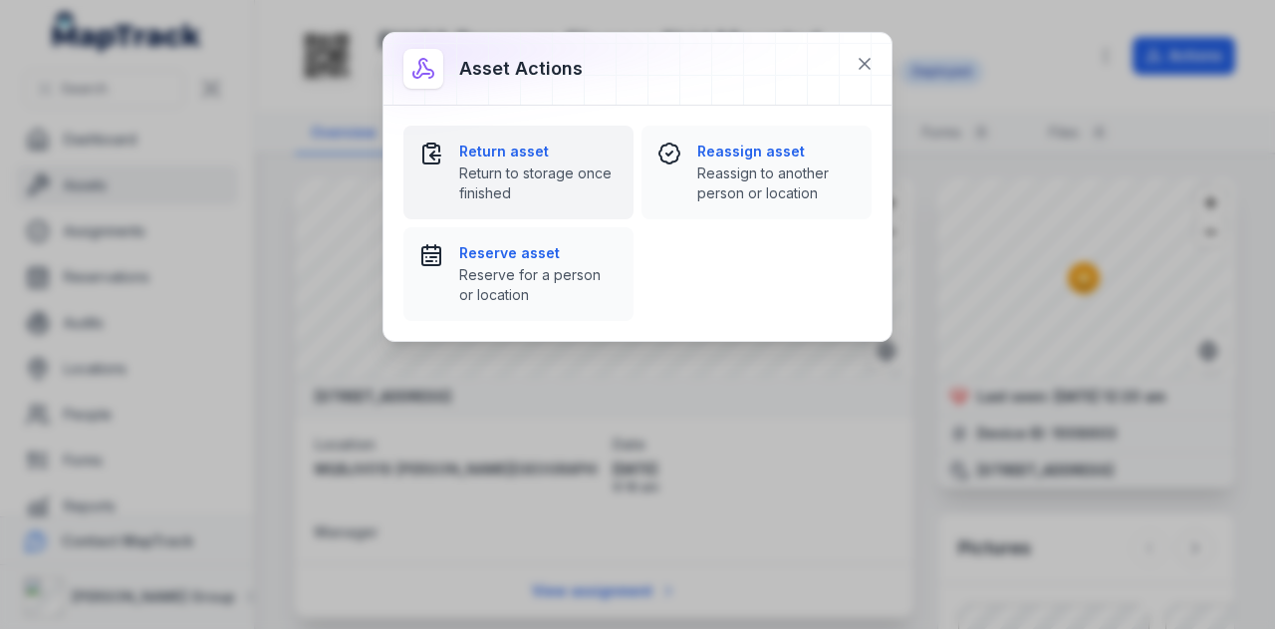
click at [513, 163] on span "Return to storage once finished" at bounding box center [538, 183] width 158 height 40
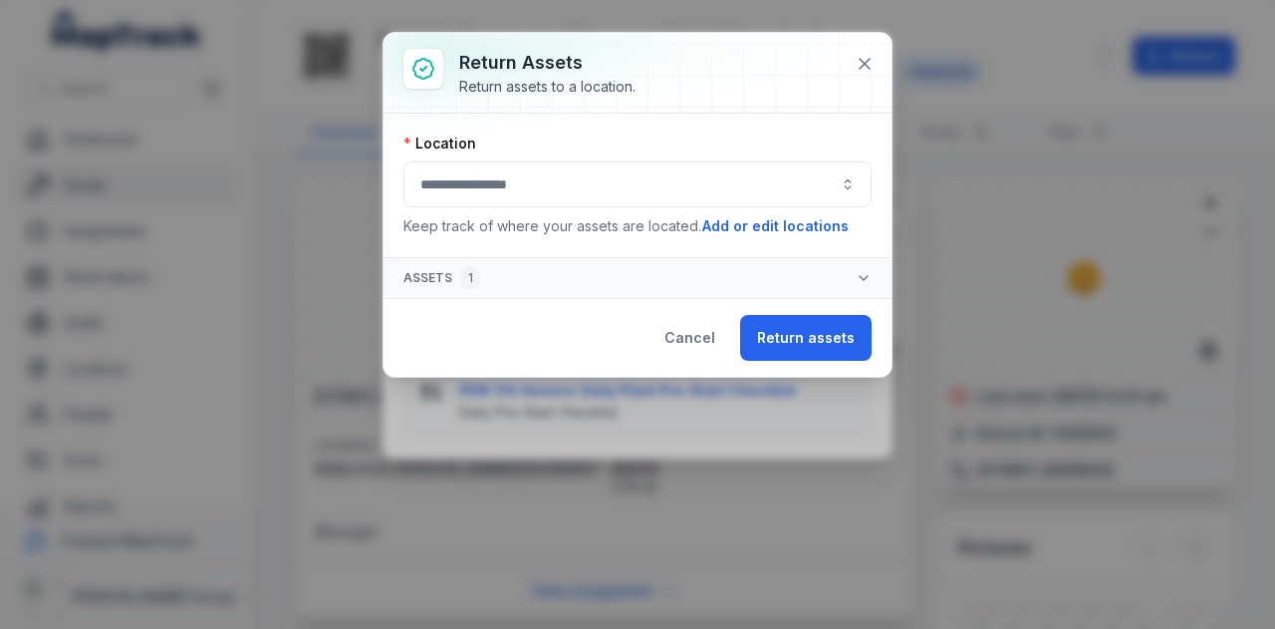
click at [644, 183] on button "button" at bounding box center [637, 184] width 468 height 46
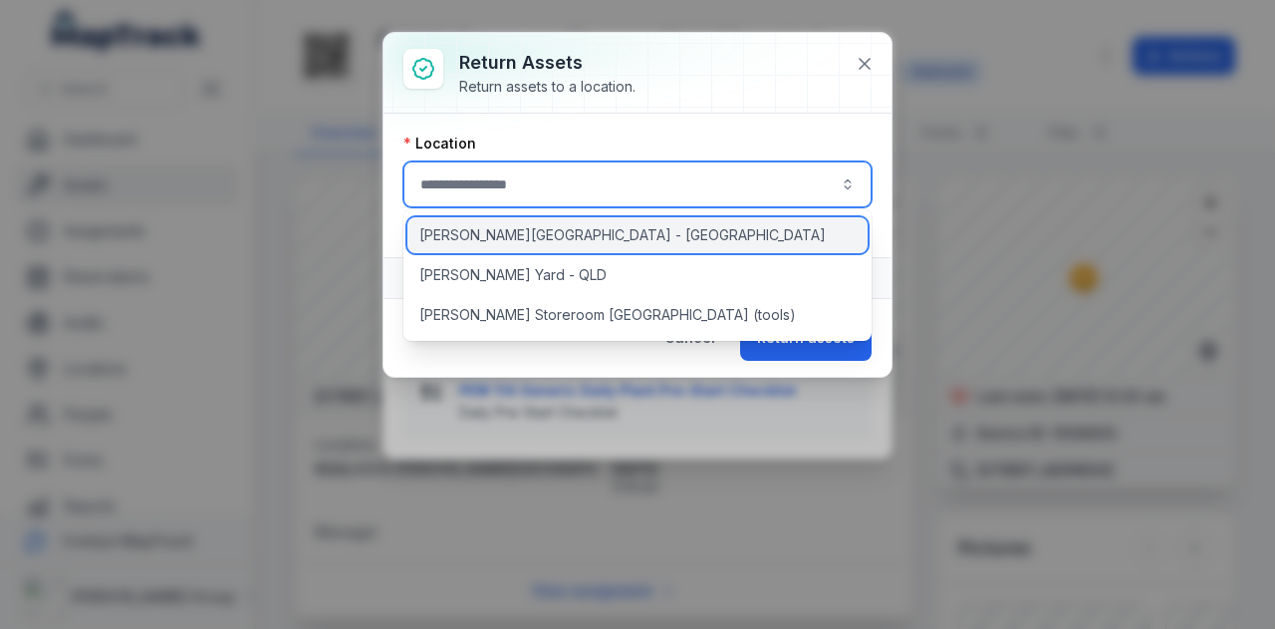
click at [609, 237] on div "[PERSON_NAME][GEOGRAPHIC_DATA] - [GEOGRAPHIC_DATA]" at bounding box center [637, 235] width 461 height 36
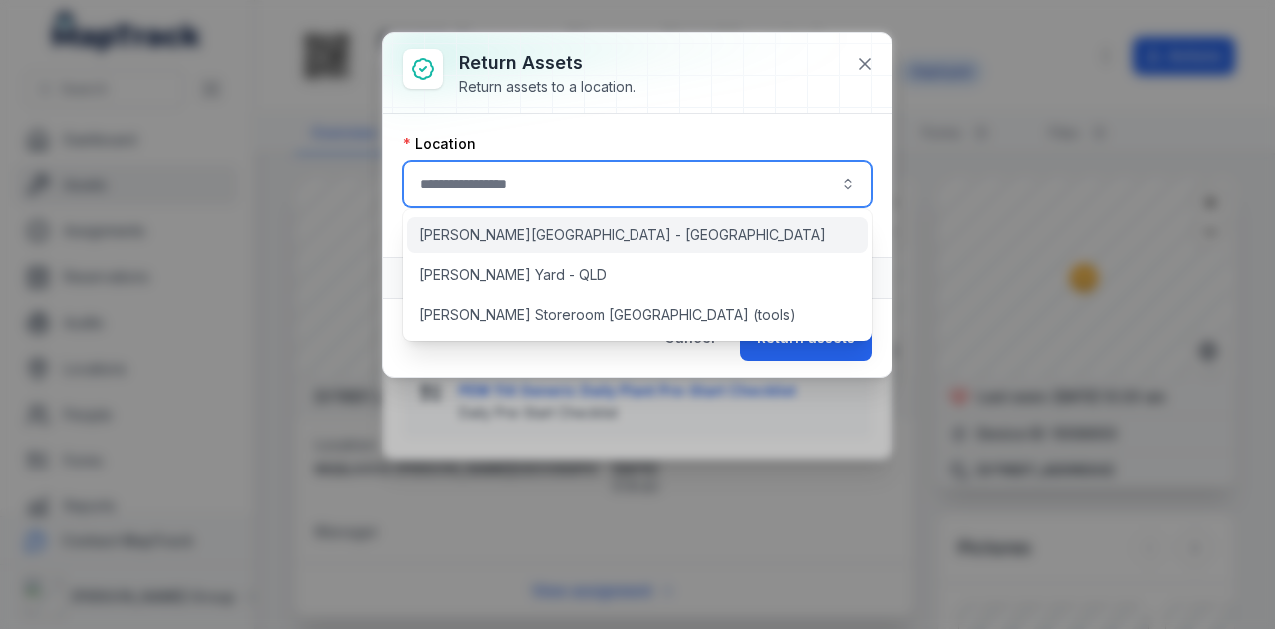
type input "**********"
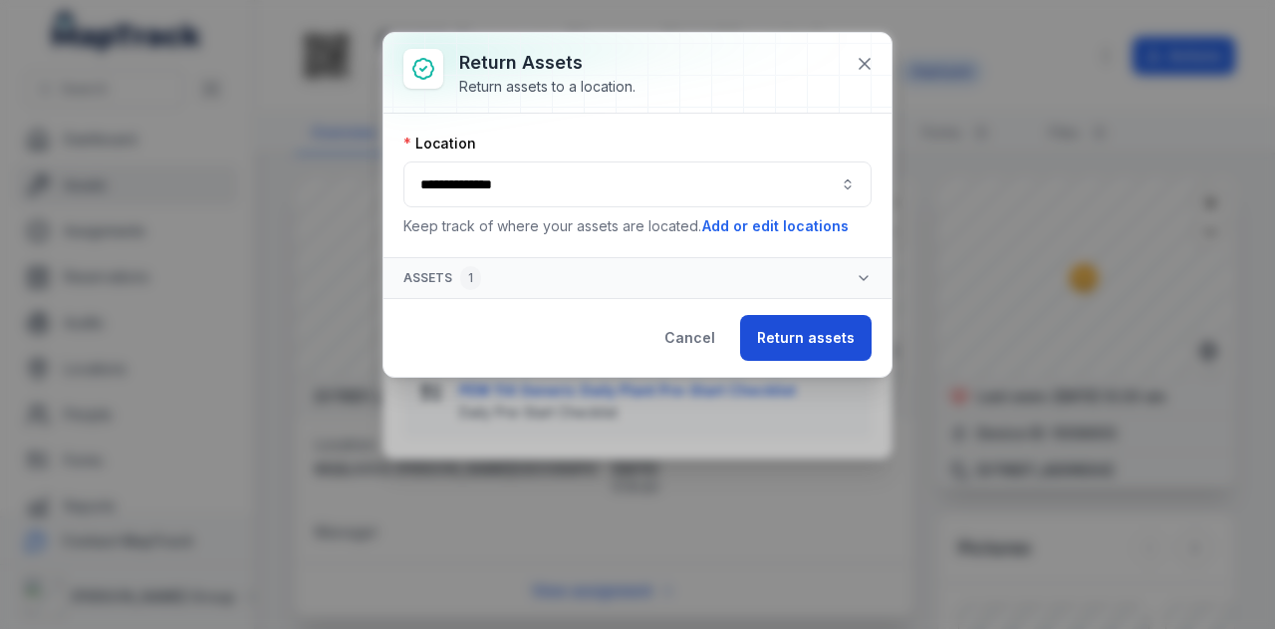
click at [794, 335] on button "Return assets" at bounding box center [805, 338] width 131 height 46
